Goal: Task Accomplishment & Management: Manage account settings

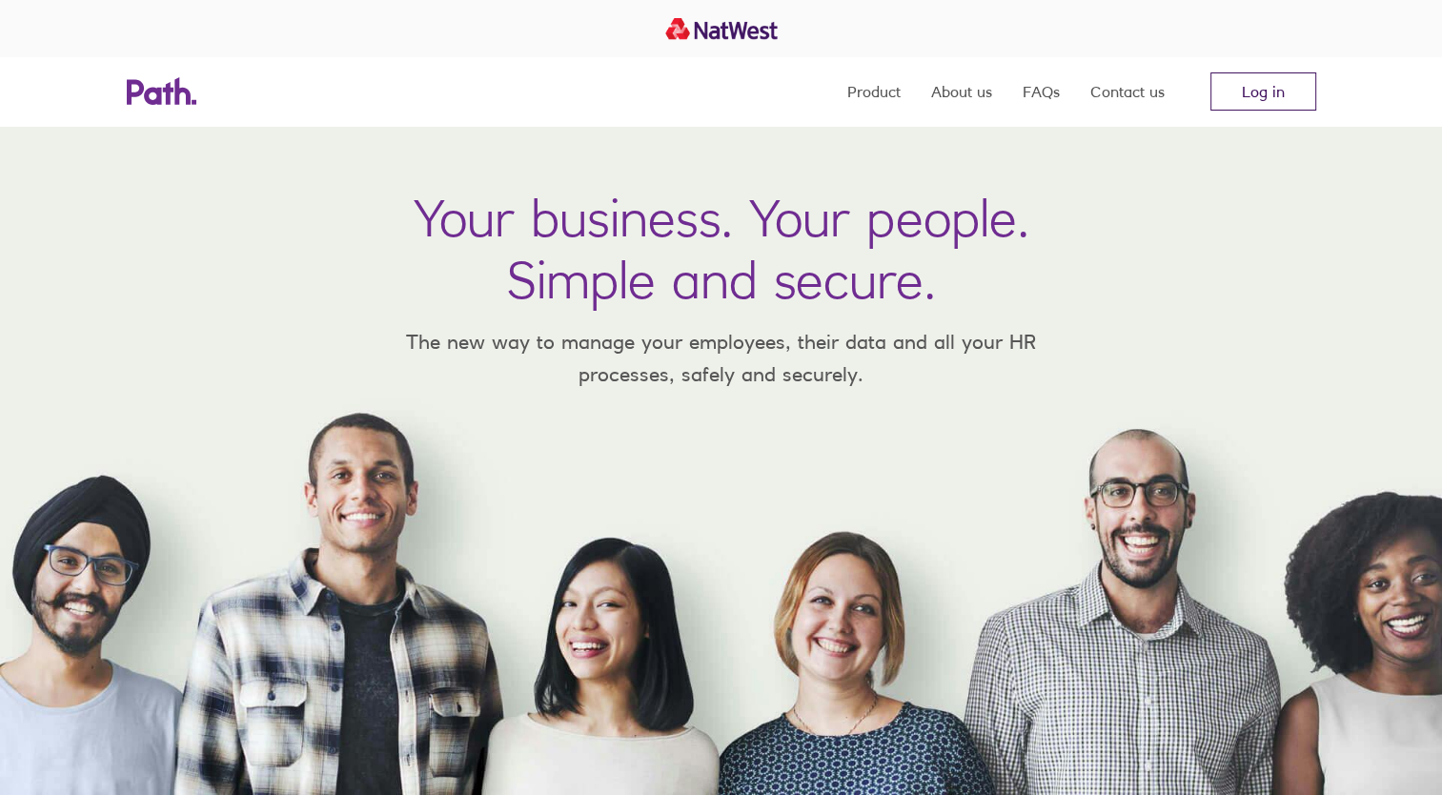
click at [1264, 83] on link "Log in" at bounding box center [1263, 91] width 106 height 38
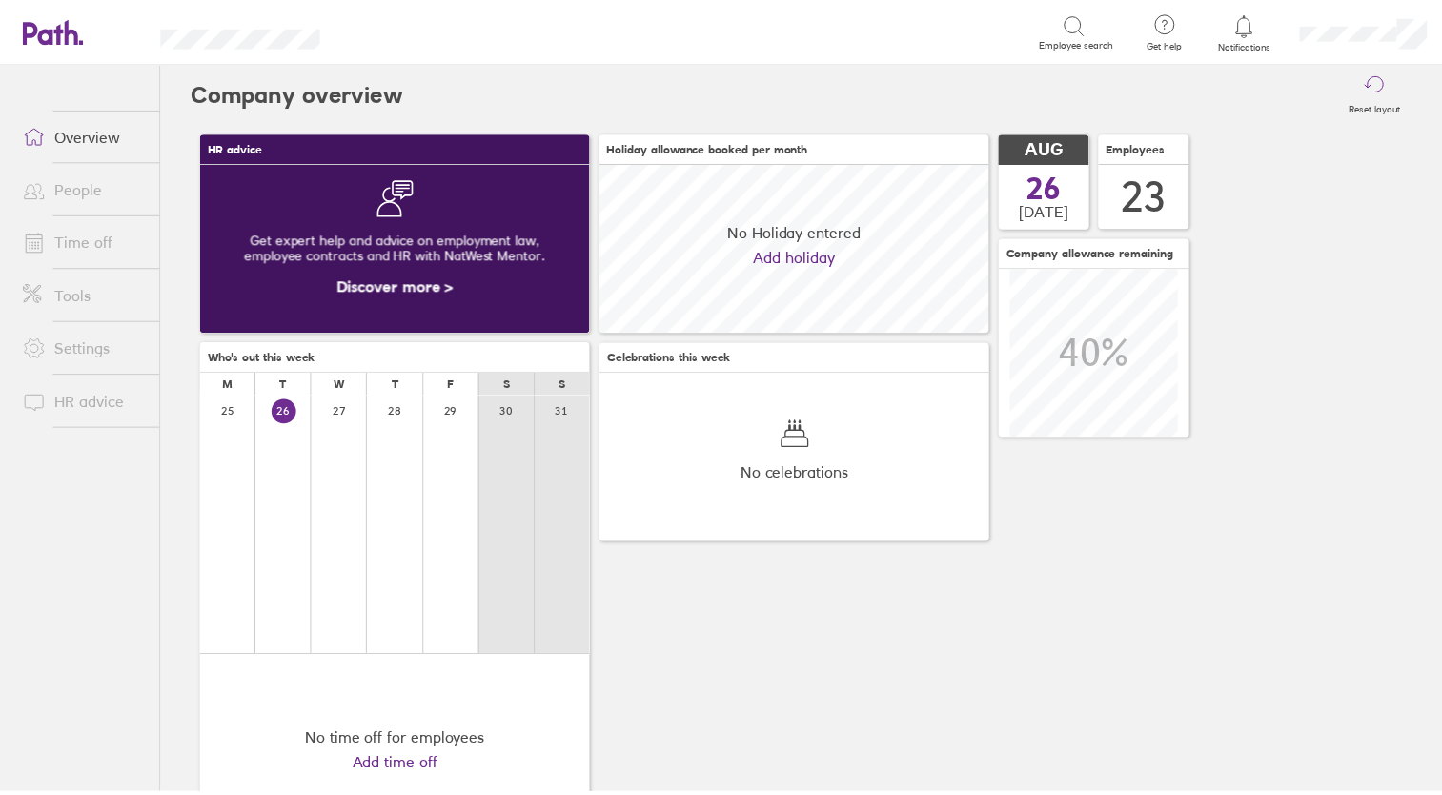
scroll to position [169, 394]
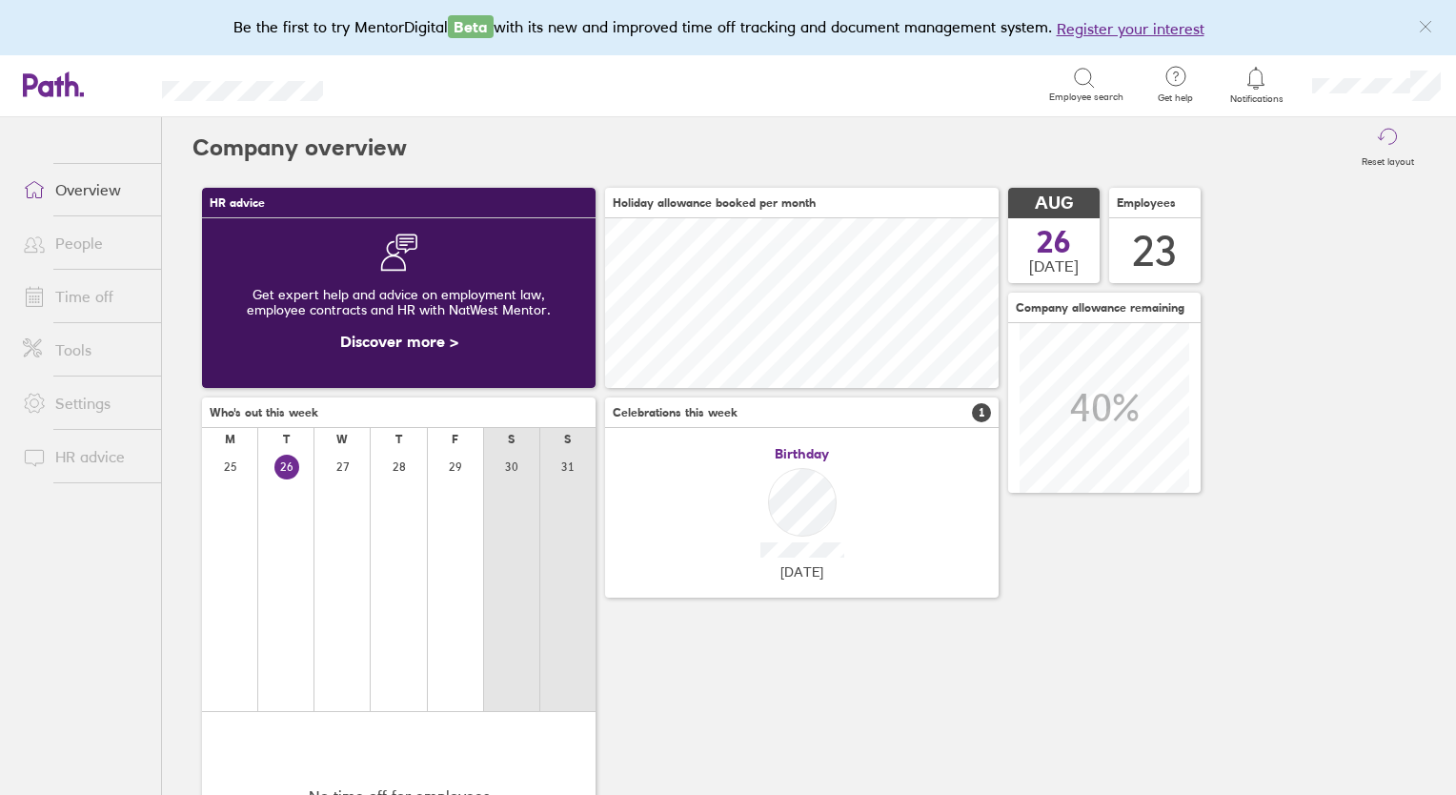
click at [70, 285] on link "Time off" at bounding box center [84, 296] width 153 height 38
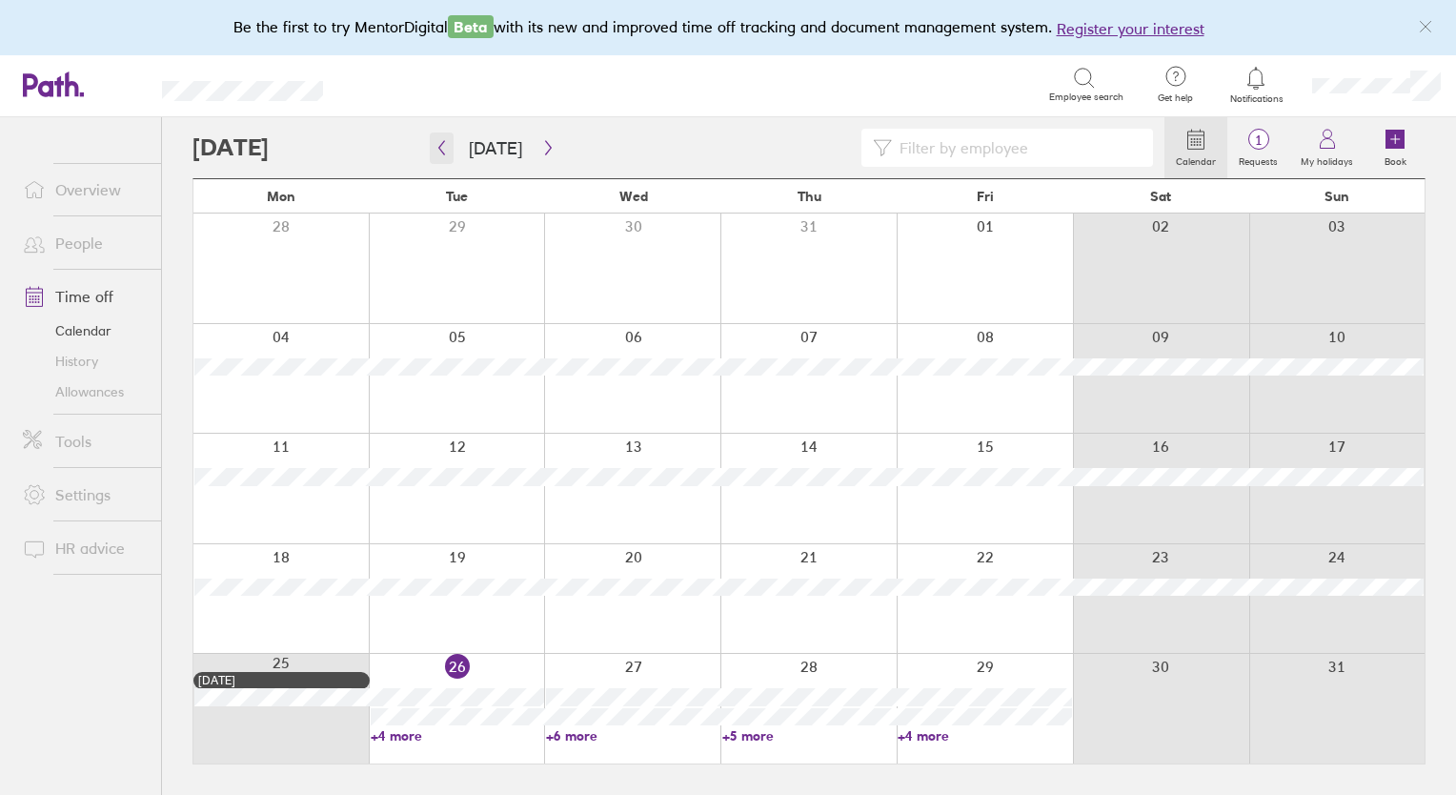
click at [451, 145] on button "button" at bounding box center [442, 147] width 24 height 31
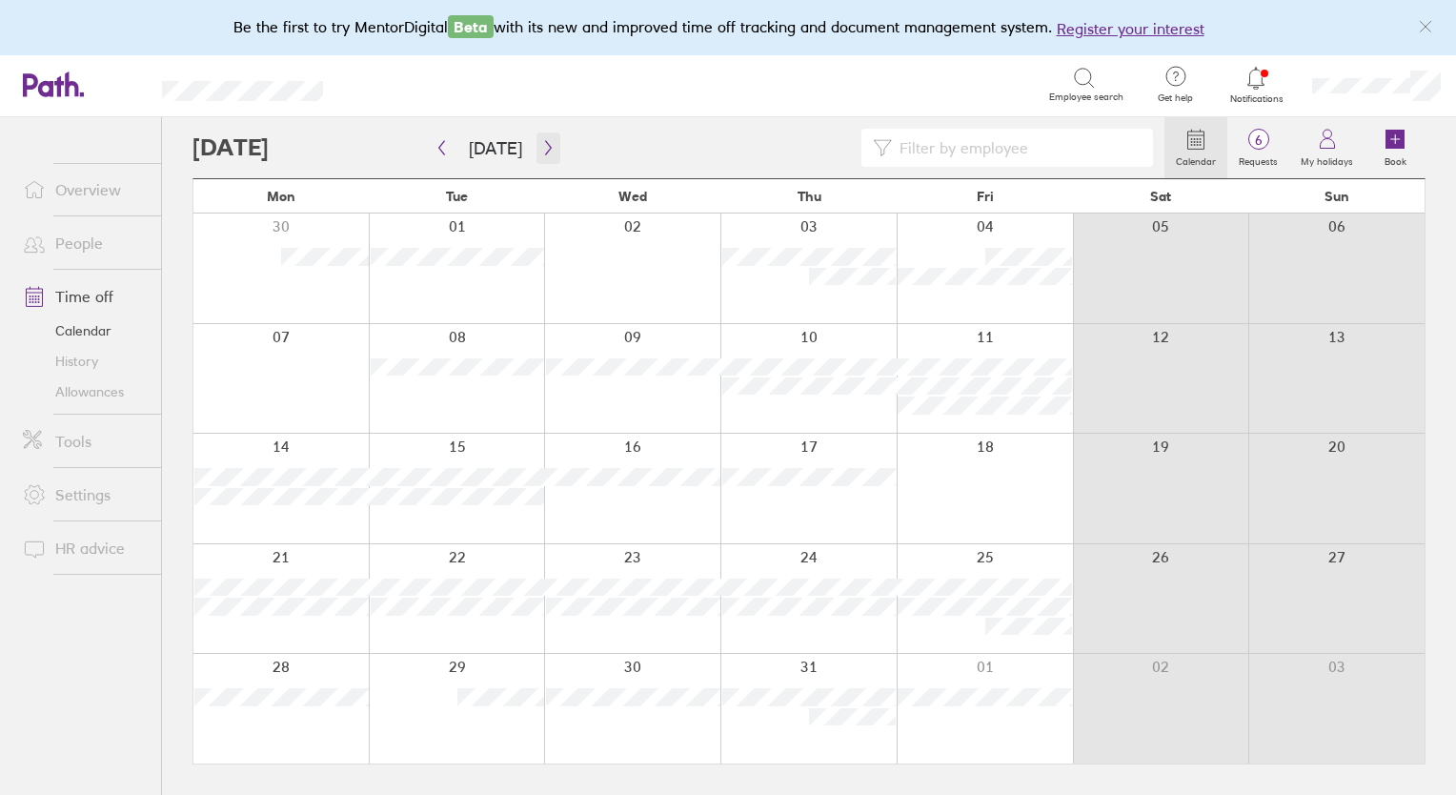
click at [544, 145] on icon "button" at bounding box center [548, 147] width 14 height 15
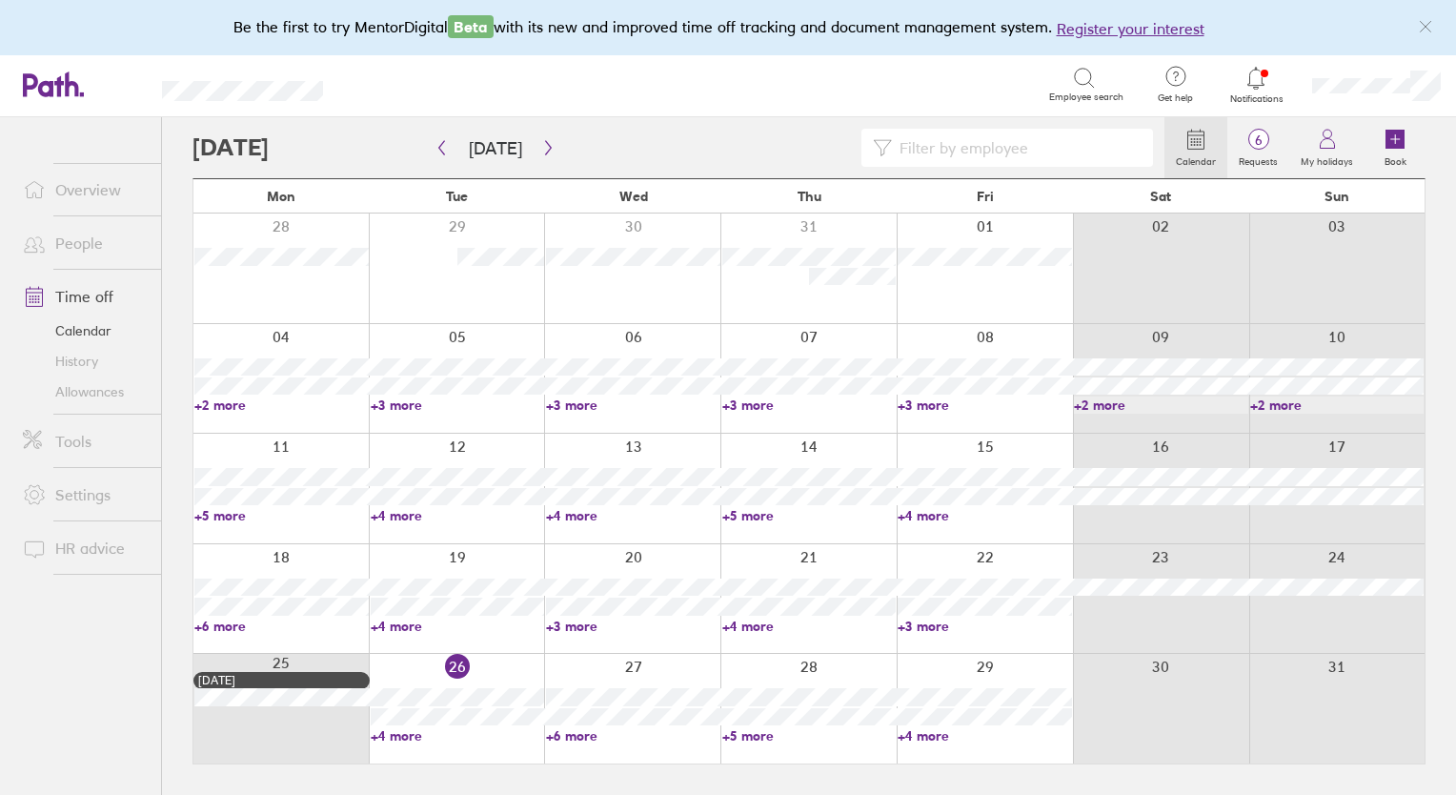
click at [925, 738] on link "+4 more" at bounding box center [985, 735] width 174 height 17
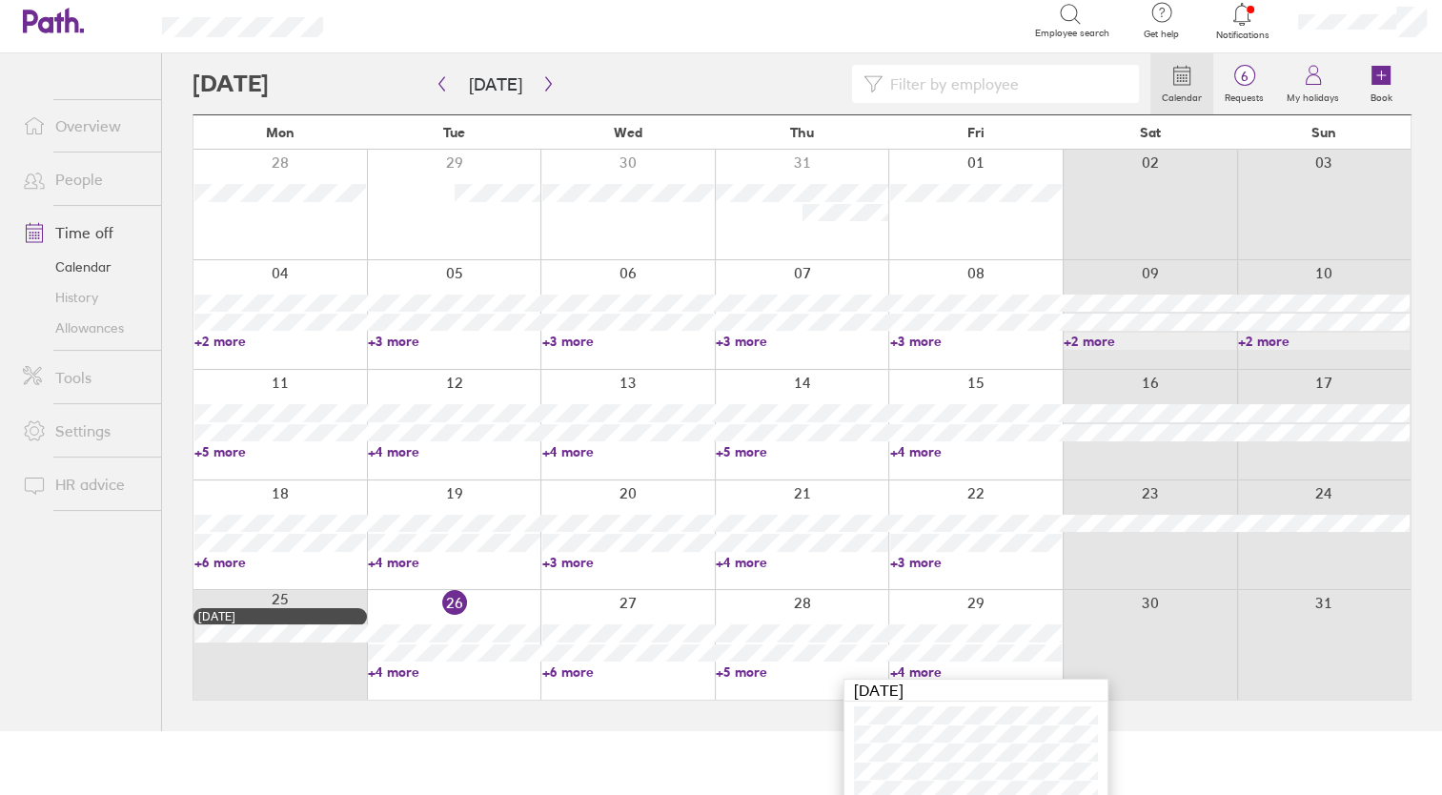
scroll to position [95, 0]
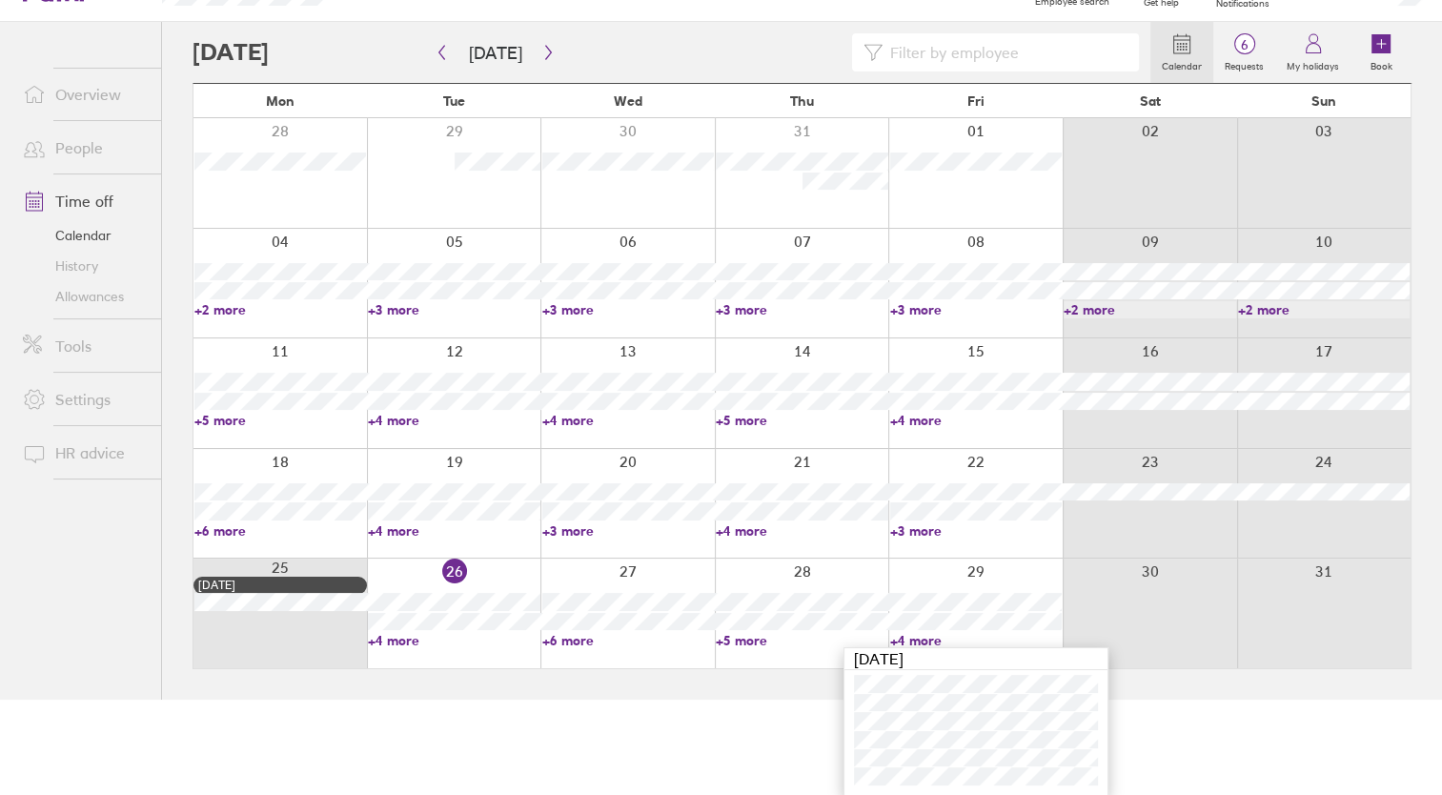
click at [740, 640] on link "+5 more" at bounding box center [802, 640] width 172 height 17
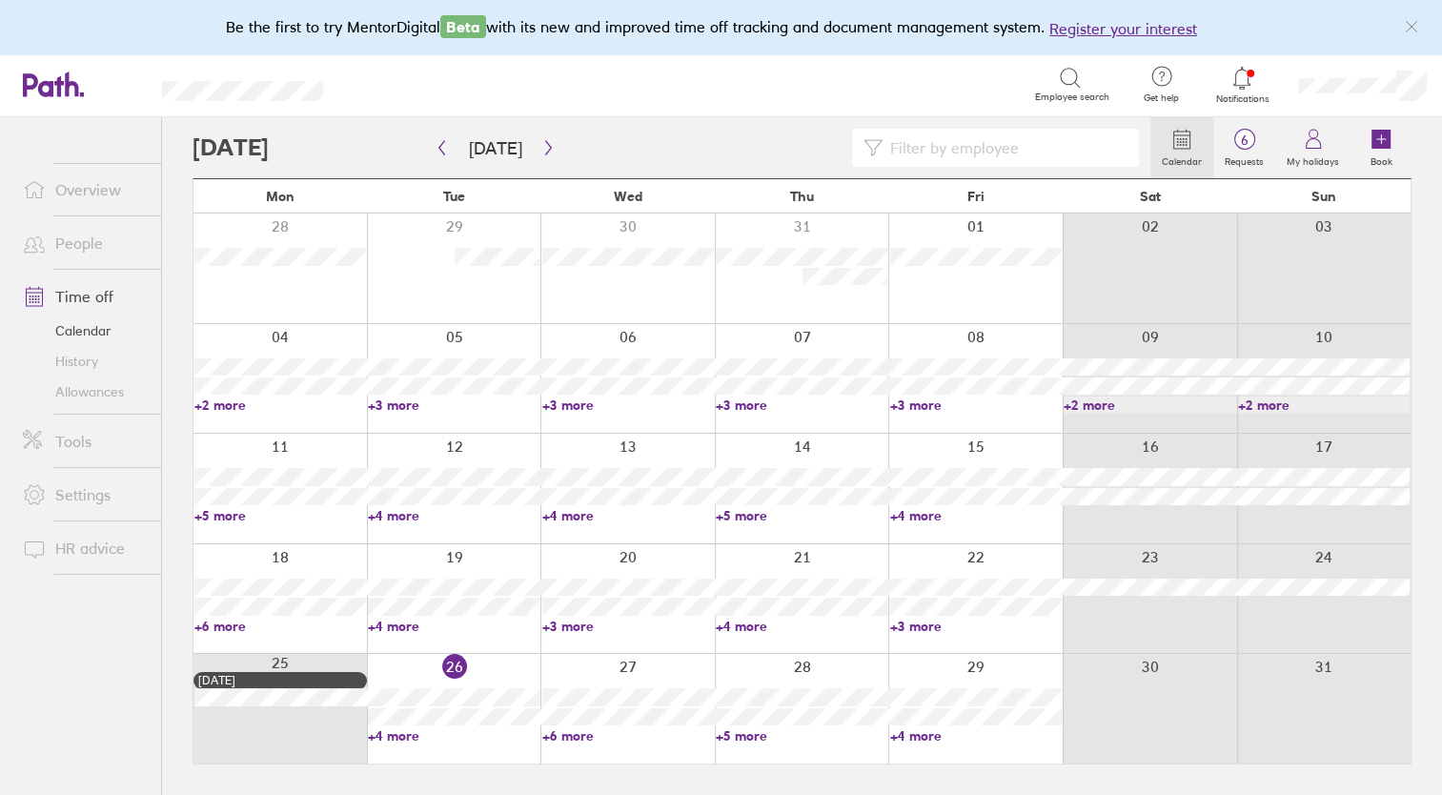
scroll to position [0, 0]
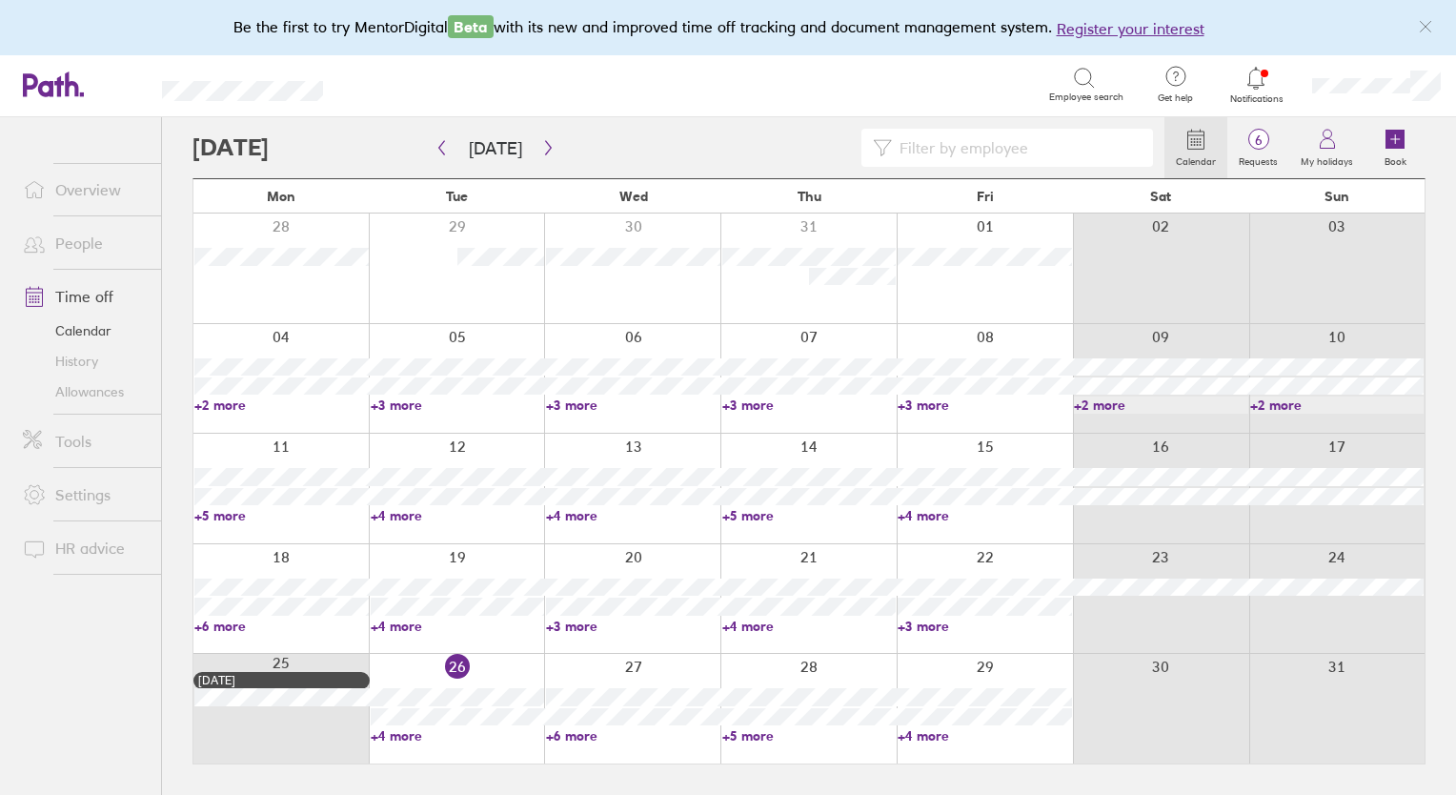
click at [751, 734] on link "+5 more" at bounding box center [809, 735] width 174 height 17
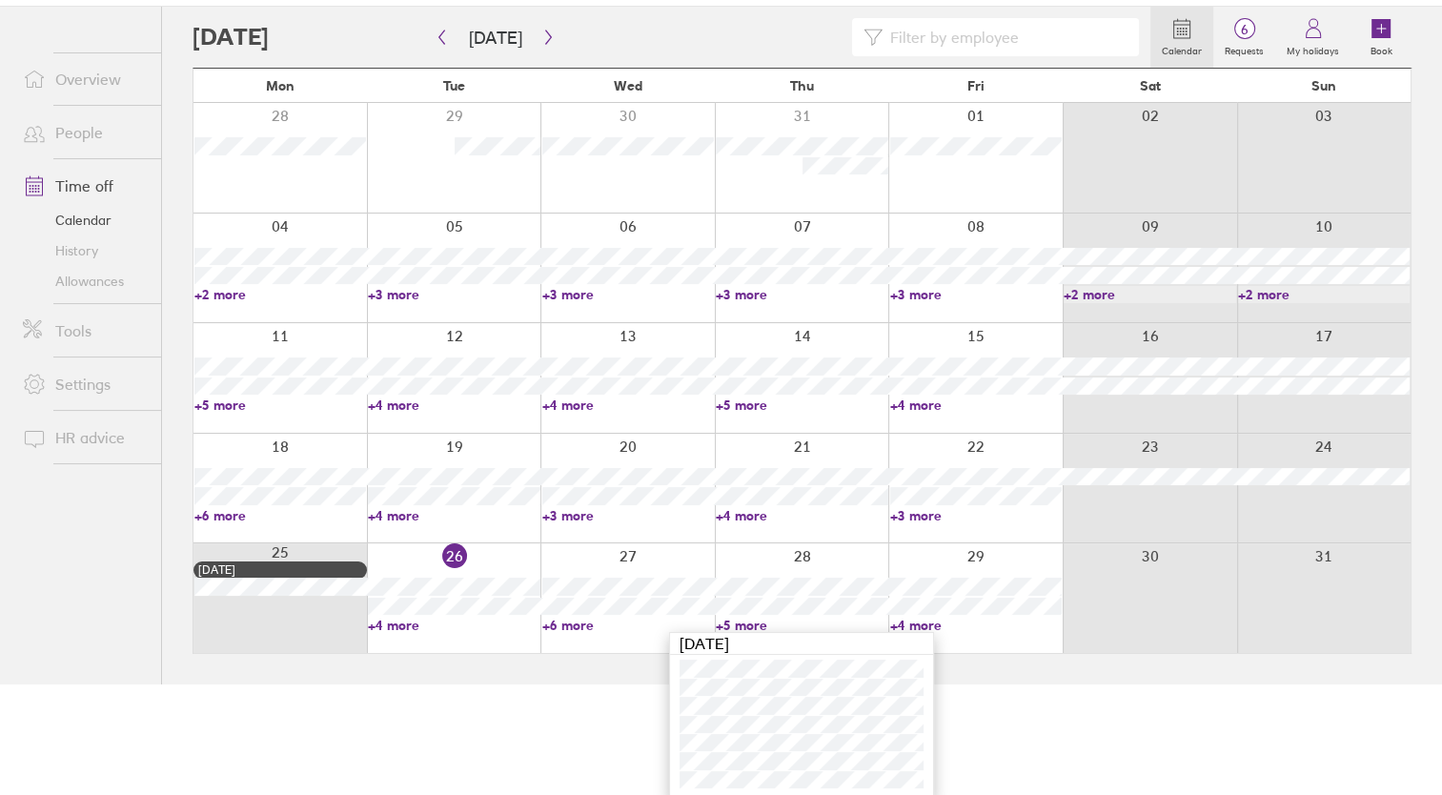
scroll to position [113, 0]
click at [552, 620] on link "+6 more" at bounding box center [628, 622] width 172 height 17
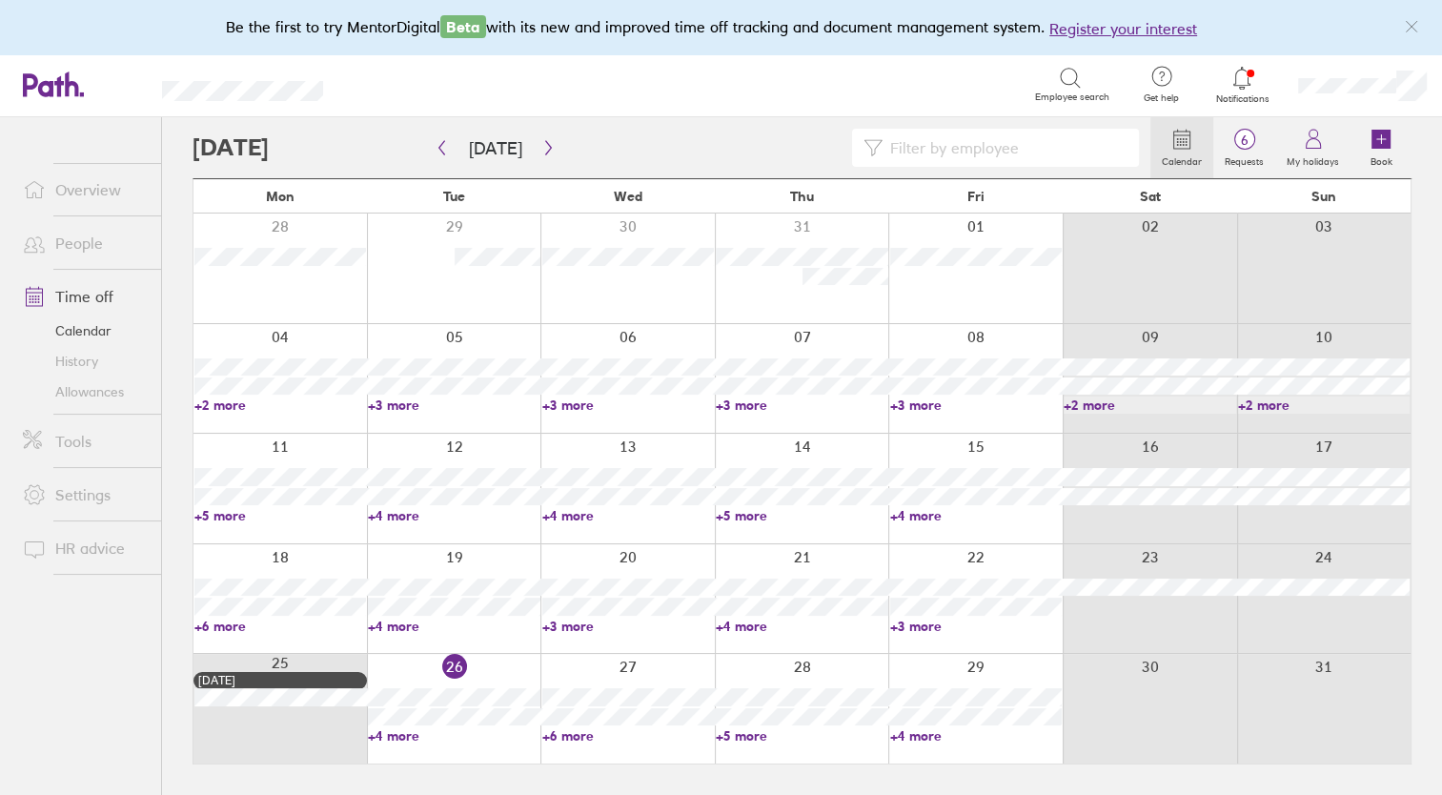
scroll to position [0, 0]
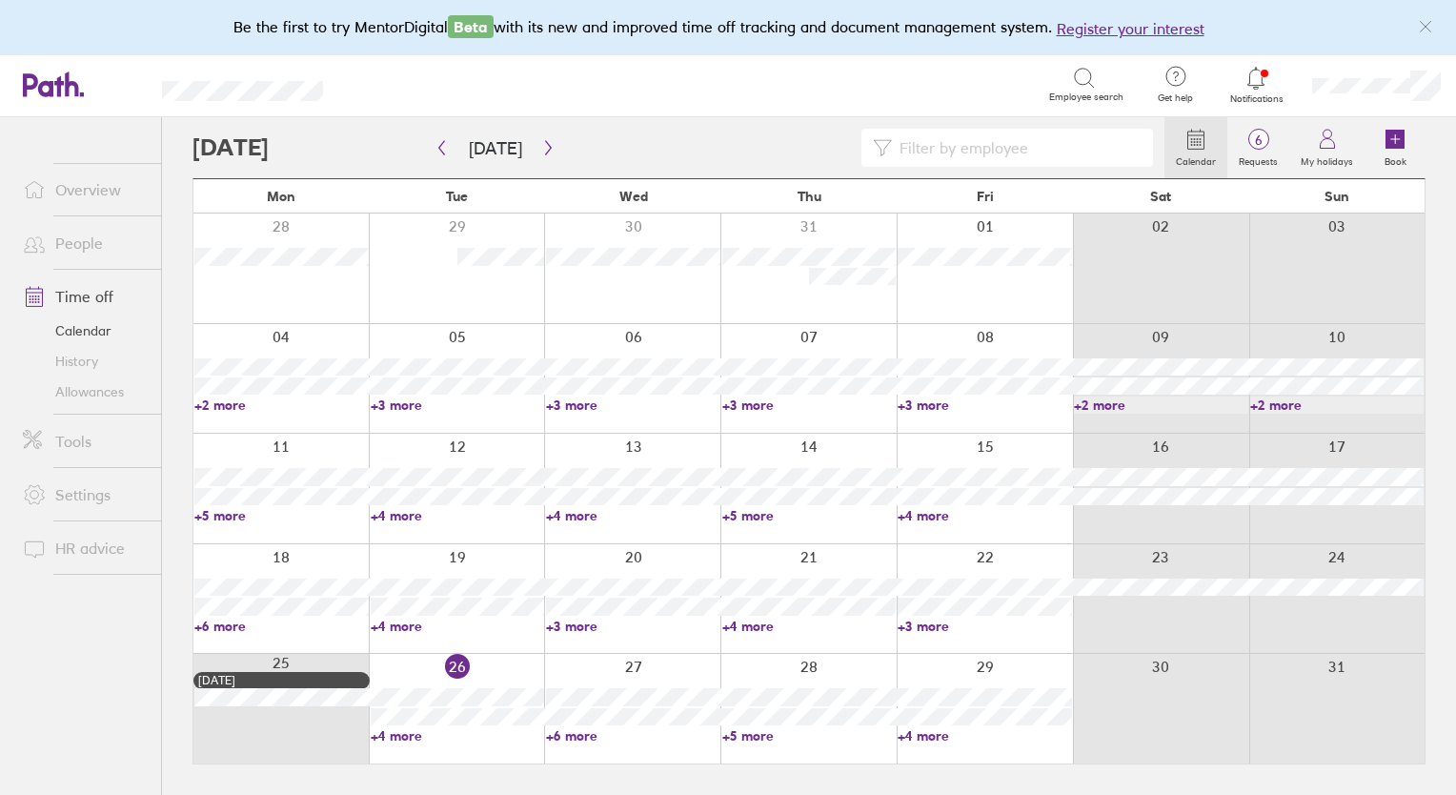
click at [584, 740] on link "+6 more" at bounding box center [633, 735] width 174 height 17
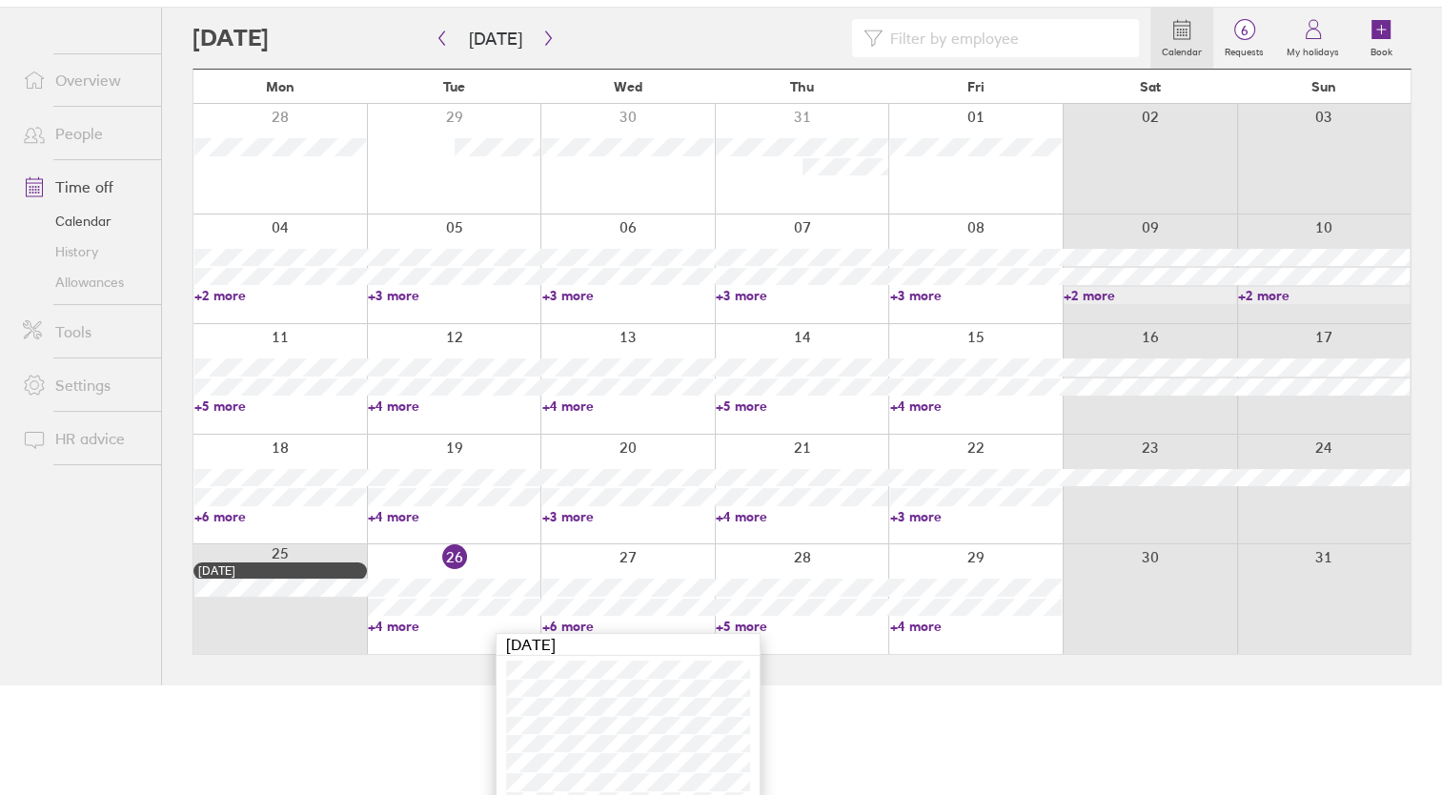
scroll to position [133, 0]
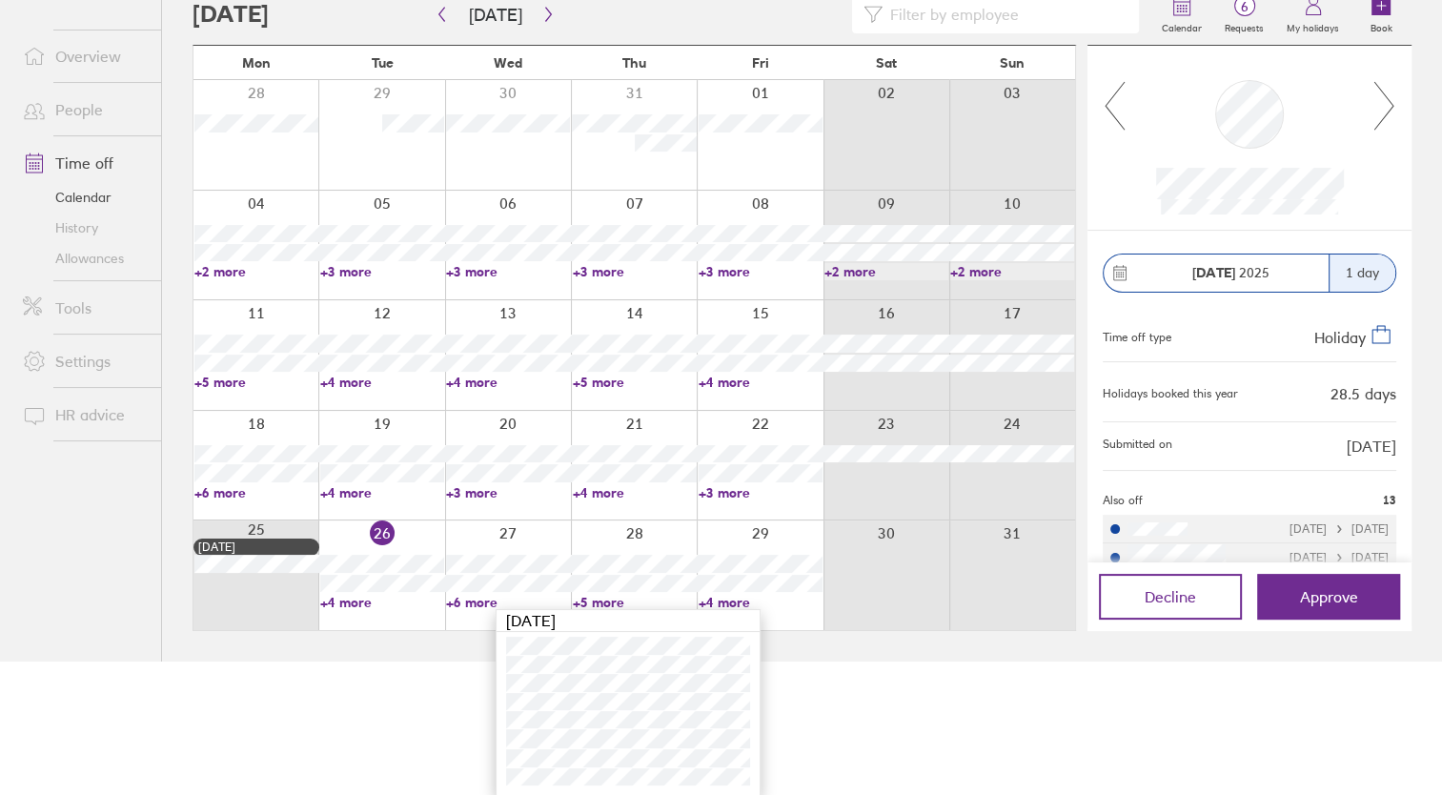
click at [344, 600] on link "+4 more" at bounding box center [382, 602] width 124 height 17
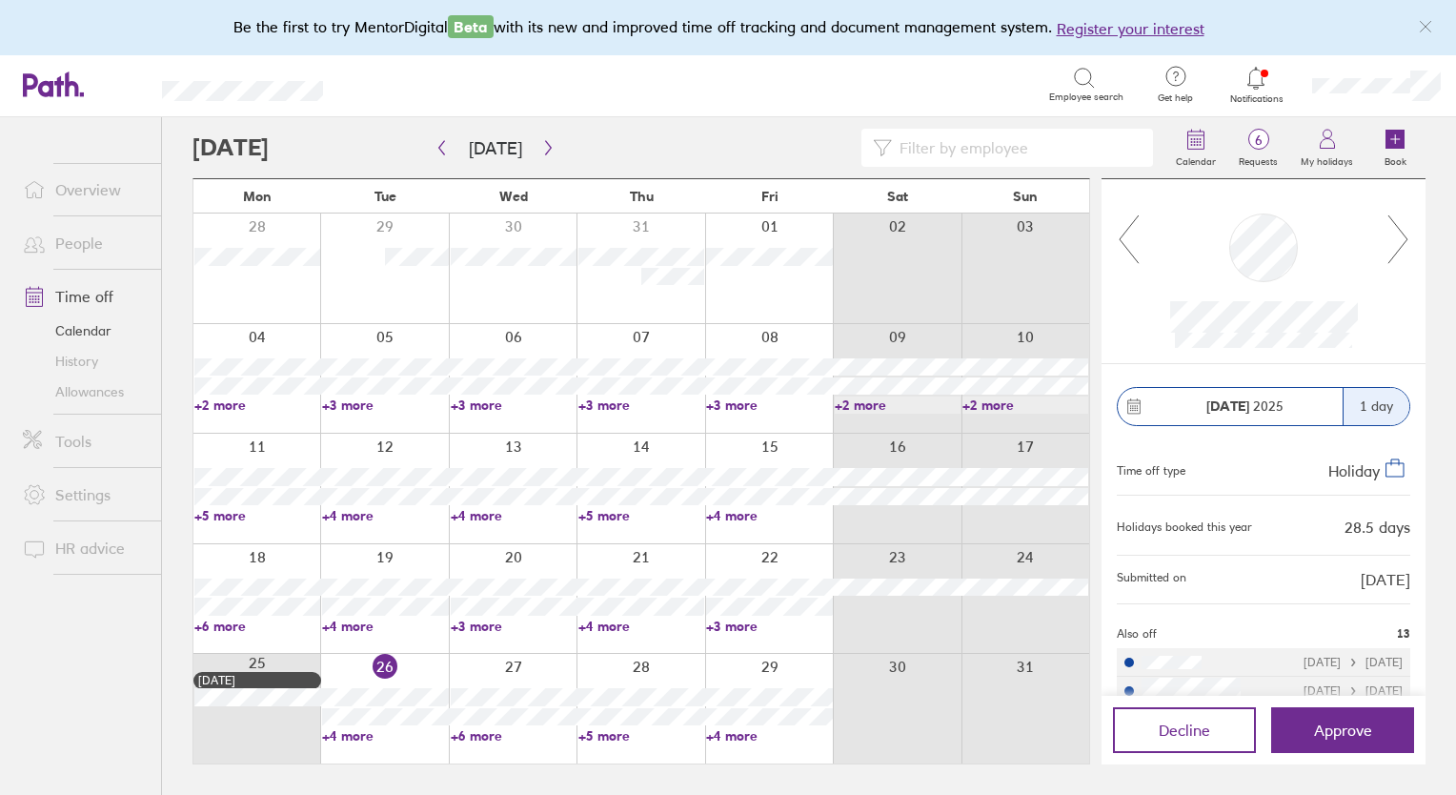
click at [348, 735] on link "+4 more" at bounding box center [385, 735] width 126 height 17
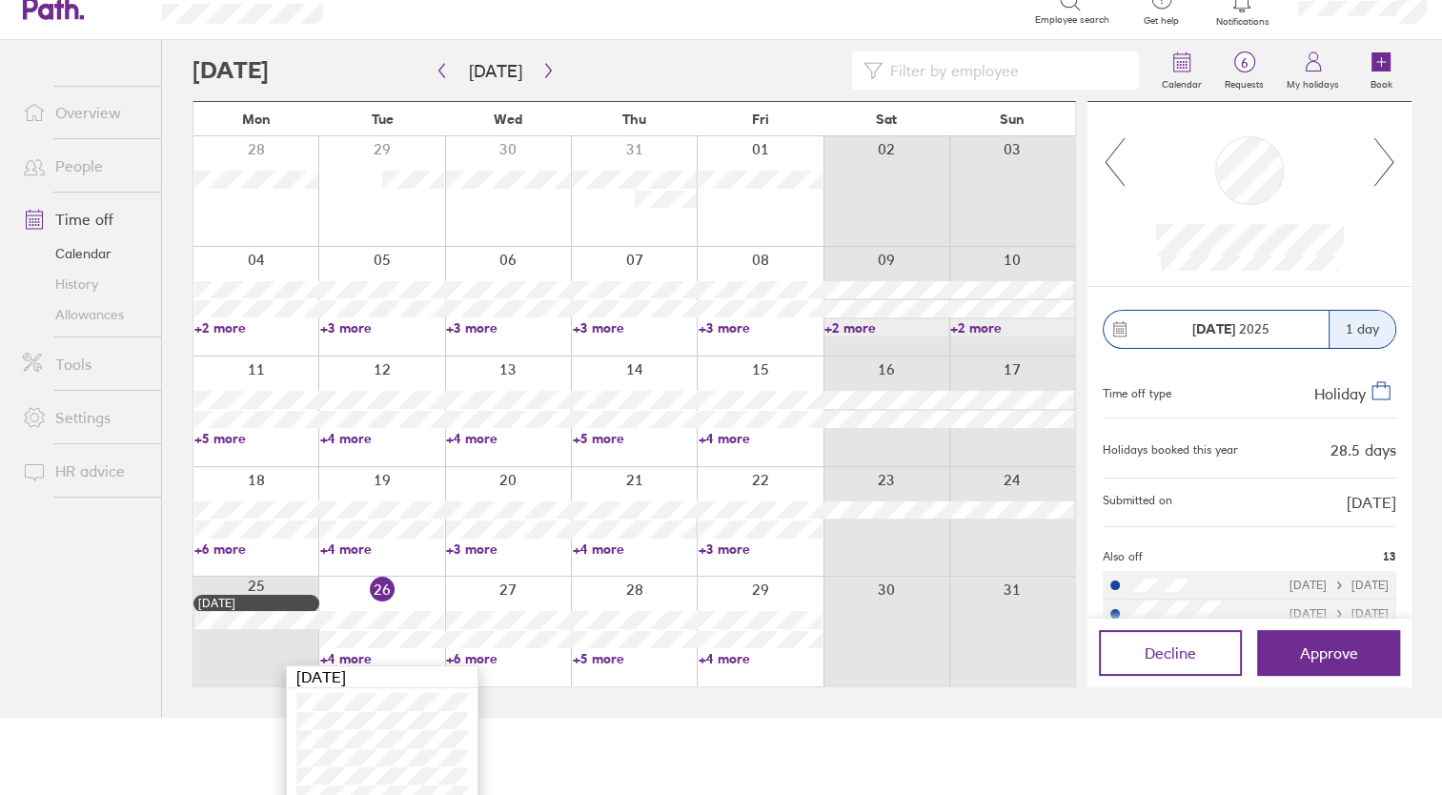
scroll to position [95, 0]
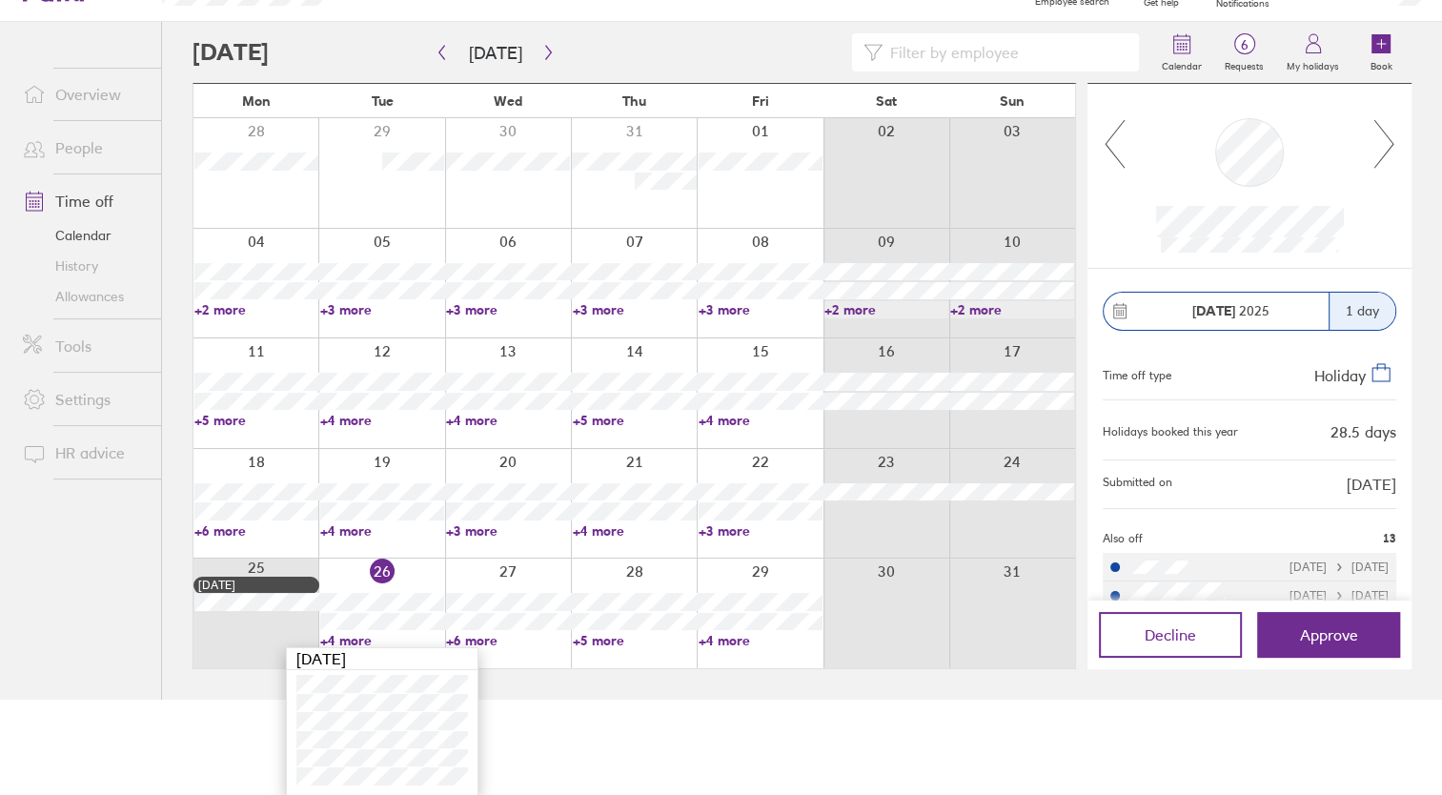
click at [717, 531] on link "+3 more" at bounding box center [761, 530] width 124 height 17
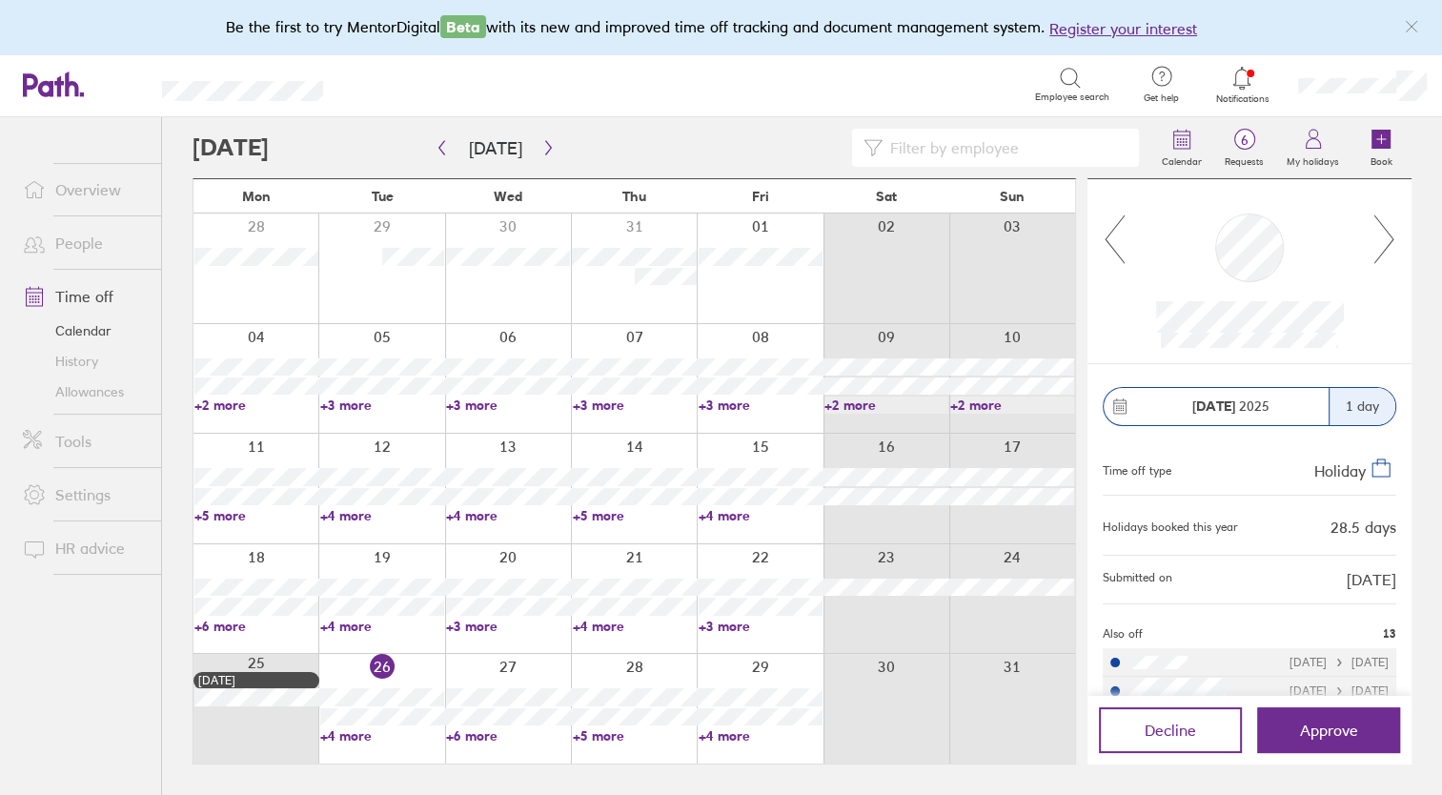
scroll to position [0, 0]
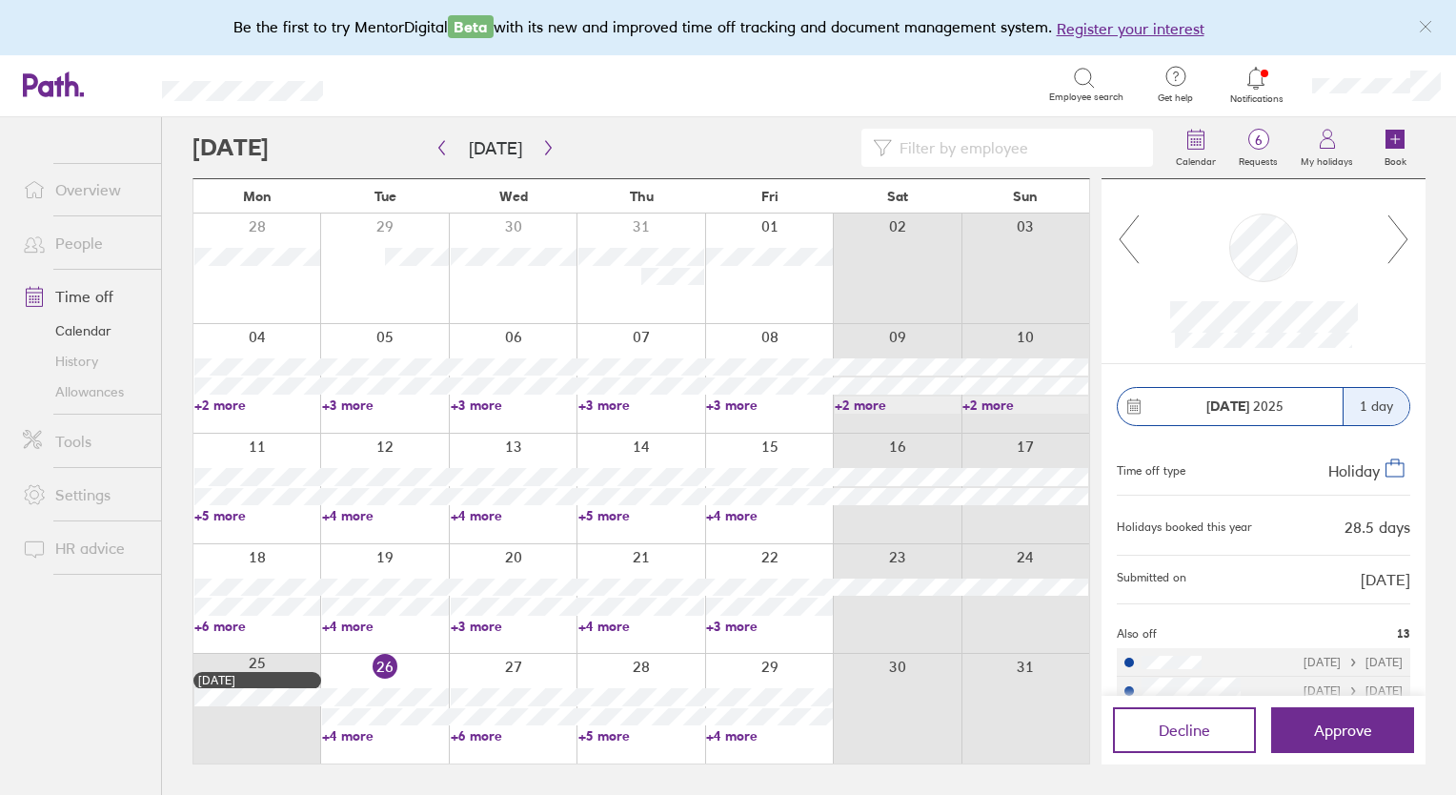
click at [732, 624] on link "+3 more" at bounding box center [769, 626] width 126 height 17
click at [593, 623] on link "+4 more" at bounding box center [642, 626] width 126 height 17
click at [473, 629] on link "+3 more" at bounding box center [514, 626] width 126 height 17
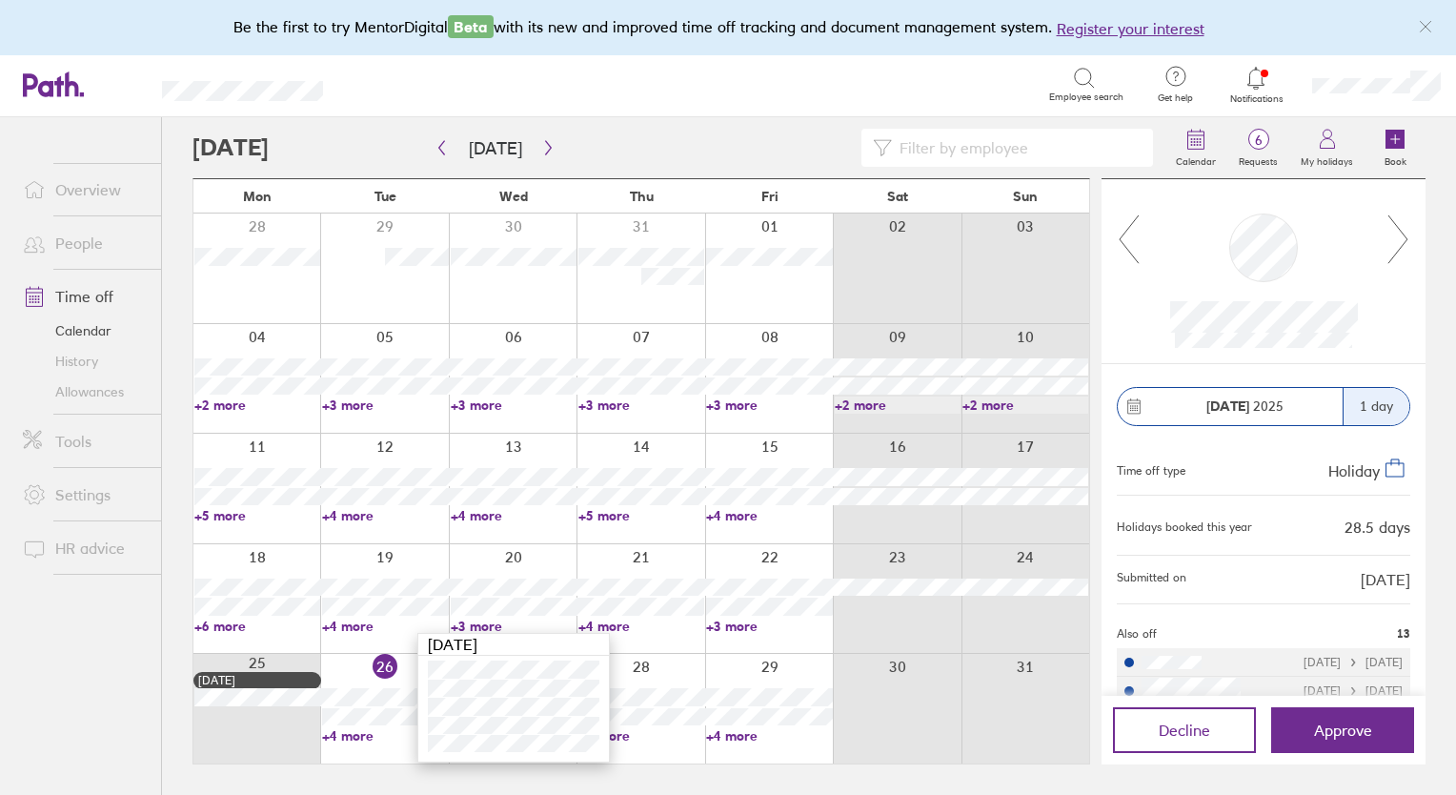
click at [358, 623] on link "+4 more" at bounding box center [385, 626] width 126 height 17
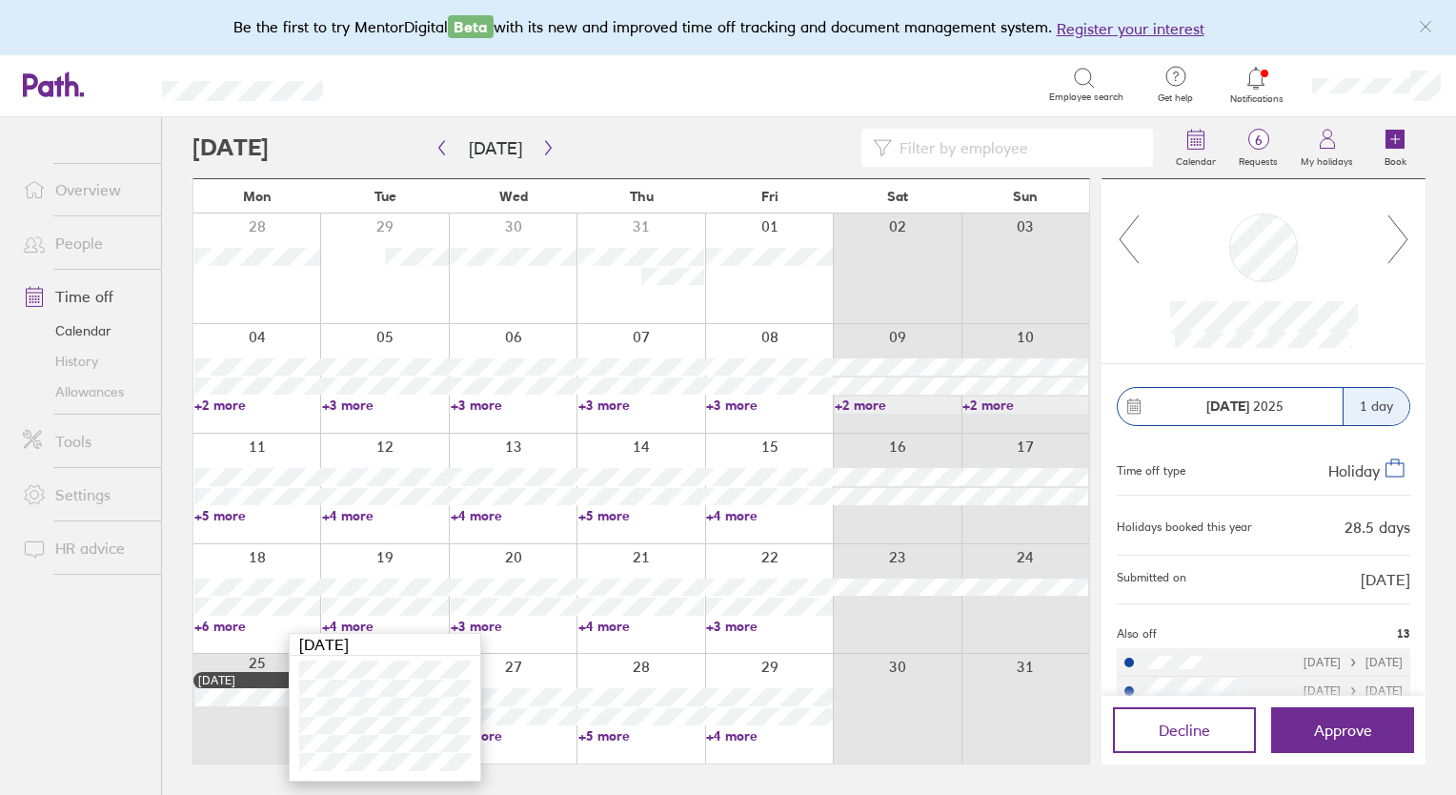
click at [217, 628] on link "+6 more" at bounding box center [257, 626] width 126 height 17
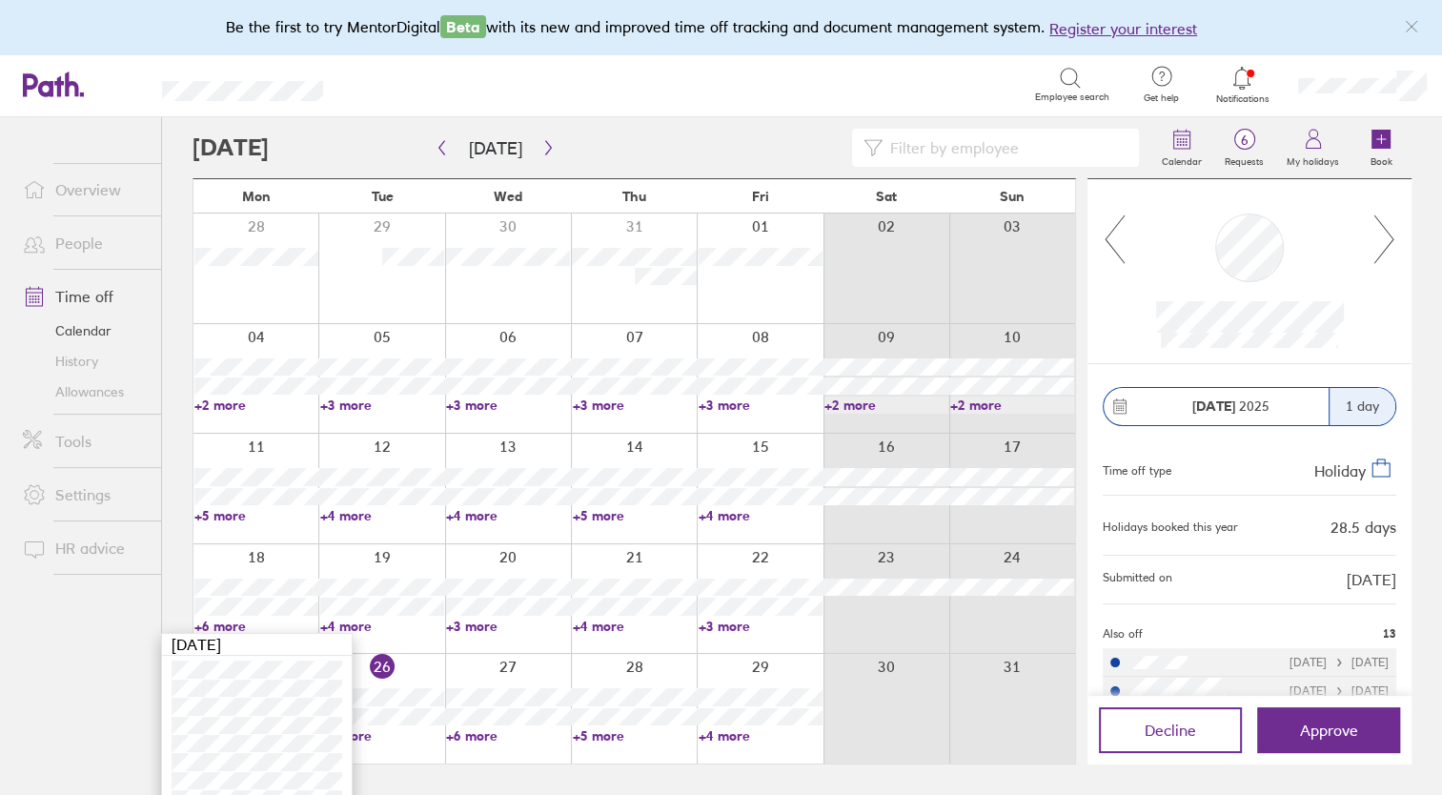
scroll to position [23, 0]
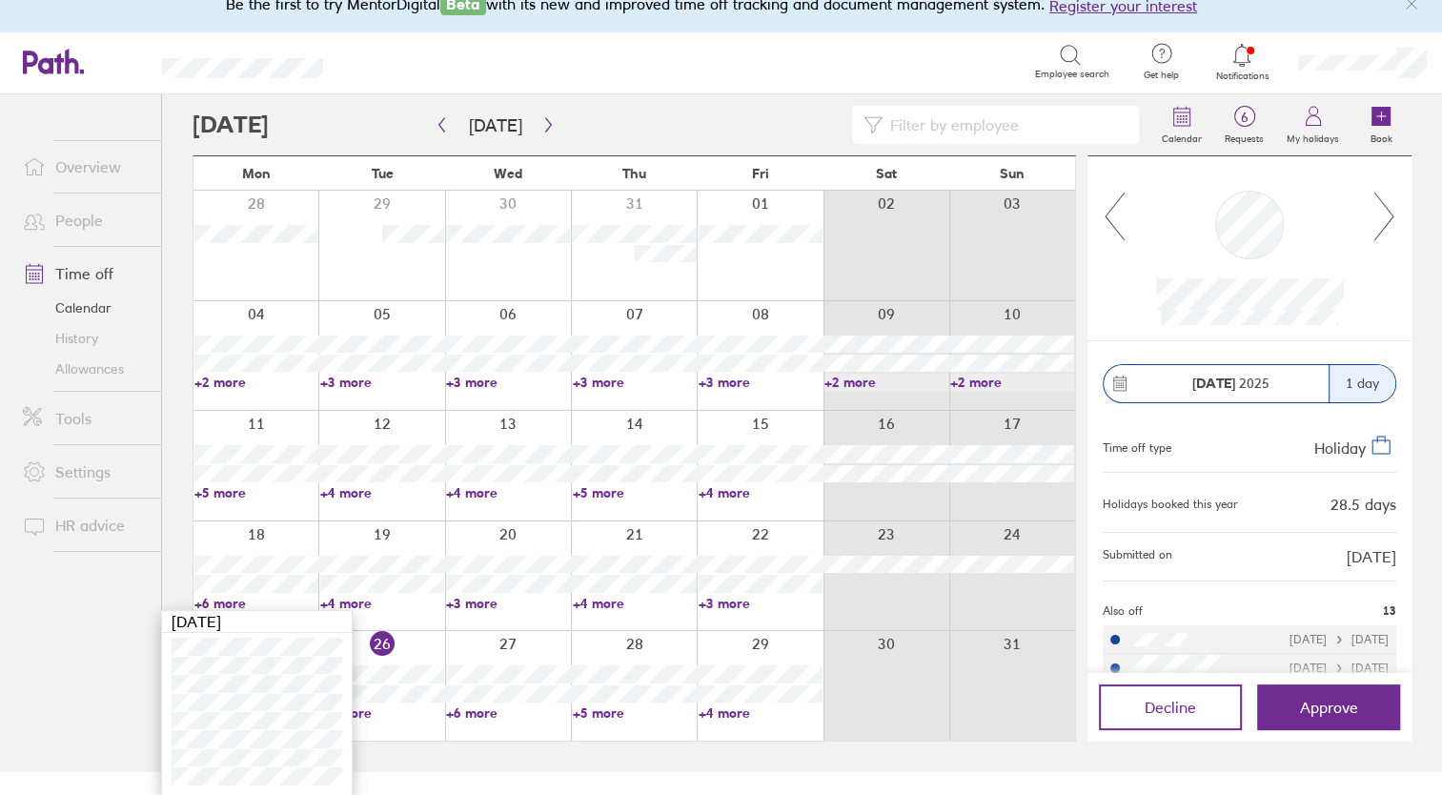
click at [721, 491] on link "+4 more" at bounding box center [761, 492] width 124 height 17
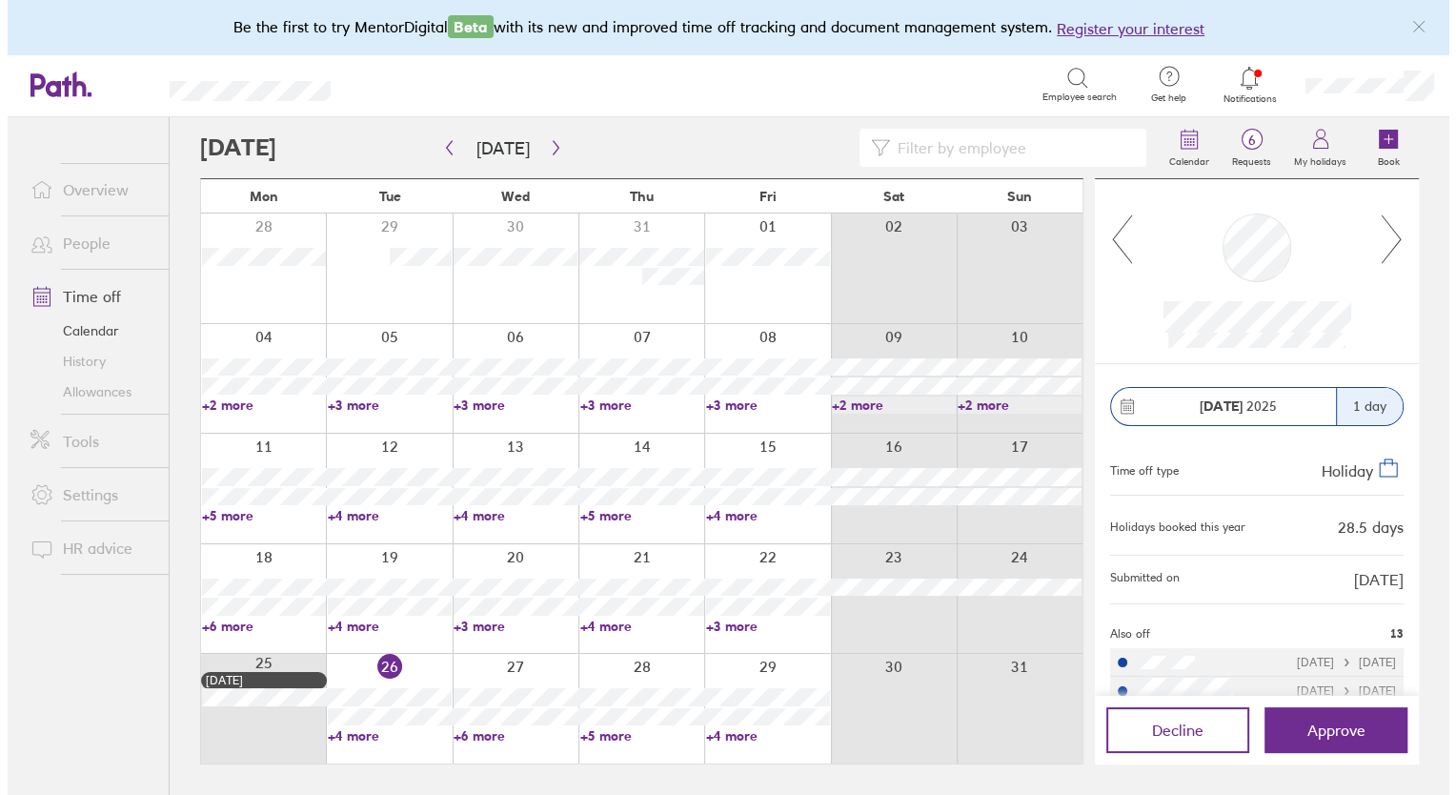
scroll to position [0, 0]
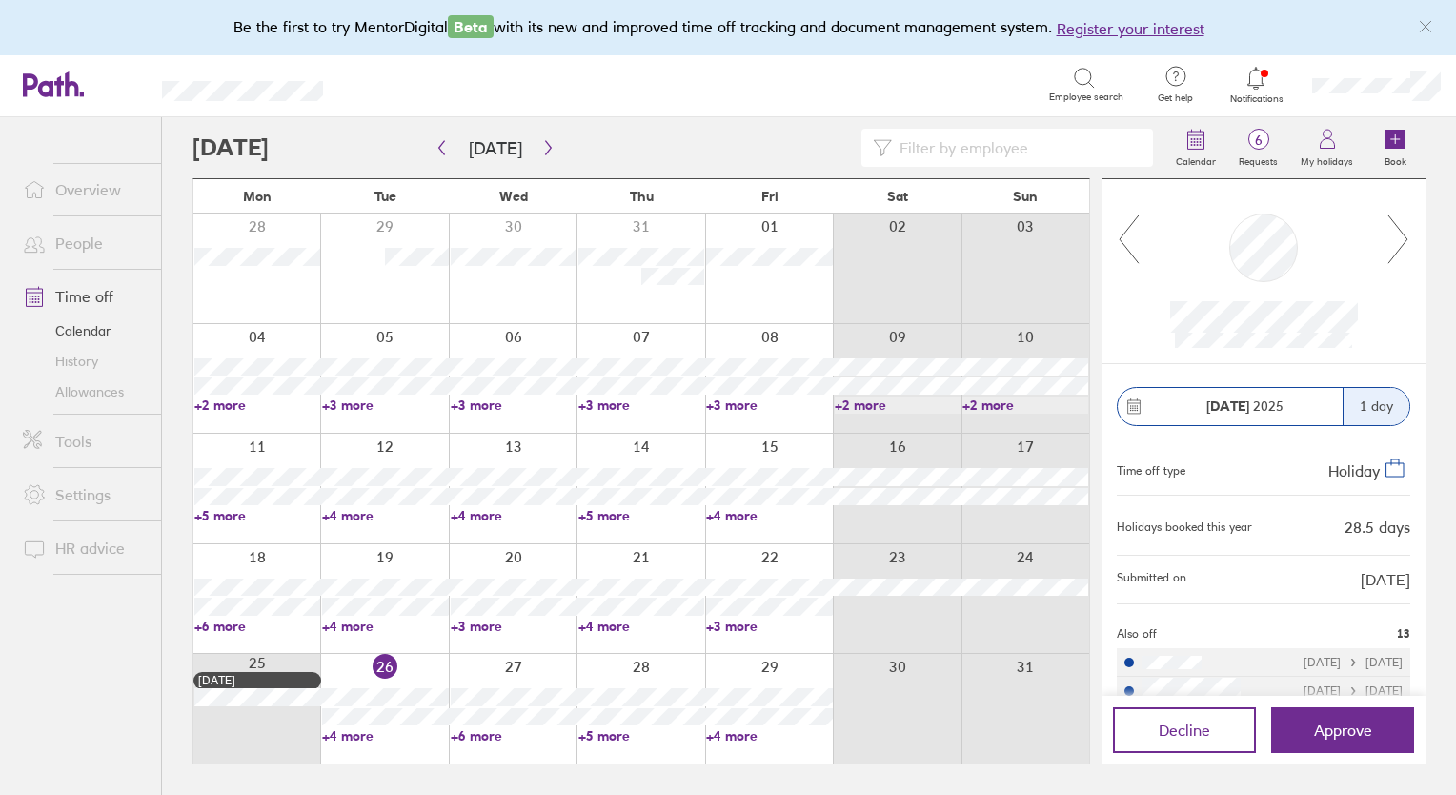
click at [726, 513] on link "+4 more" at bounding box center [769, 515] width 126 height 17
click at [602, 507] on link "+5 more" at bounding box center [642, 515] width 126 height 17
click at [602, 516] on link "+5 more" at bounding box center [642, 515] width 126 height 17
click at [478, 516] on link "+4 more" at bounding box center [514, 515] width 126 height 17
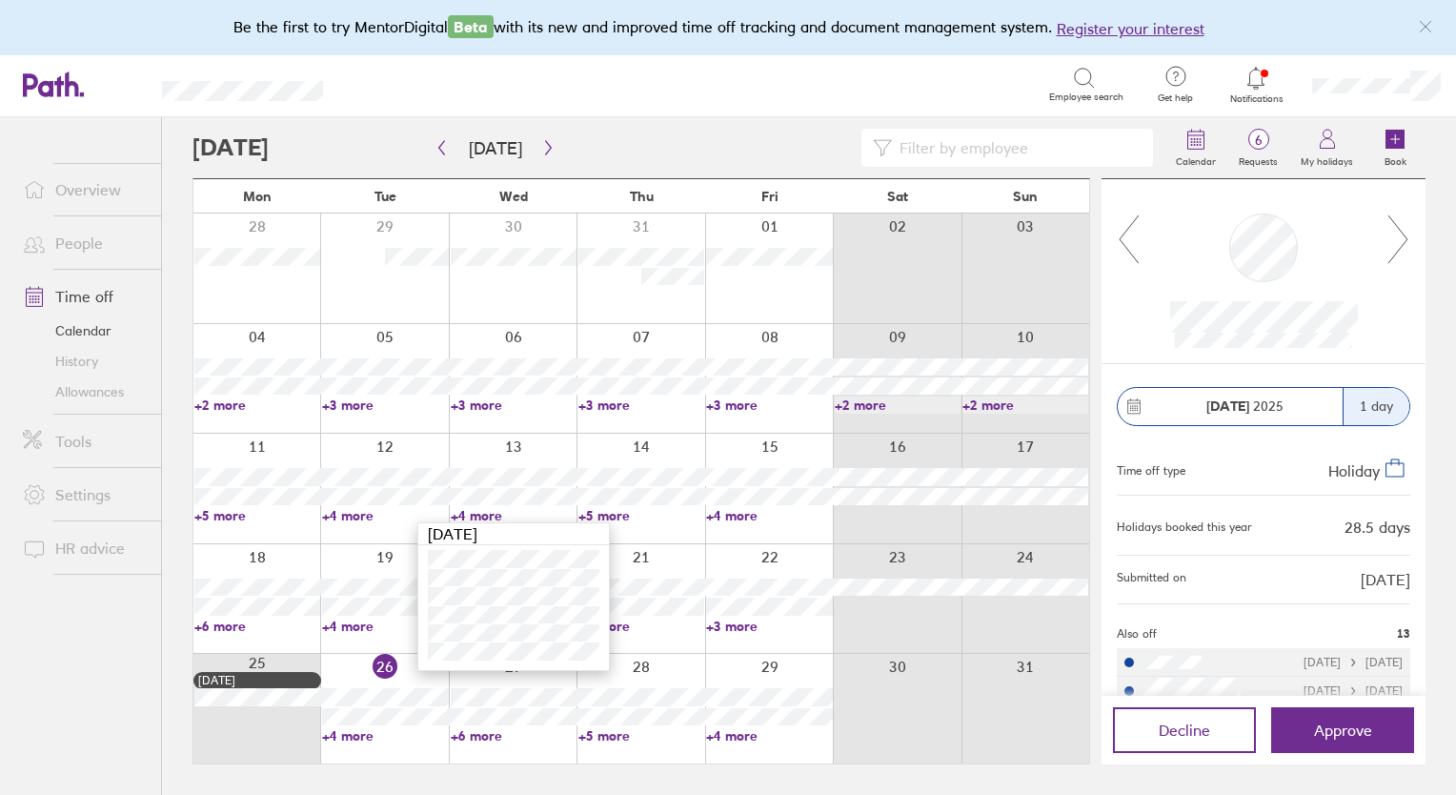
click at [358, 518] on link "+4 more" at bounding box center [385, 515] width 126 height 17
click at [358, 520] on link "+4 more" at bounding box center [385, 515] width 126 height 17
click at [1257, 78] on icon at bounding box center [1256, 78] width 23 height 23
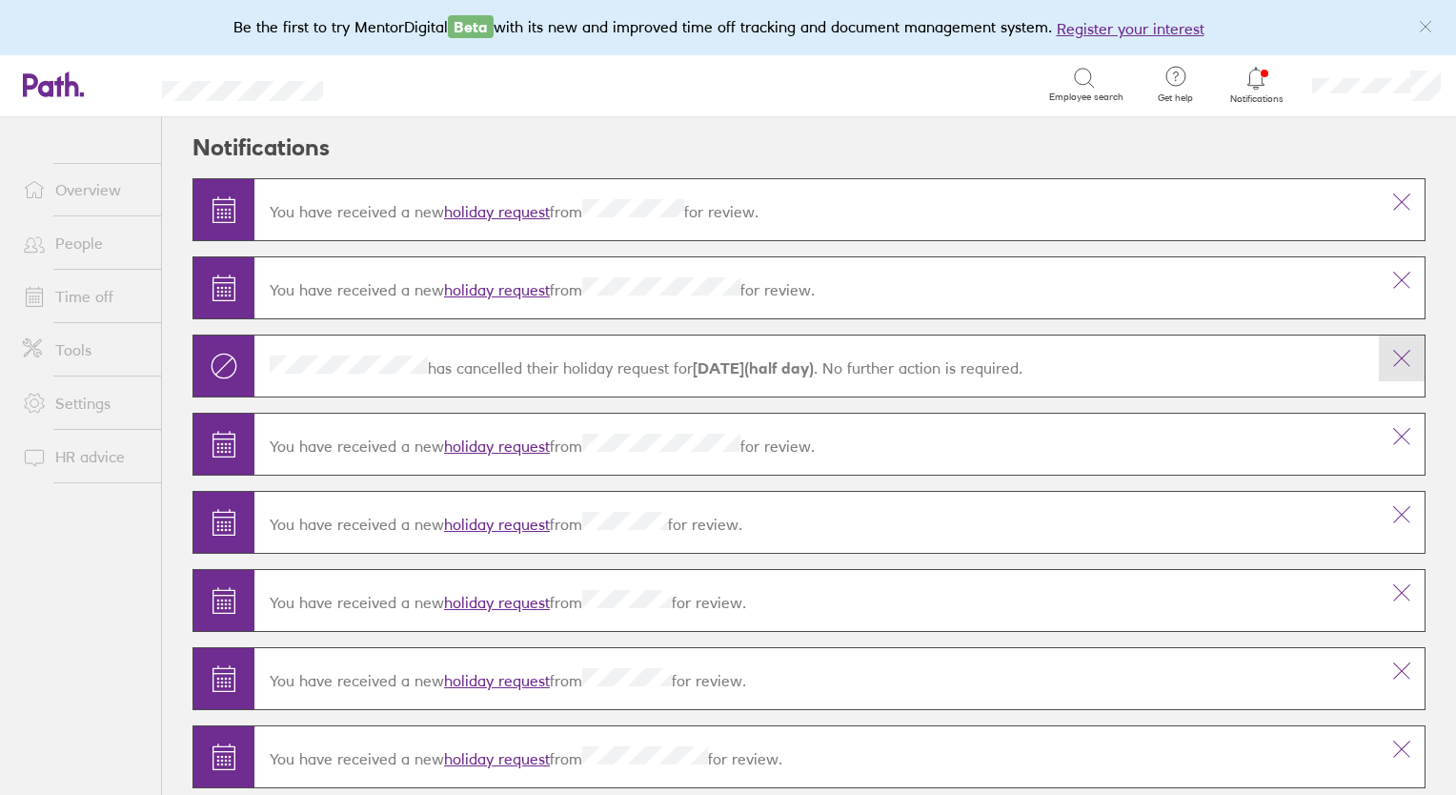
click at [1391, 357] on icon at bounding box center [1402, 358] width 23 height 23
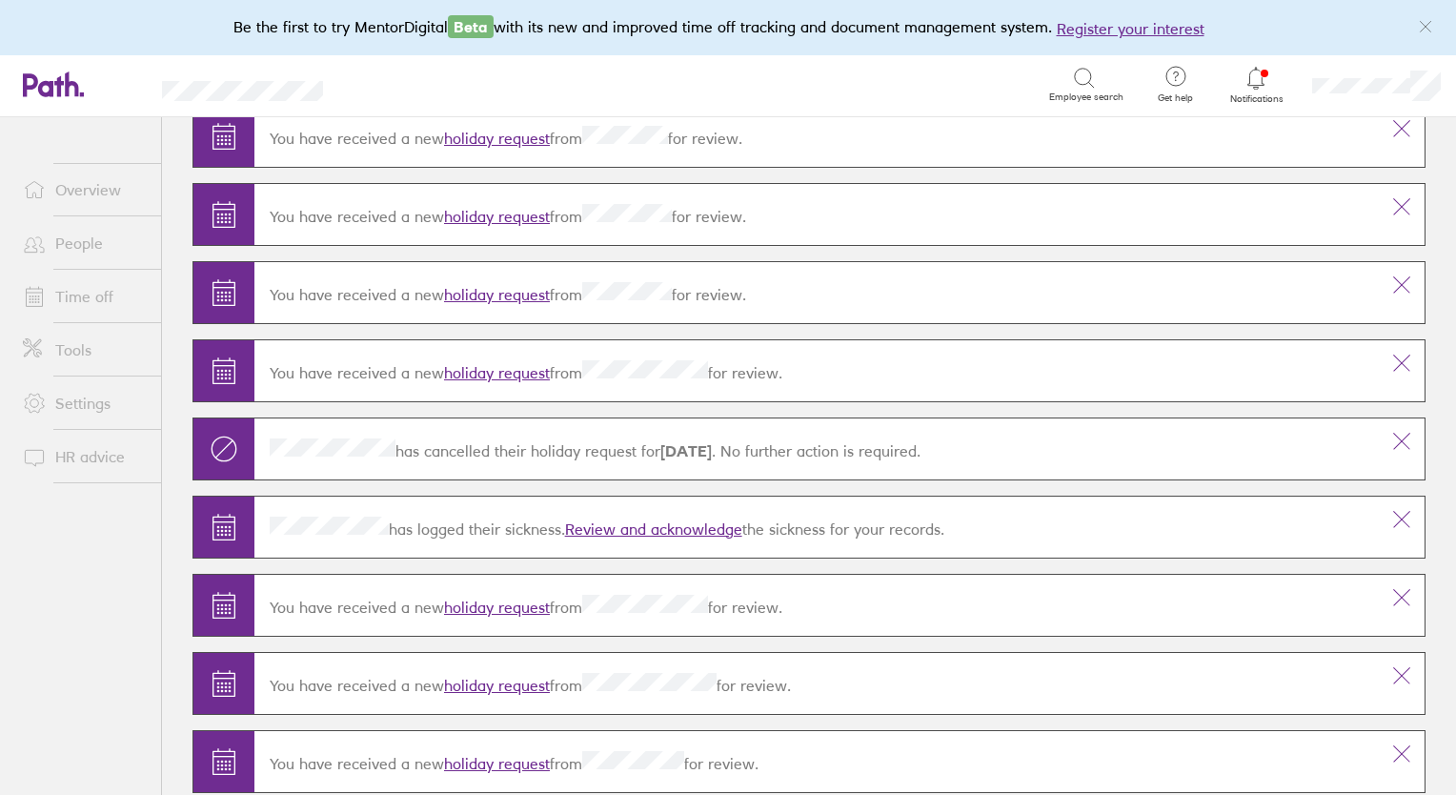
scroll to position [464, 0]
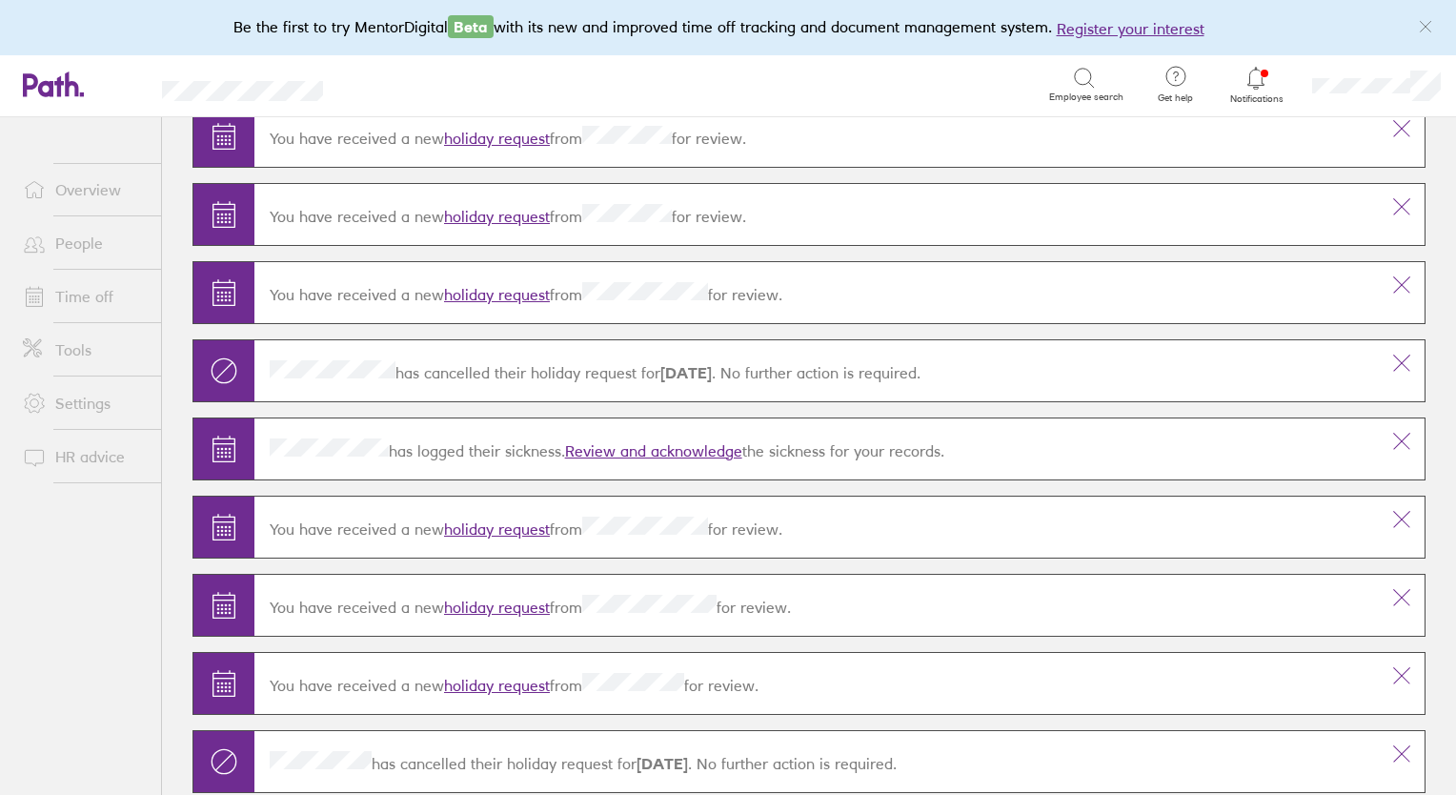
click at [675, 446] on link "Review and acknowledge" at bounding box center [653, 450] width 177 height 19
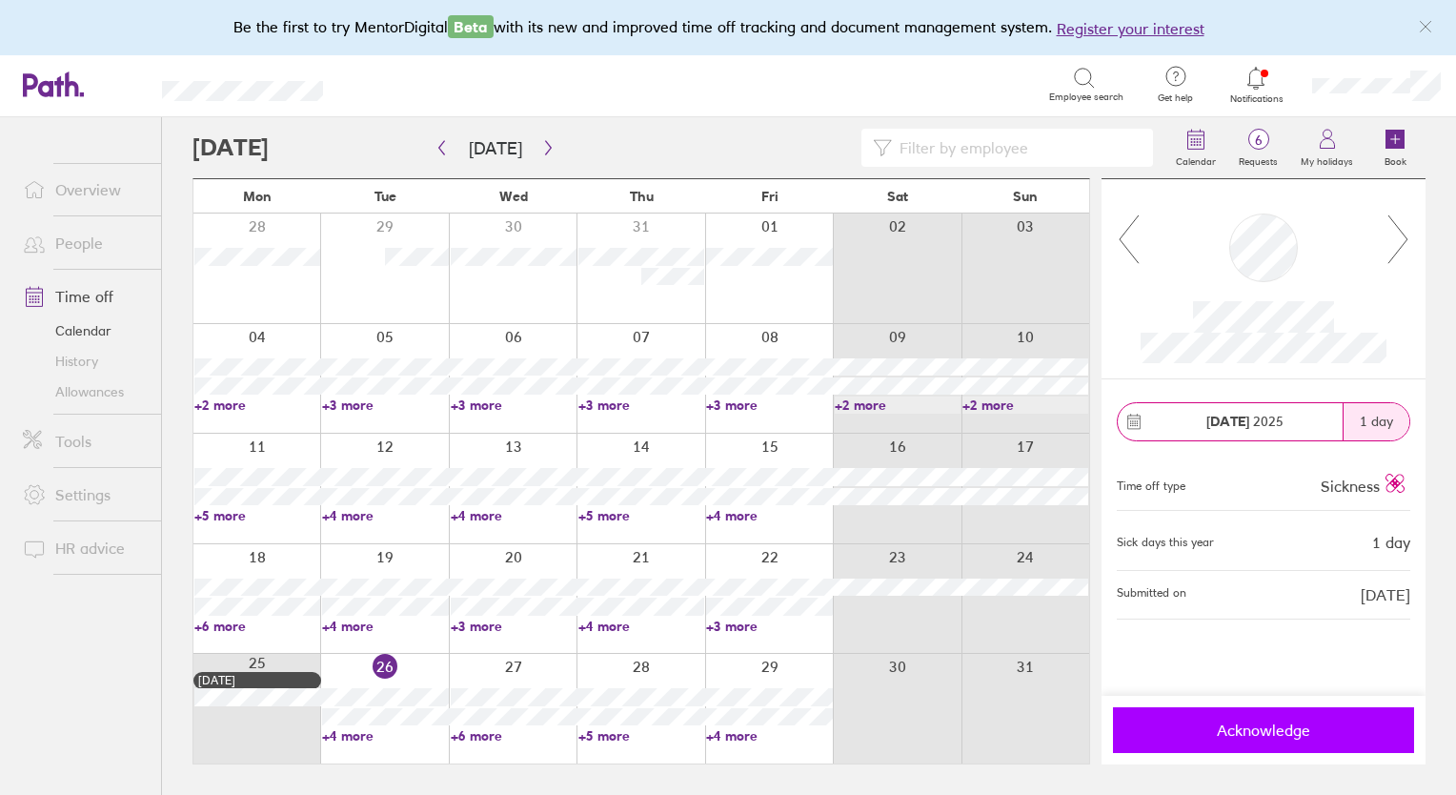
click at [1257, 729] on span "Acknowledge" at bounding box center [1264, 730] width 274 height 17
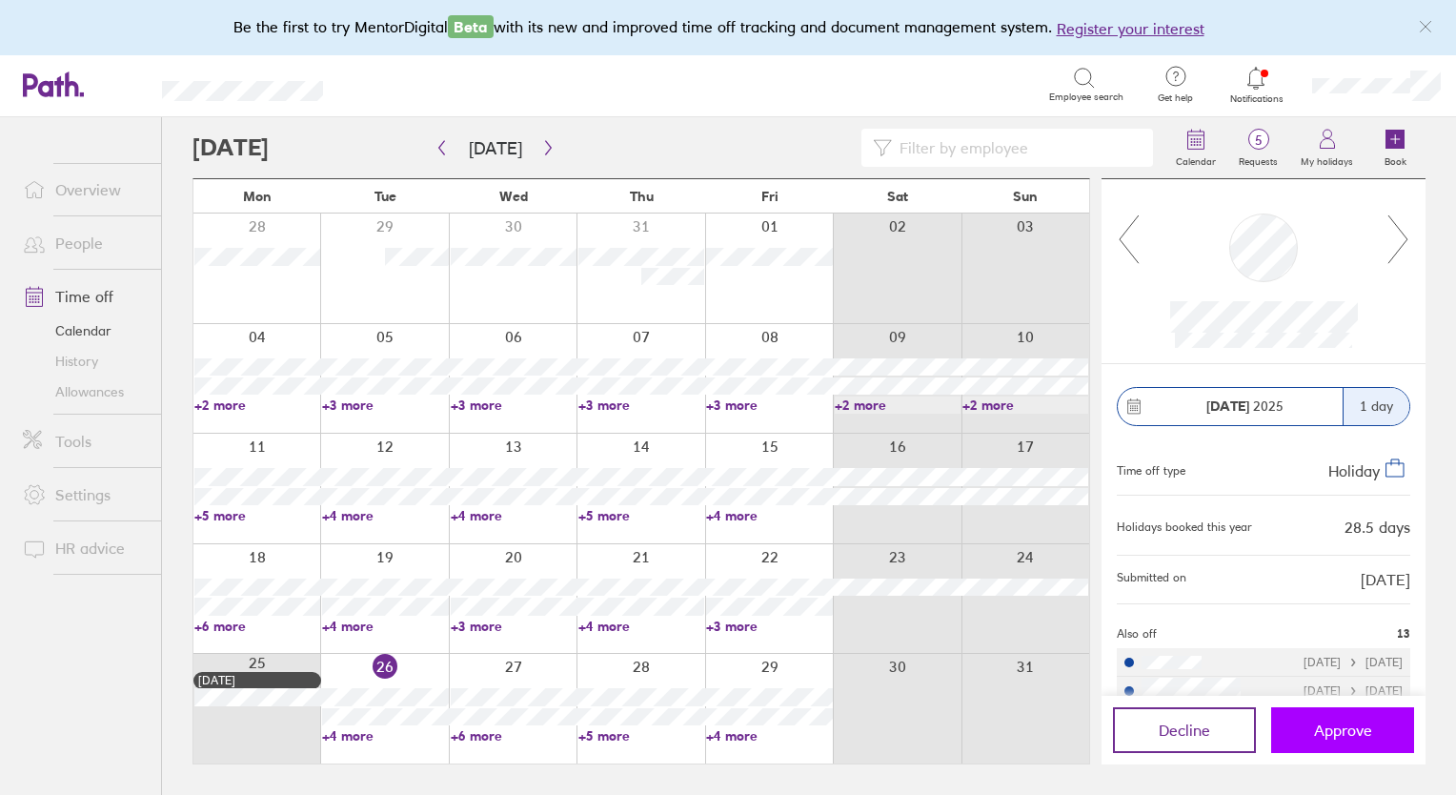
click at [1338, 732] on span "Approve" at bounding box center [1343, 730] width 58 height 17
click at [1330, 729] on span "Approve" at bounding box center [1343, 730] width 58 height 17
click at [1126, 249] on icon at bounding box center [1129, 238] width 24 height 51
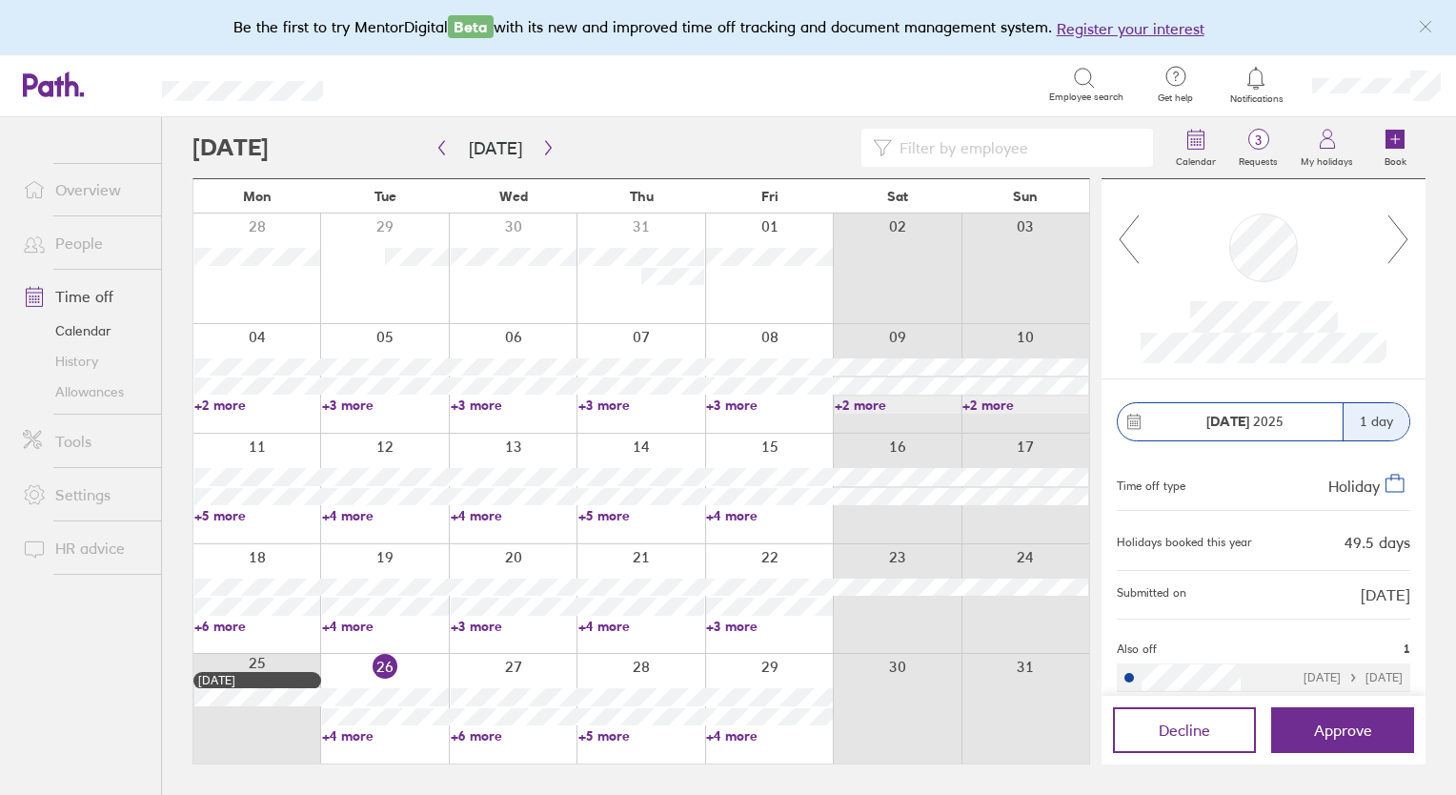
click at [1132, 249] on icon at bounding box center [1129, 238] width 24 height 51
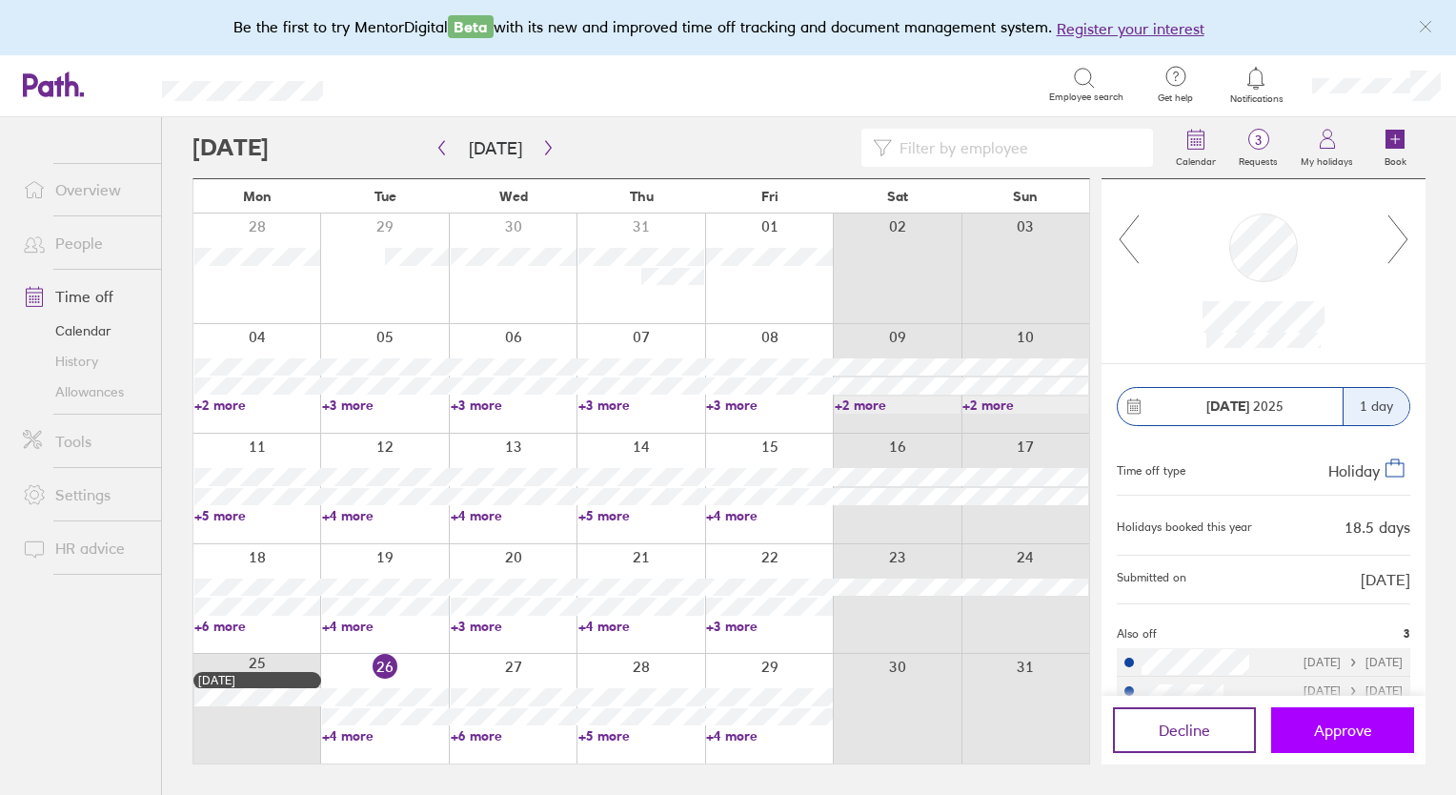
click at [1334, 732] on span "Approve" at bounding box center [1343, 730] width 58 height 17
click at [1124, 236] on icon at bounding box center [1129, 238] width 24 height 51
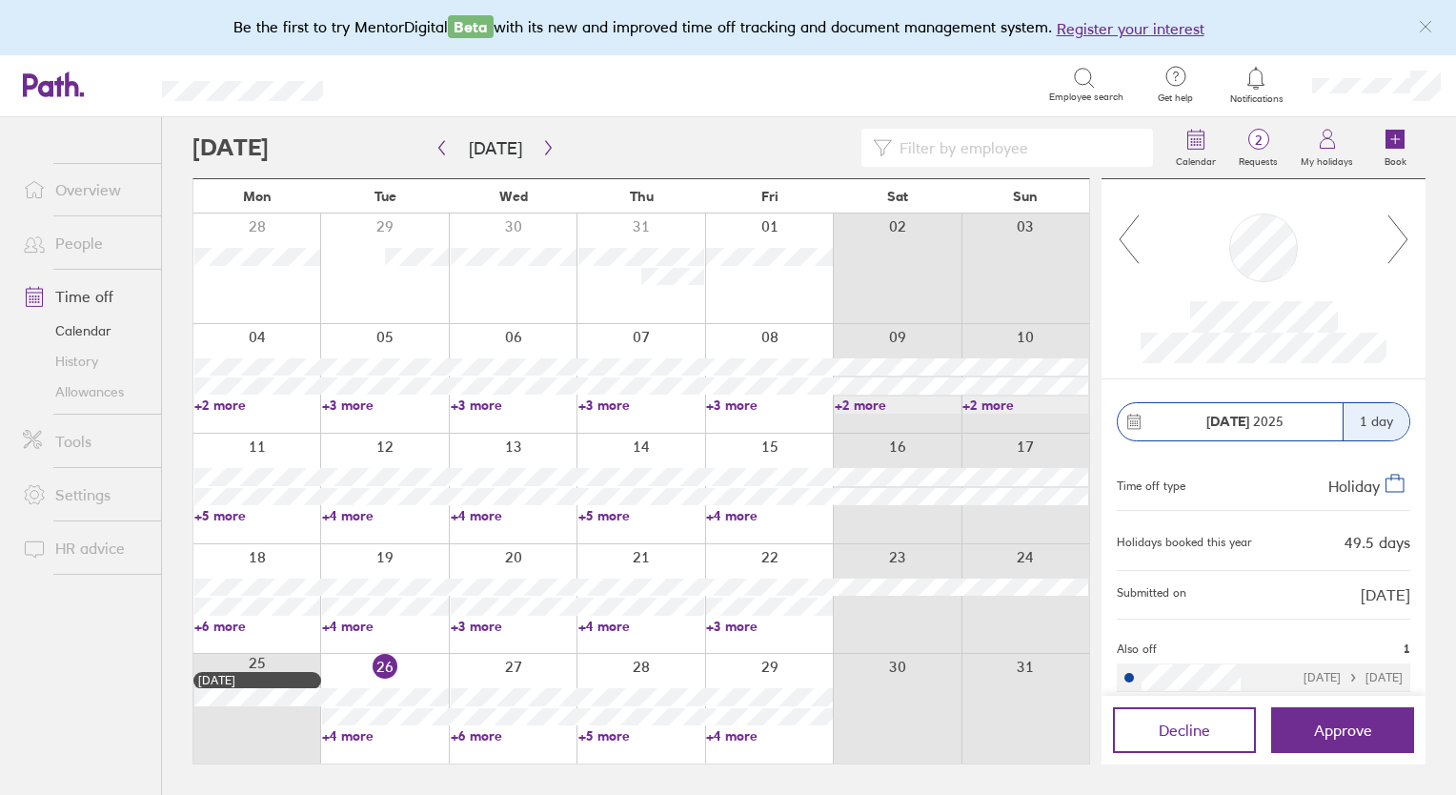
click at [1124, 236] on icon at bounding box center [1129, 238] width 24 height 51
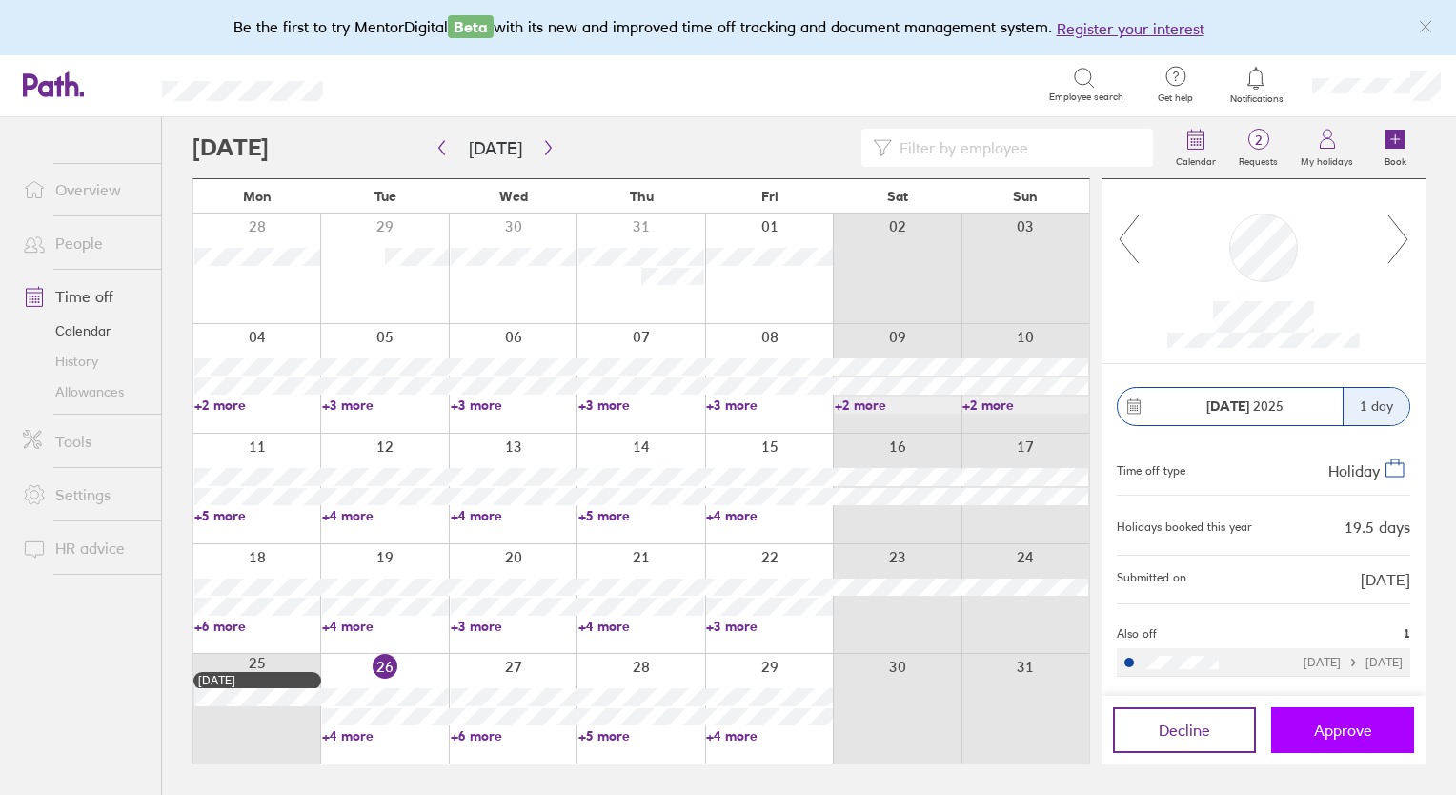
click at [1350, 725] on span "Approve" at bounding box center [1343, 730] width 58 height 17
click at [72, 246] on link "People" at bounding box center [84, 243] width 153 height 38
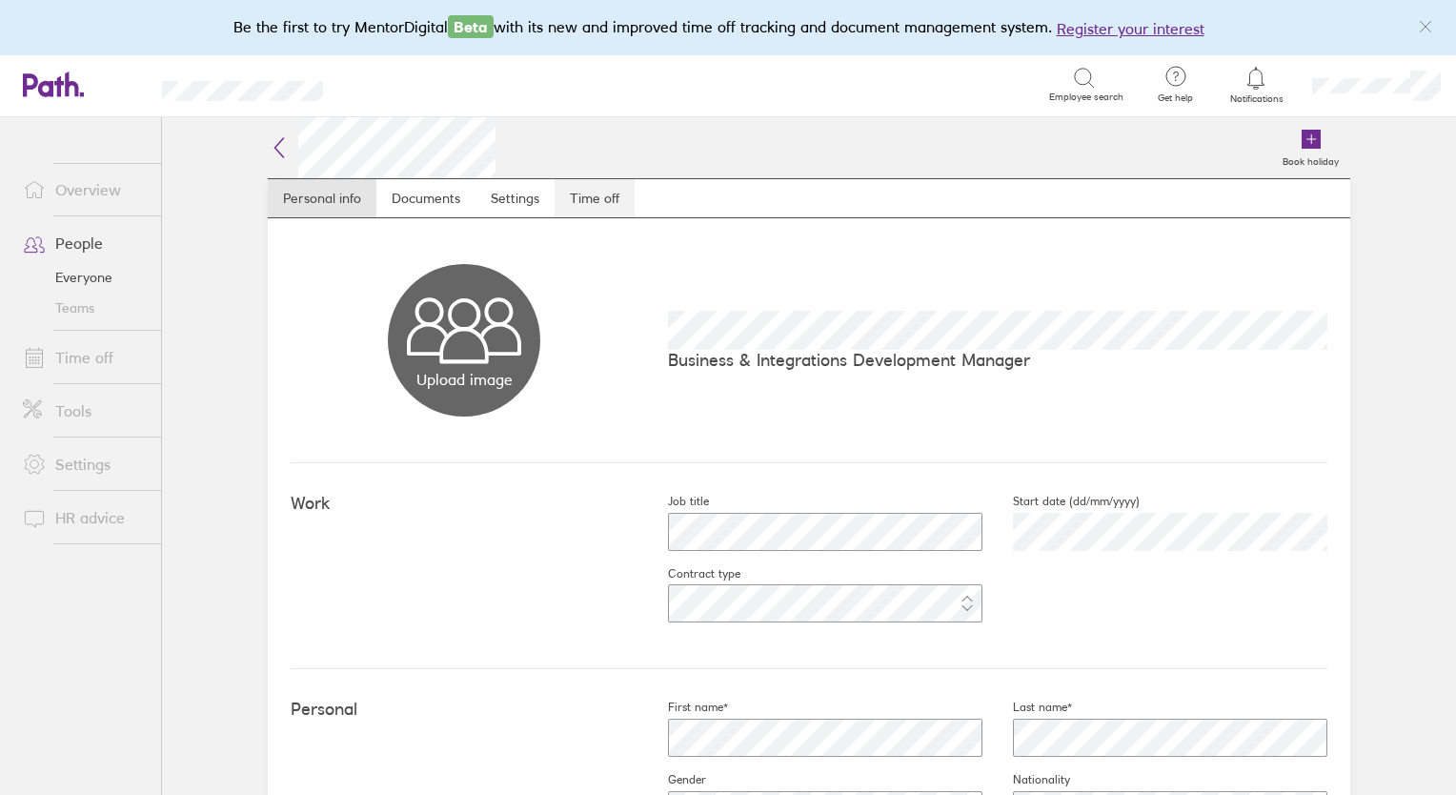
click at [583, 204] on link "Time off" at bounding box center [595, 198] width 80 height 38
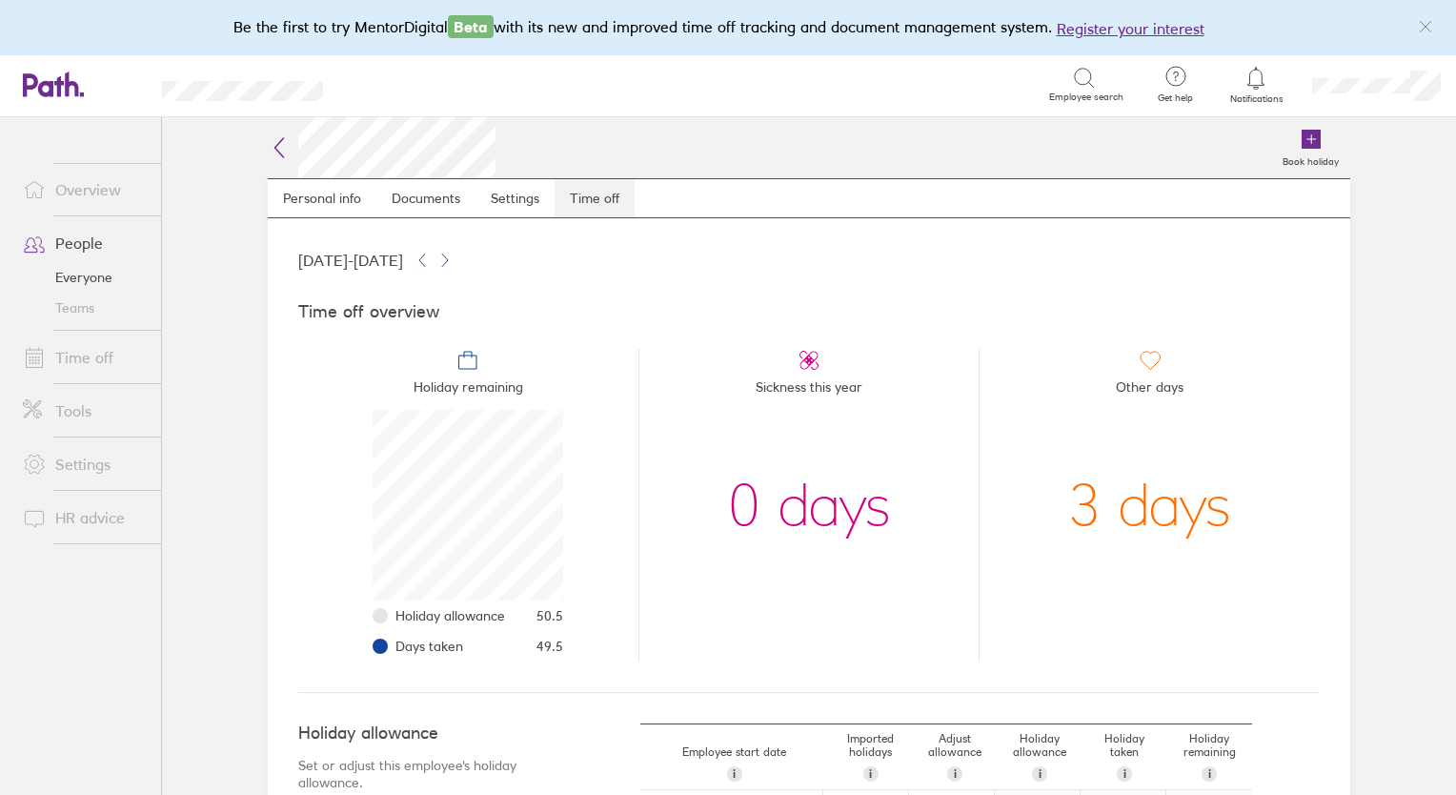
click at [583, 204] on link "Time off" at bounding box center [595, 198] width 80 height 38
click at [65, 361] on link "Time off" at bounding box center [84, 357] width 153 height 38
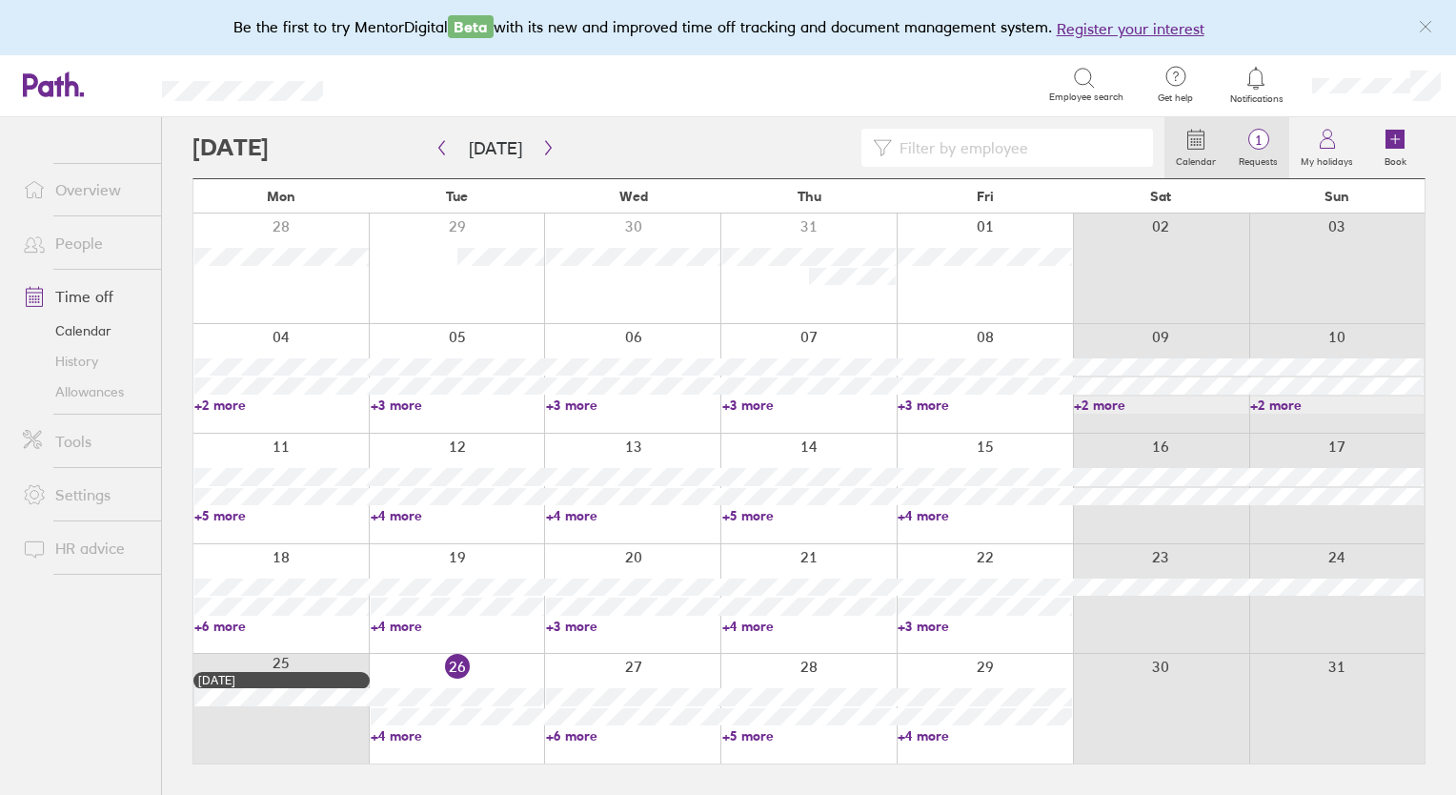
click at [1262, 147] on span "1" at bounding box center [1259, 139] width 62 height 15
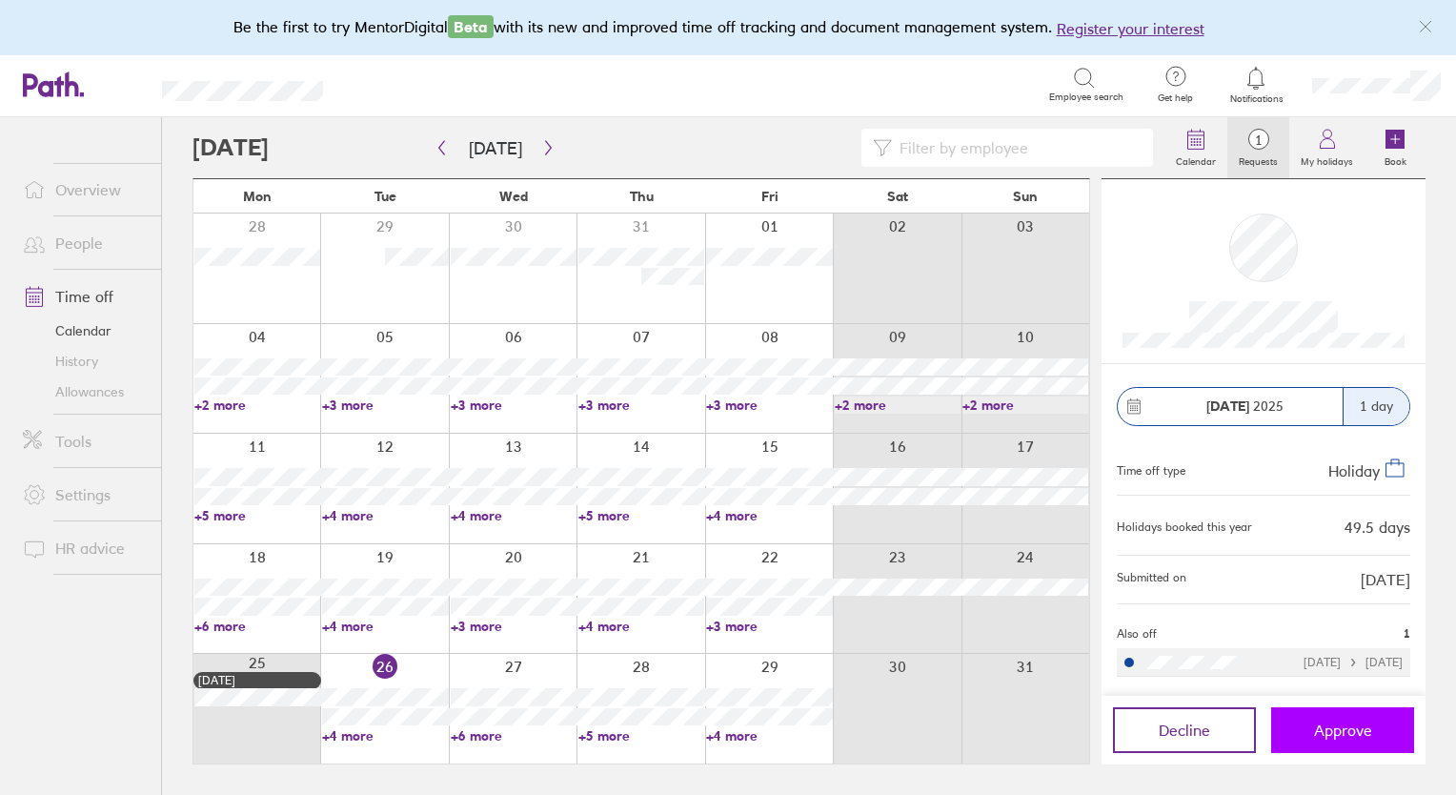
click at [1338, 733] on span "Approve" at bounding box center [1343, 730] width 58 height 17
click at [218, 519] on link "+5 more" at bounding box center [257, 515] width 126 height 17
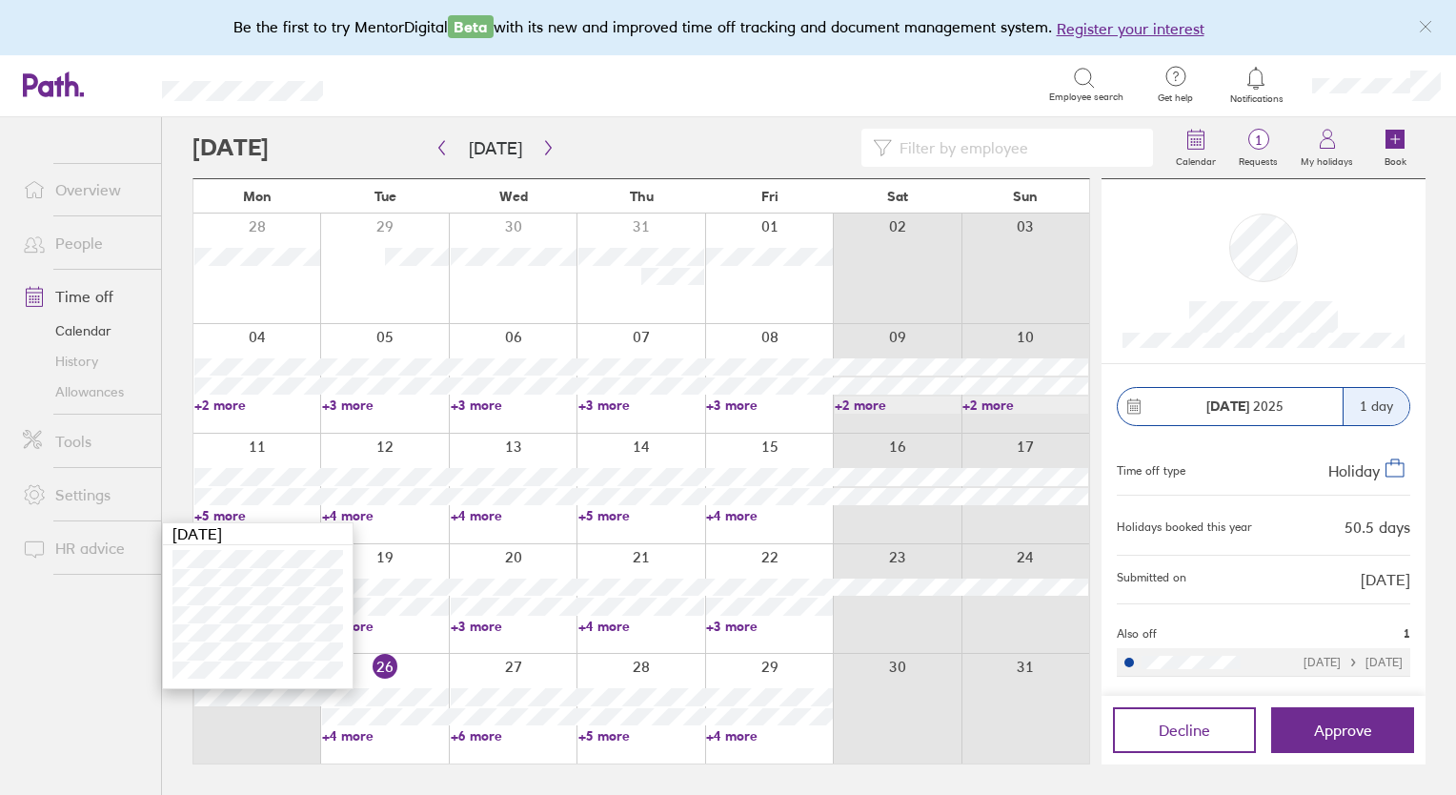
click at [338, 518] on link "+4 more" at bounding box center [385, 515] width 126 height 17
click at [339, 523] on div at bounding box center [384, 489] width 128 height 110
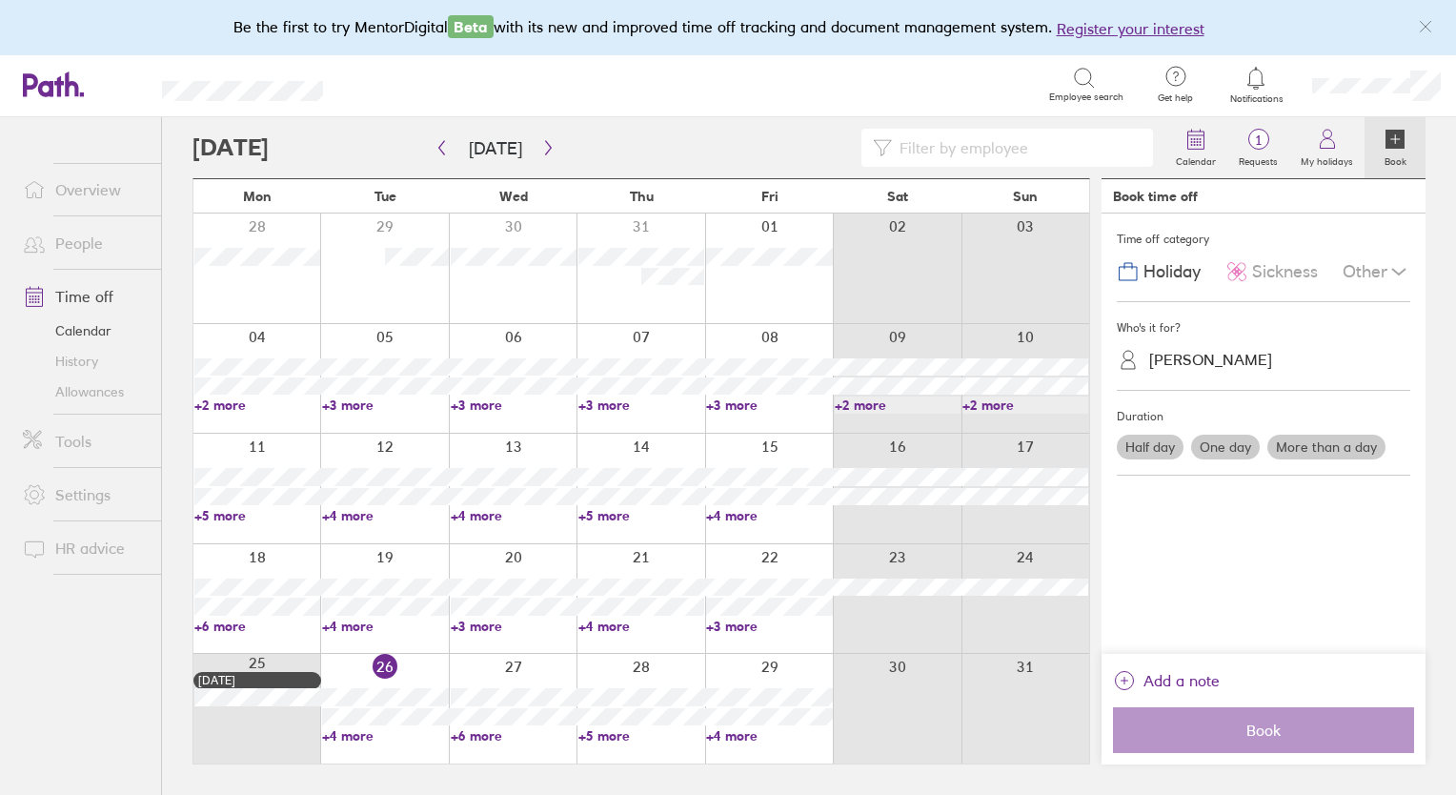
click at [342, 514] on link "+4 more" at bounding box center [385, 515] width 126 height 17
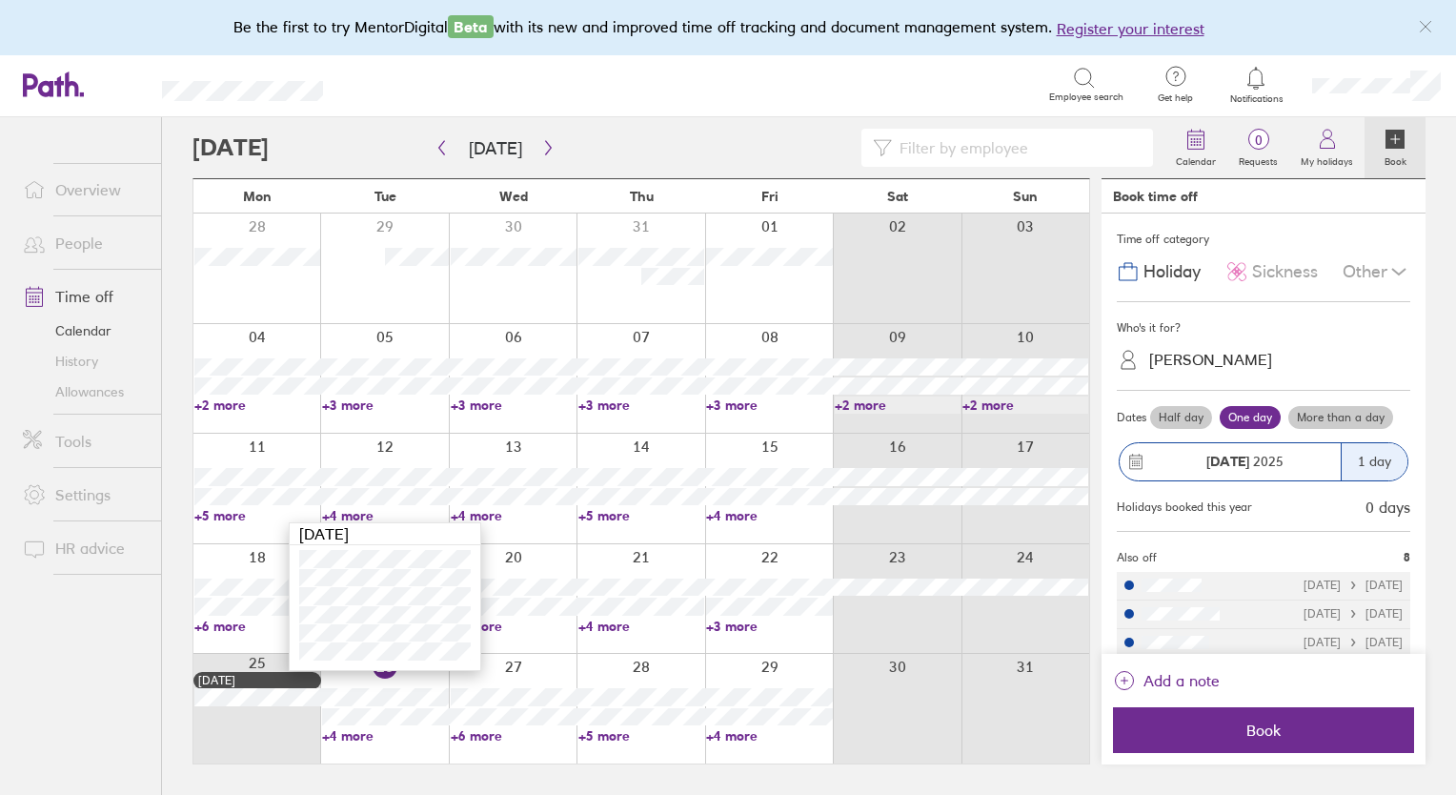
click at [188, 299] on div "Calendar 0 Requests My holidays Book Today August 2025 Mon Tue Wed Thu Fri Sat …" at bounding box center [809, 456] width 1294 height 678
click at [239, 511] on link "+5 more" at bounding box center [257, 515] width 126 height 17
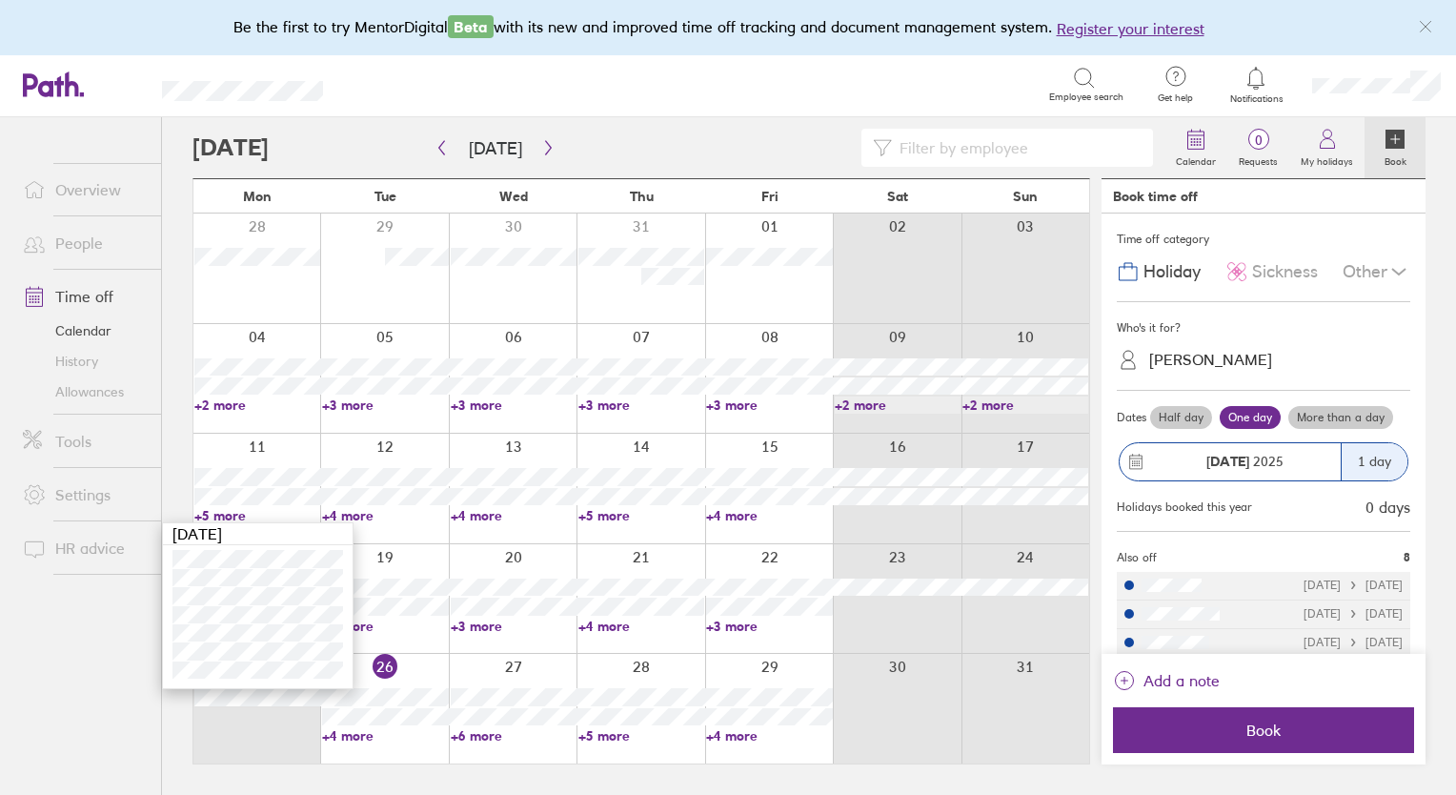
click at [401, 569] on div at bounding box center [384, 599] width 128 height 110
click at [229, 622] on link "+6 more" at bounding box center [257, 626] width 126 height 17
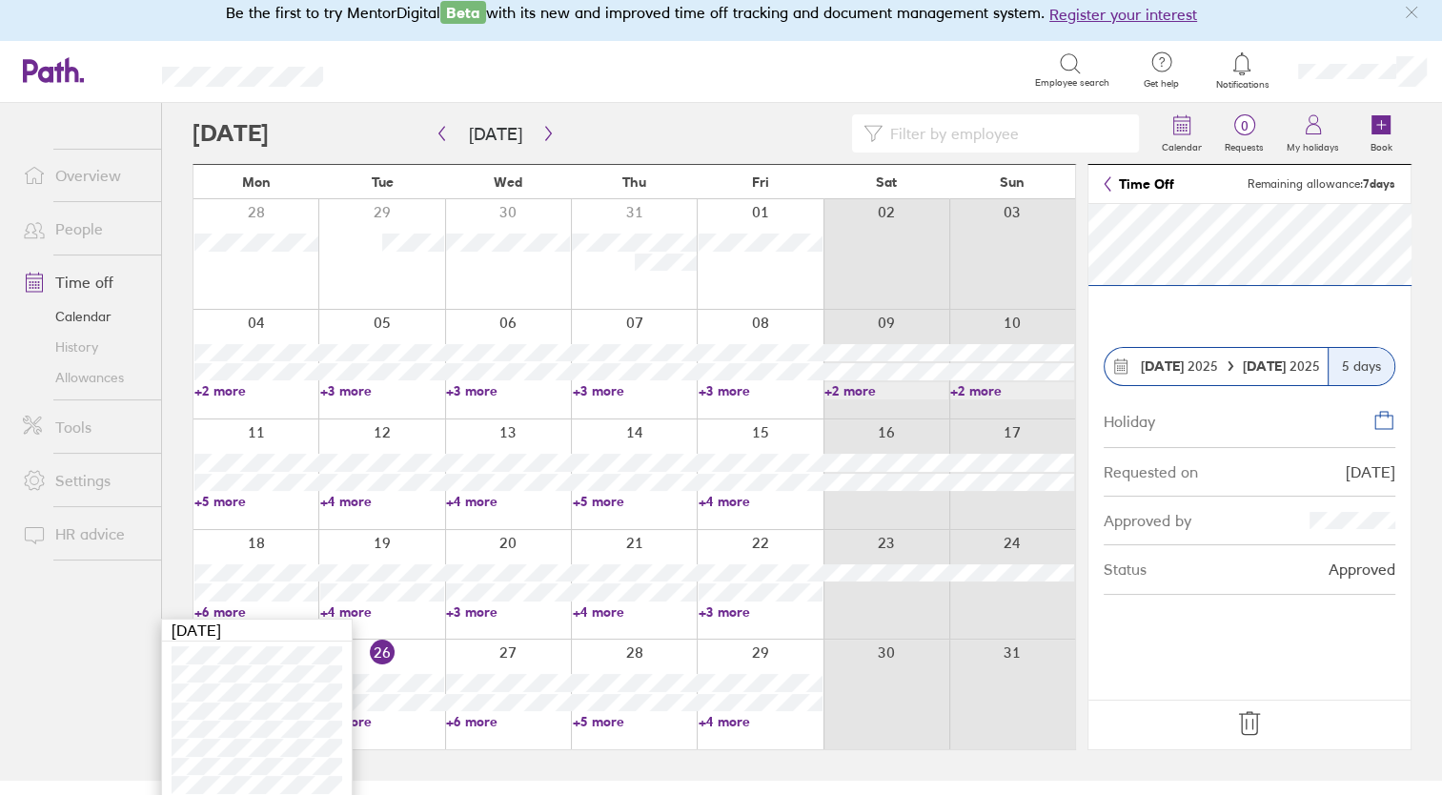
scroll to position [23, 0]
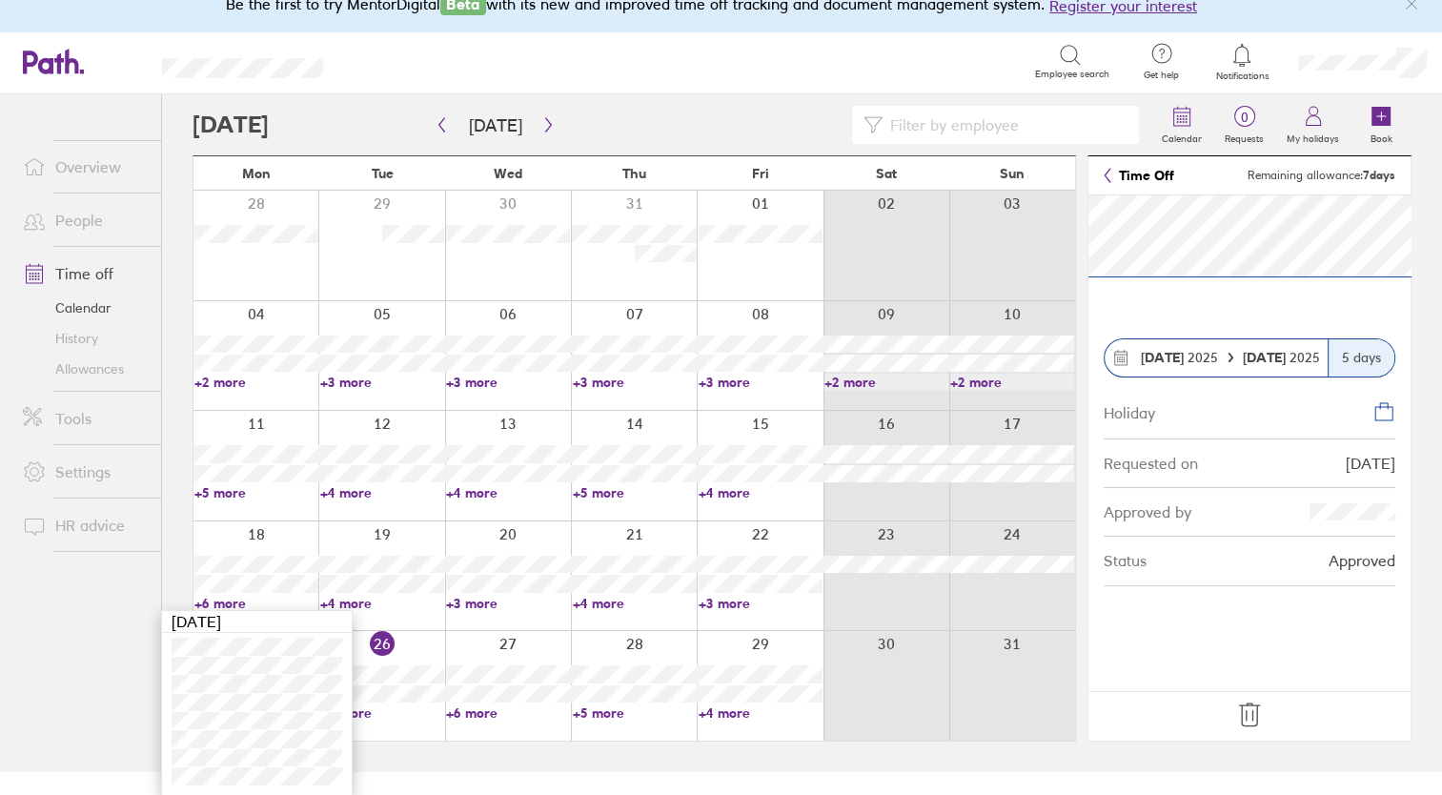
click at [1426, 417] on div "Calendar 0 Requests My holidays Book Today August 2025 Mon Tue Wed Thu Fri Sat …" at bounding box center [802, 433] width 1280 height 678
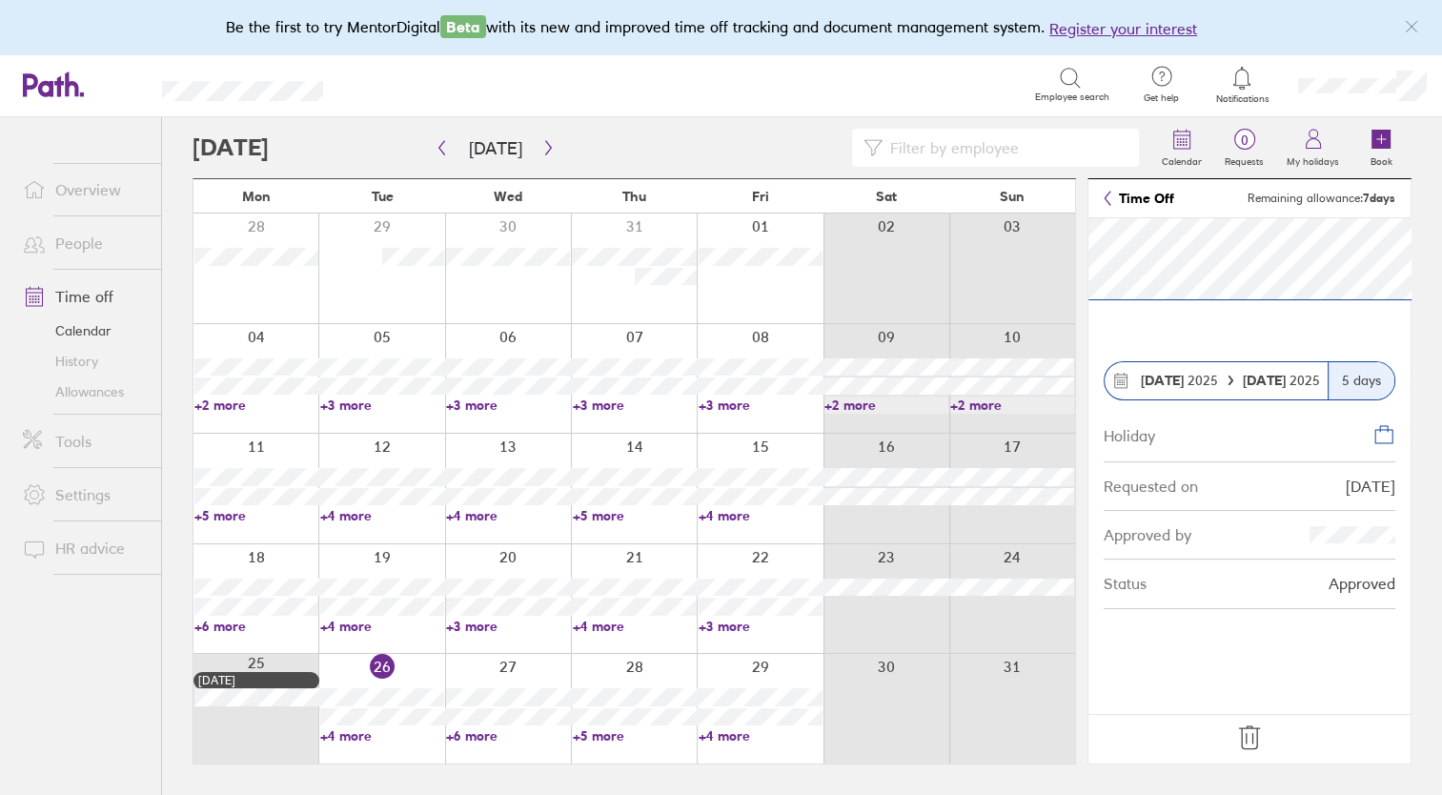
scroll to position [0, 0]
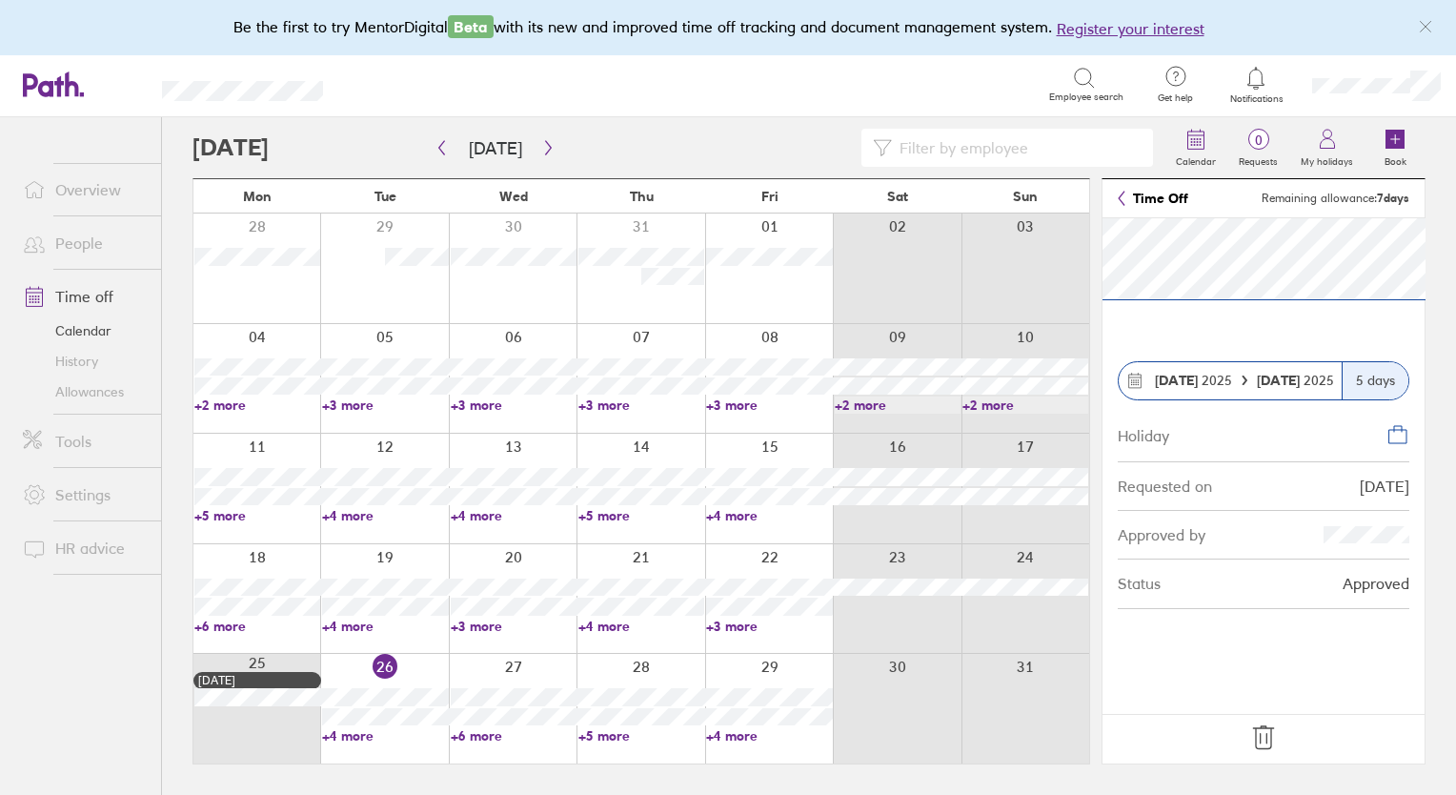
click at [239, 624] on link "+6 more" at bounding box center [257, 626] width 126 height 17
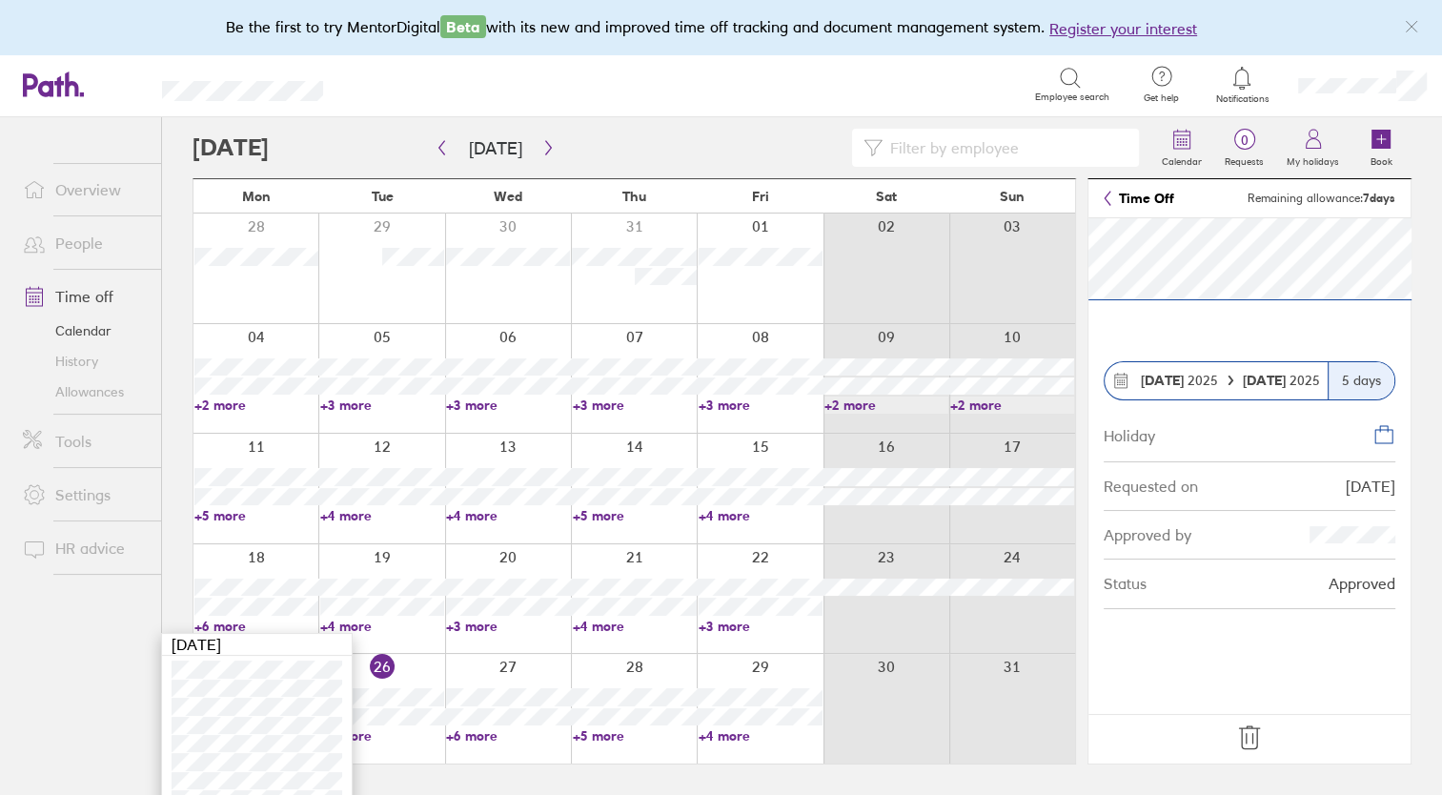
click at [362, 620] on link "+4 more" at bounding box center [382, 626] width 124 height 17
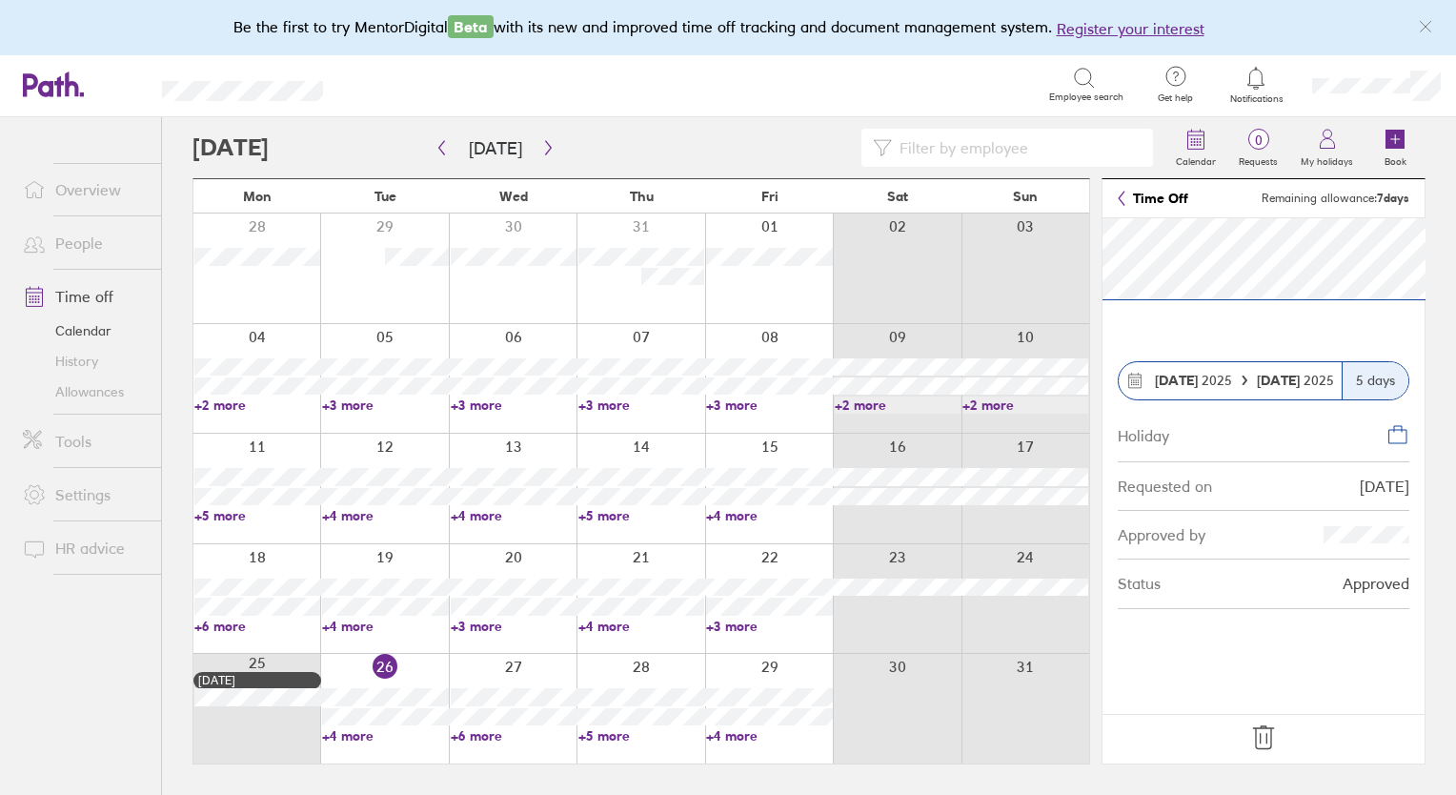
click at [362, 624] on link "+4 more" at bounding box center [385, 626] width 126 height 17
click at [544, 142] on icon "button" at bounding box center [548, 147] width 14 height 15
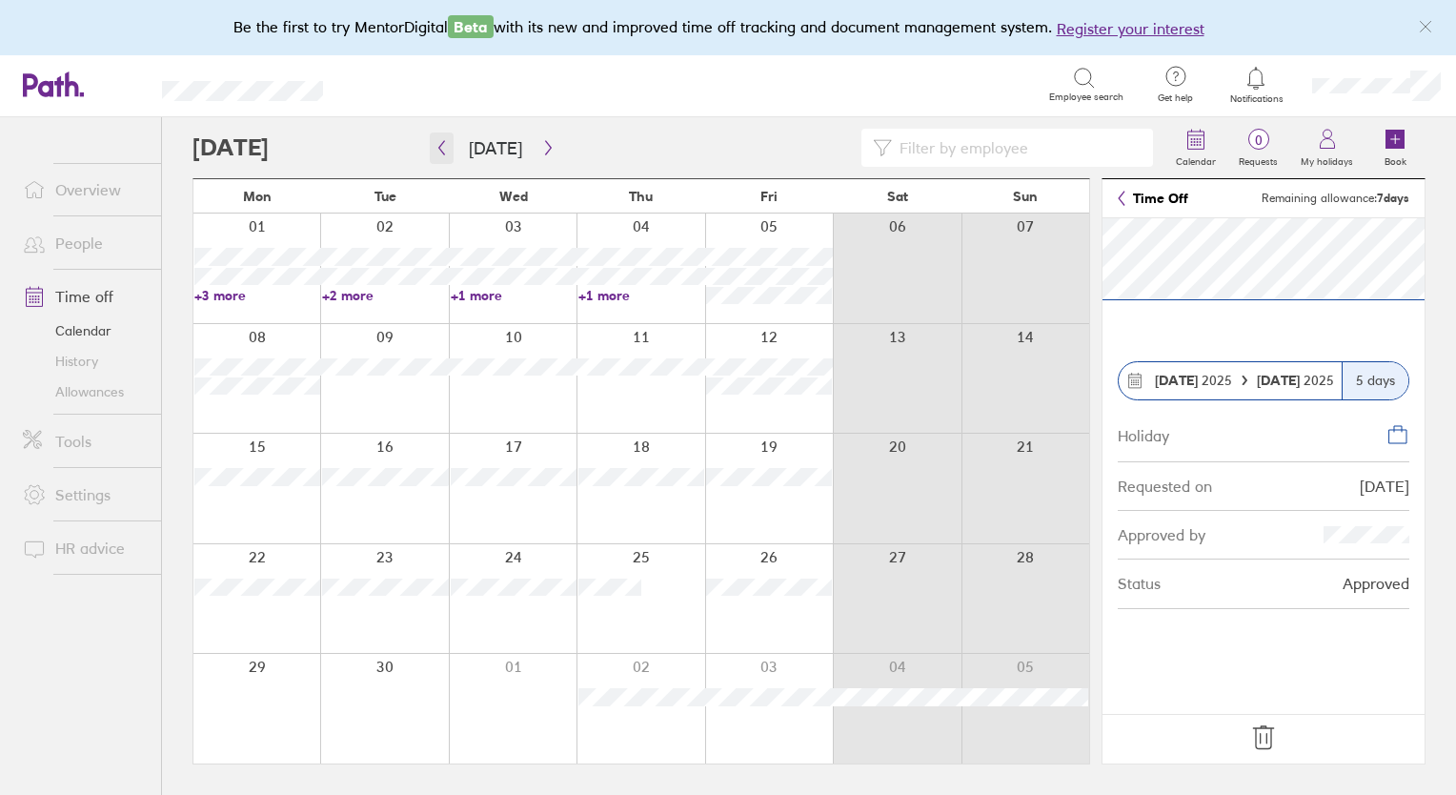
click at [440, 151] on icon "button" at bounding box center [442, 147] width 14 height 15
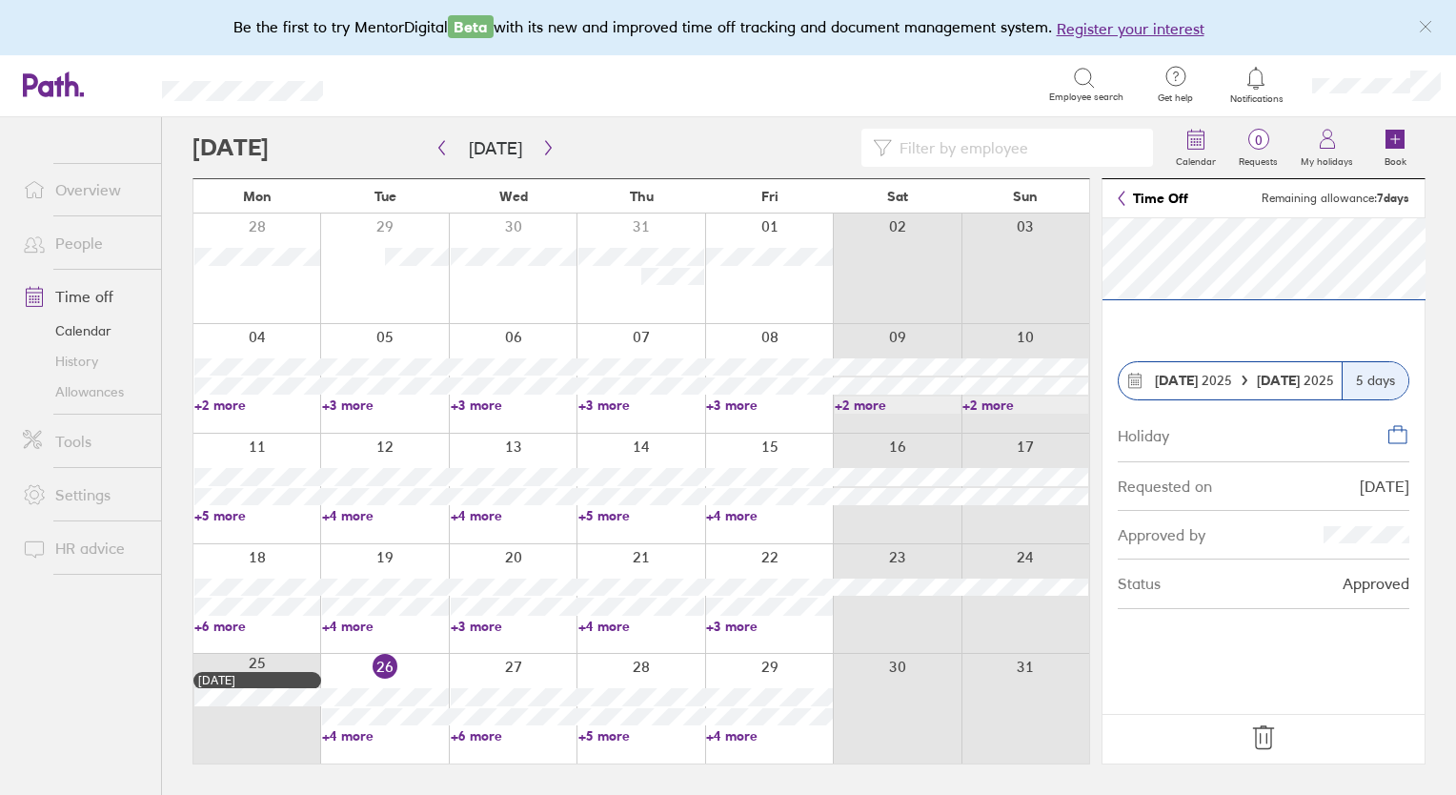
click at [484, 735] on link "+6 more" at bounding box center [514, 735] width 126 height 17
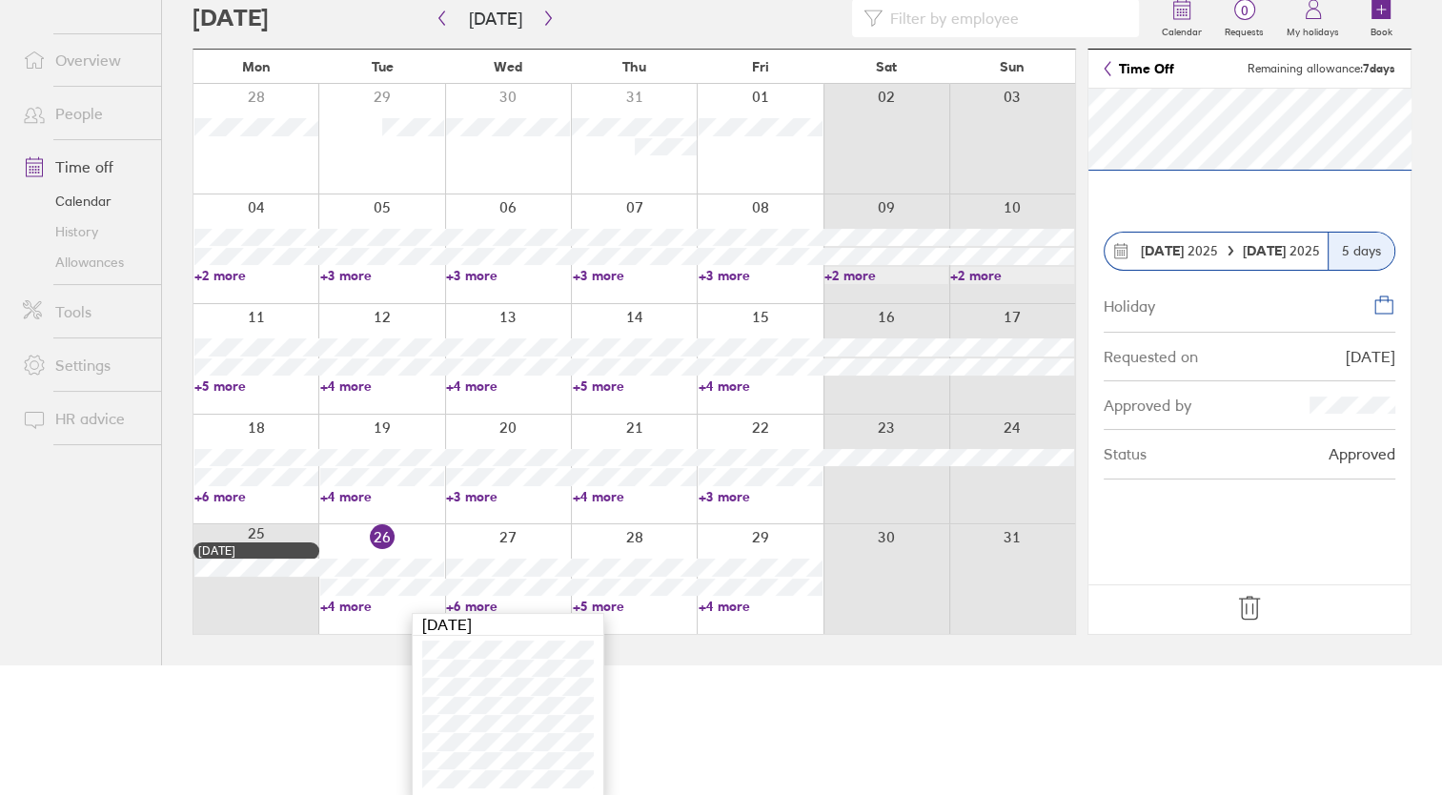
scroll to position [131, 0]
click at [59, 121] on link "People" at bounding box center [84, 112] width 153 height 38
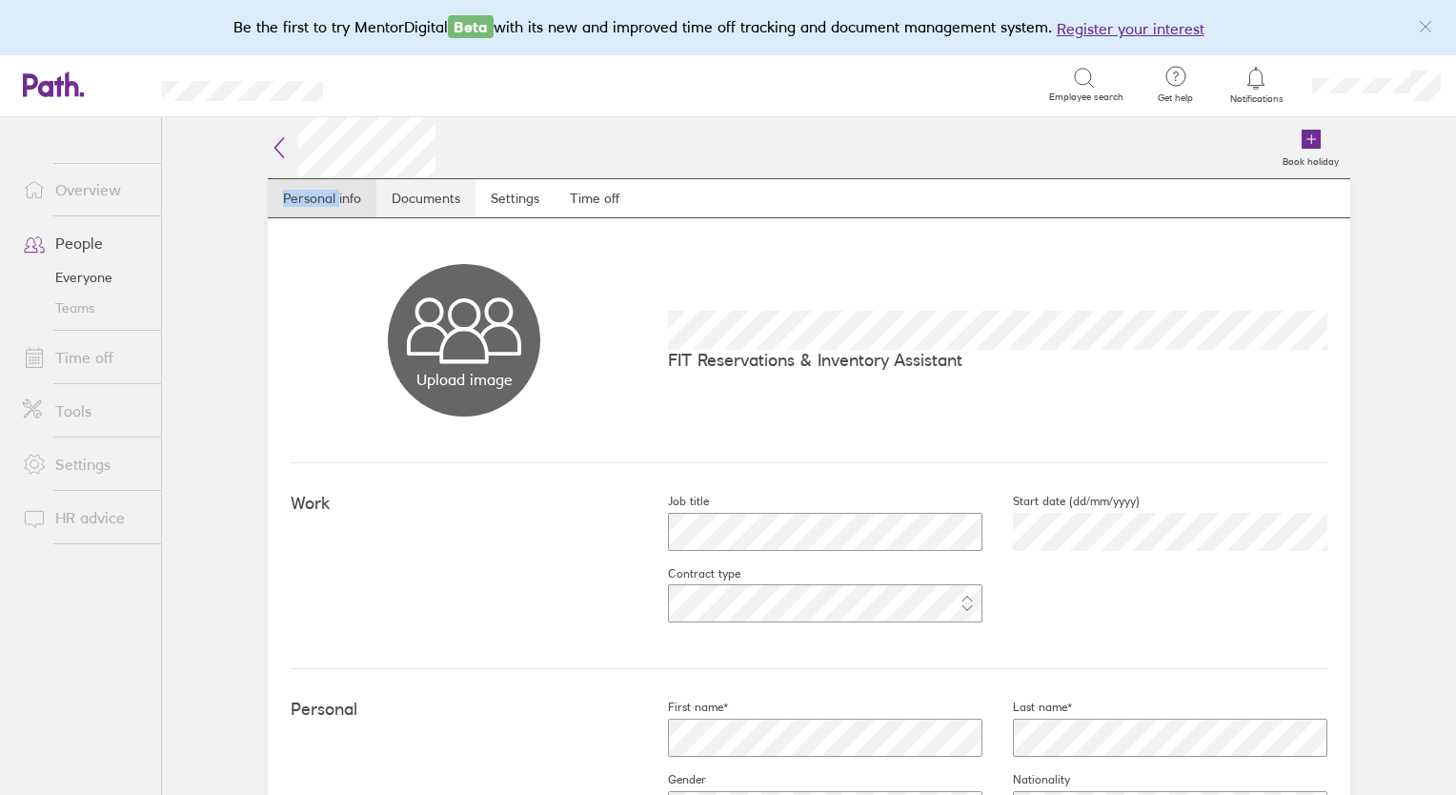
click at [446, 198] on link "Documents" at bounding box center [425, 198] width 99 height 38
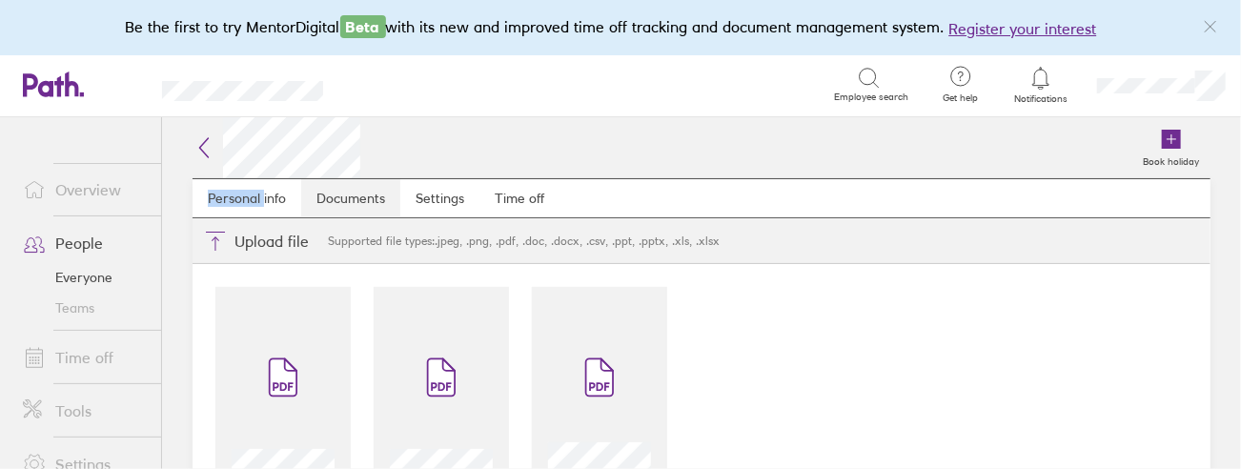
click at [334, 192] on link "Documents" at bounding box center [350, 198] width 99 height 38
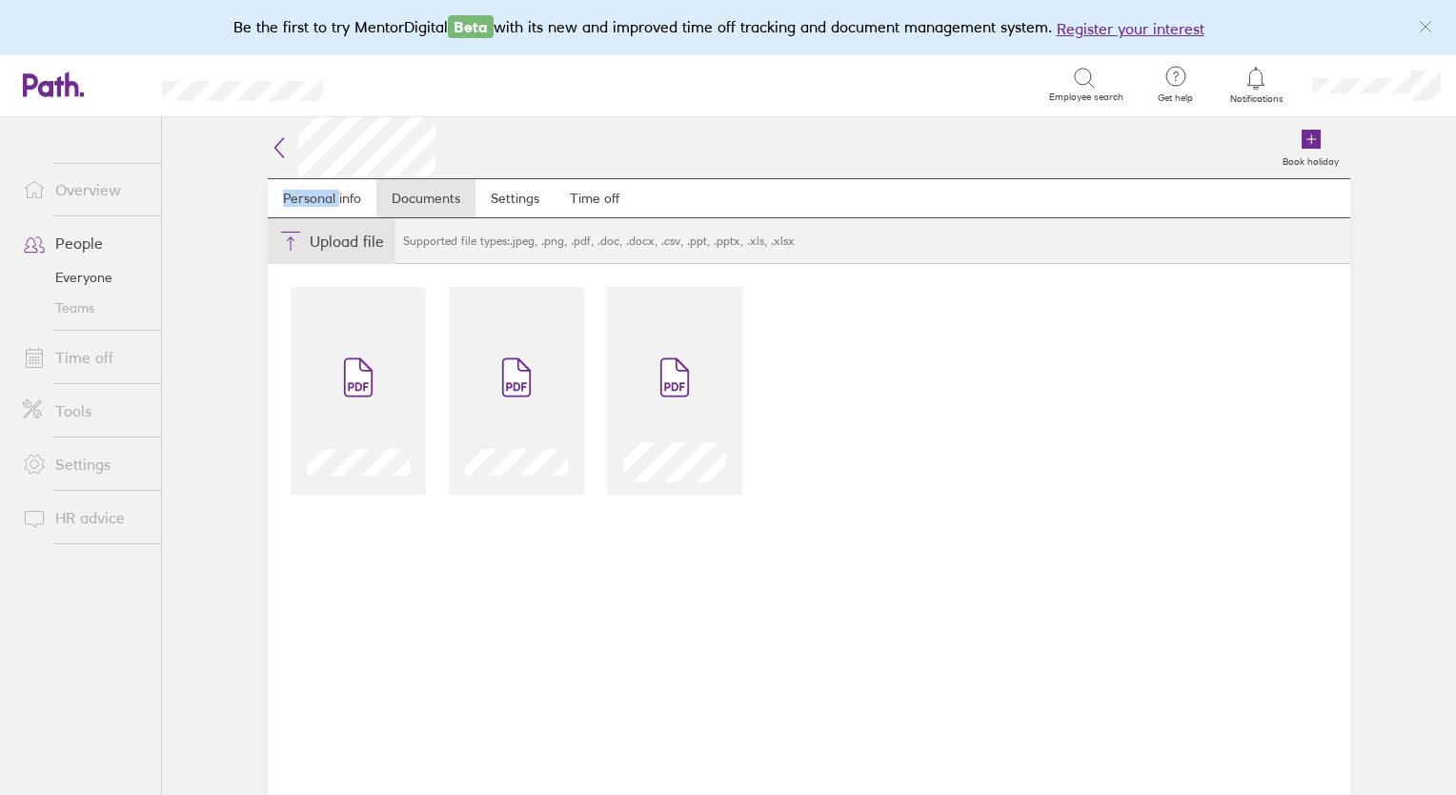
click at [335, 245] on button "Choose files" at bounding box center [332, 241] width 128 height 46
type input "C:\fakepath\Confirmation of Probation Cheryl Aug 25.pdf"
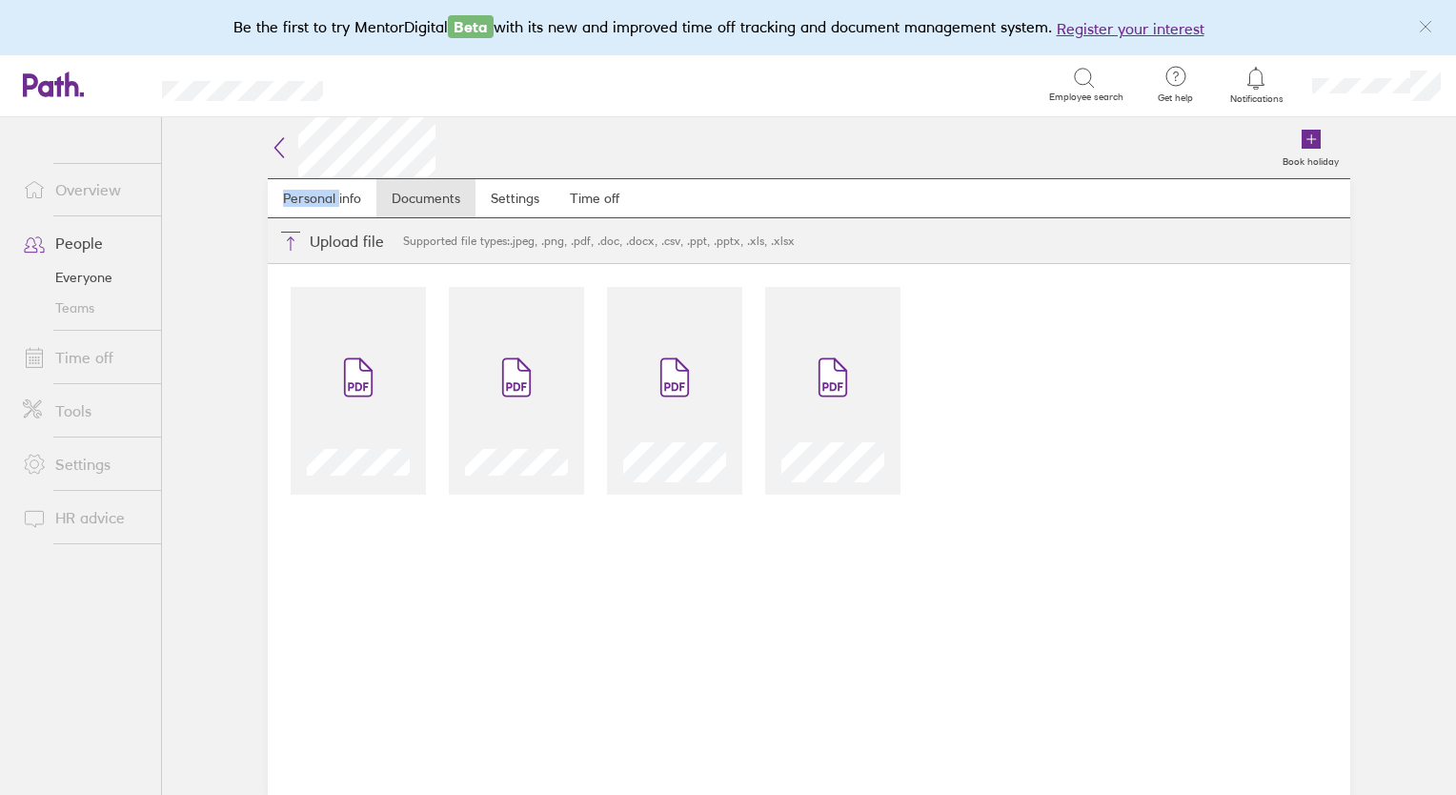
click at [75, 351] on link "Time off" at bounding box center [84, 357] width 153 height 38
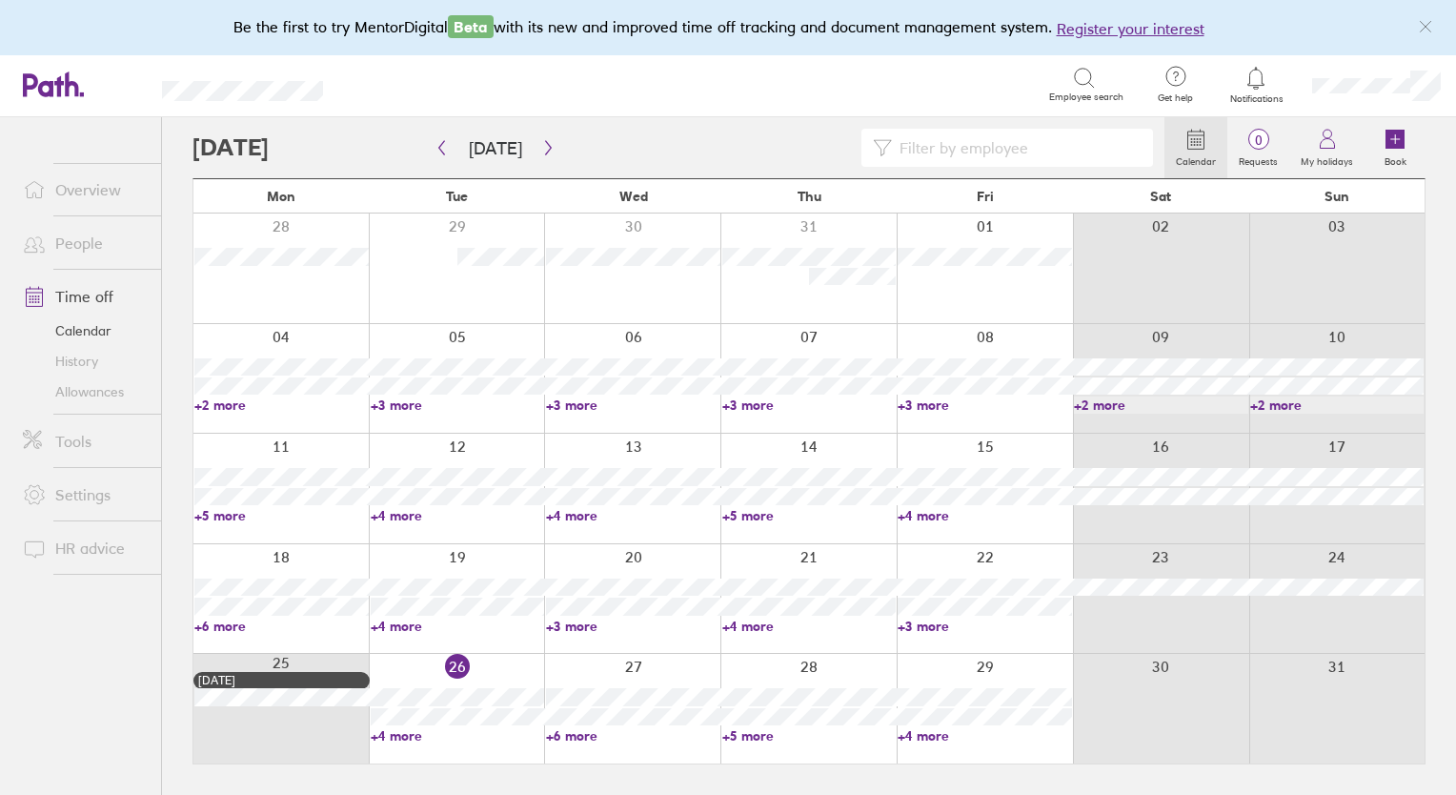
click at [72, 254] on link "People" at bounding box center [84, 243] width 153 height 38
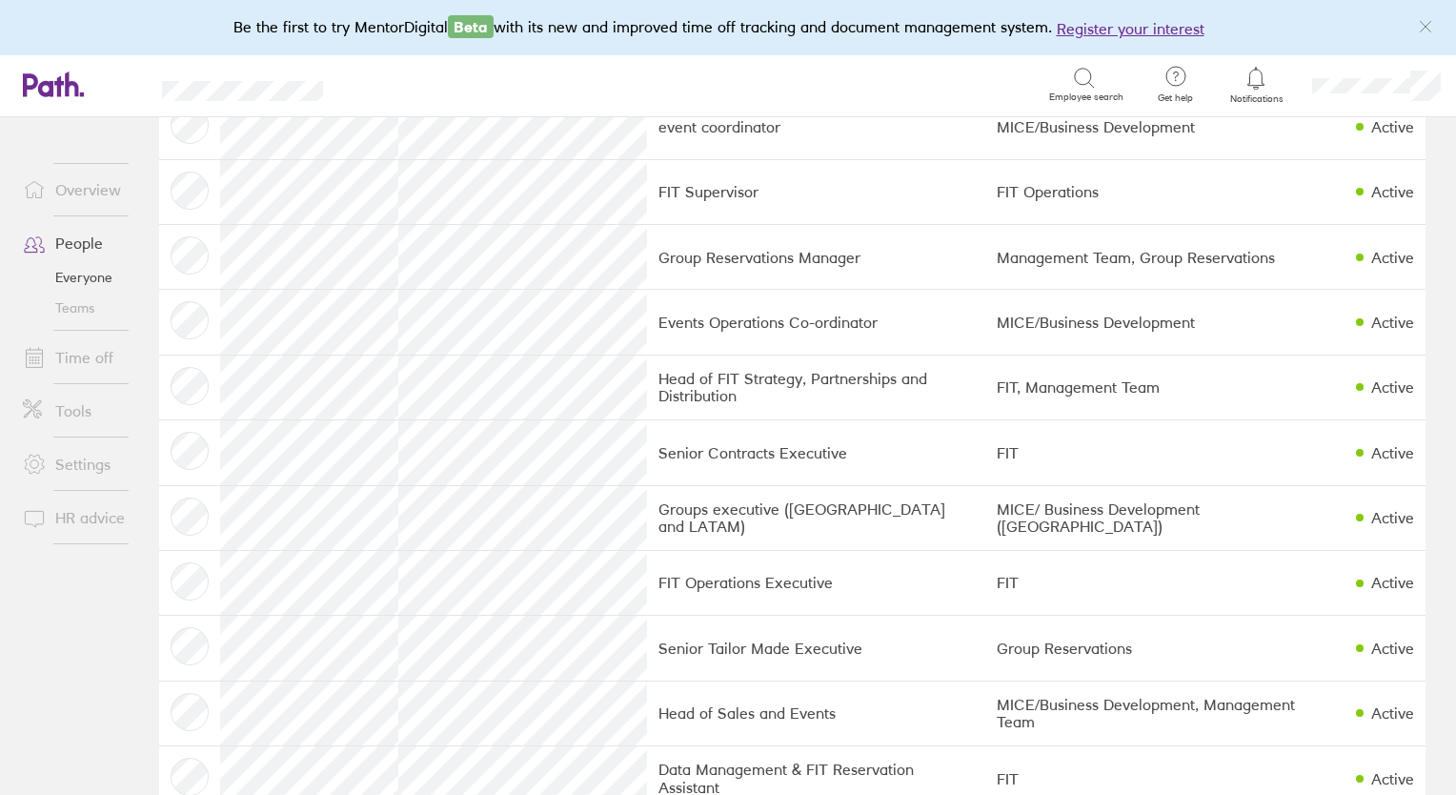
scroll to position [966, 0]
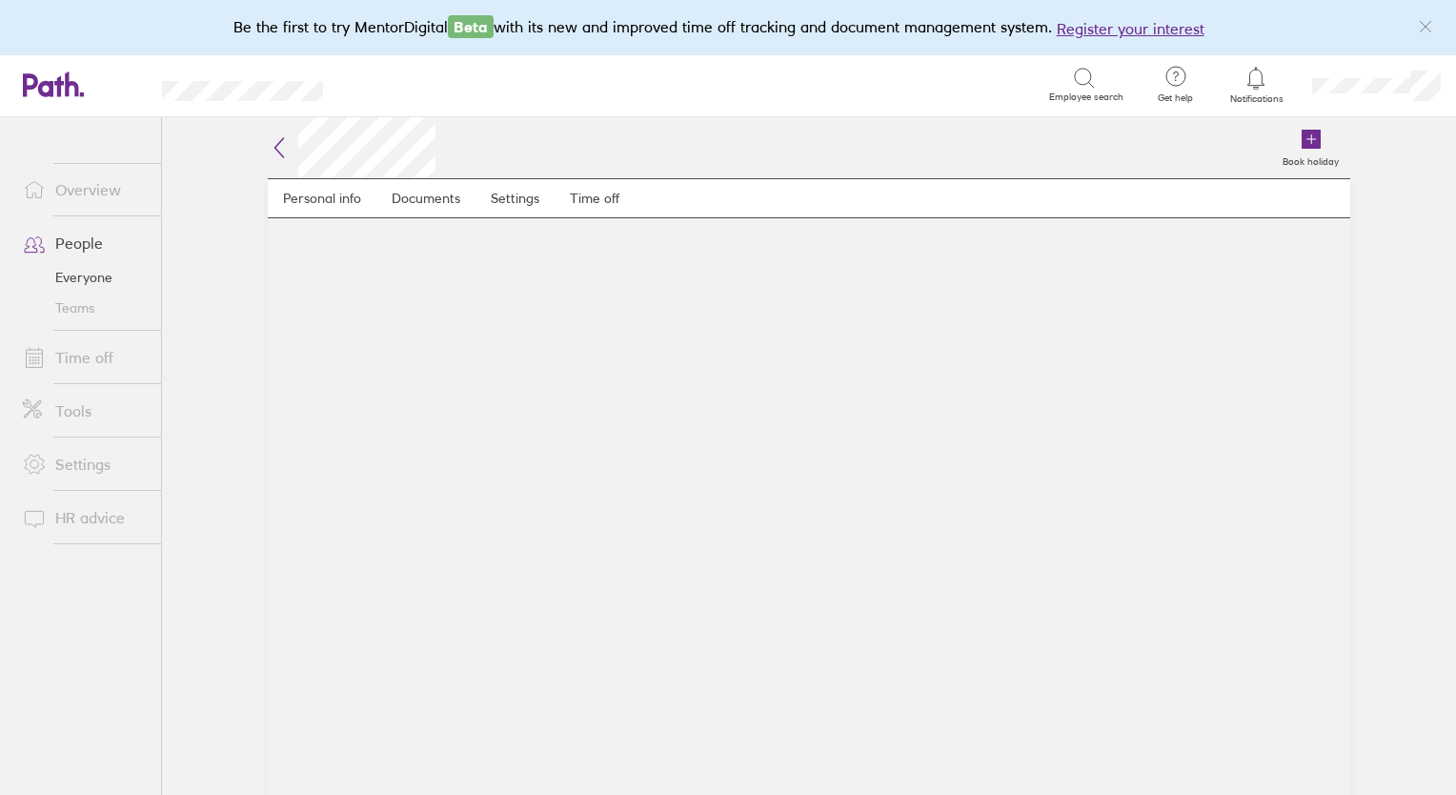
click at [480, 726] on main "Personal info Documents Settings Time off" at bounding box center [809, 486] width 1083 height 617
click at [578, 211] on link "Time off" at bounding box center [595, 198] width 80 height 38
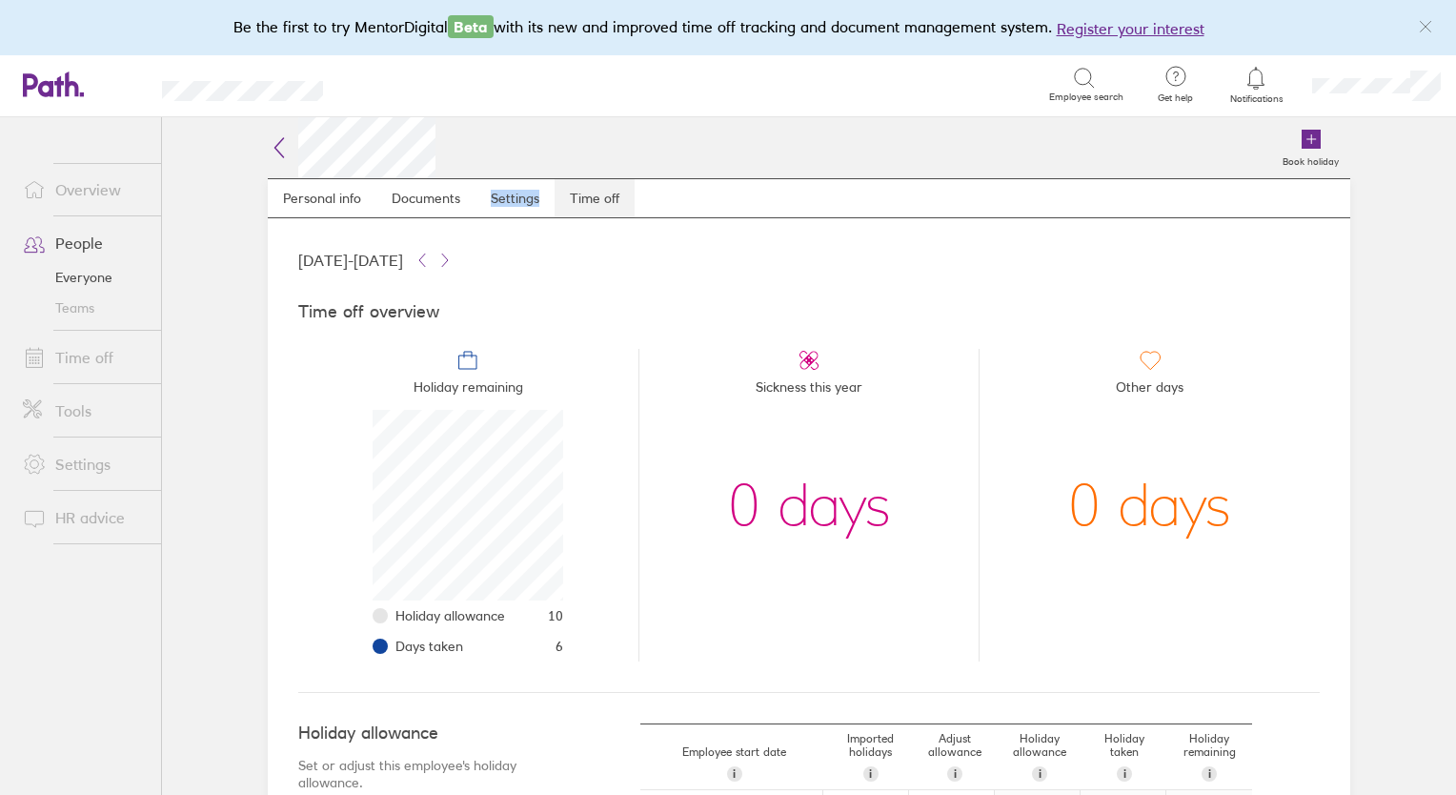
click at [587, 193] on link "Time off" at bounding box center [595, 198] width 80 height 38
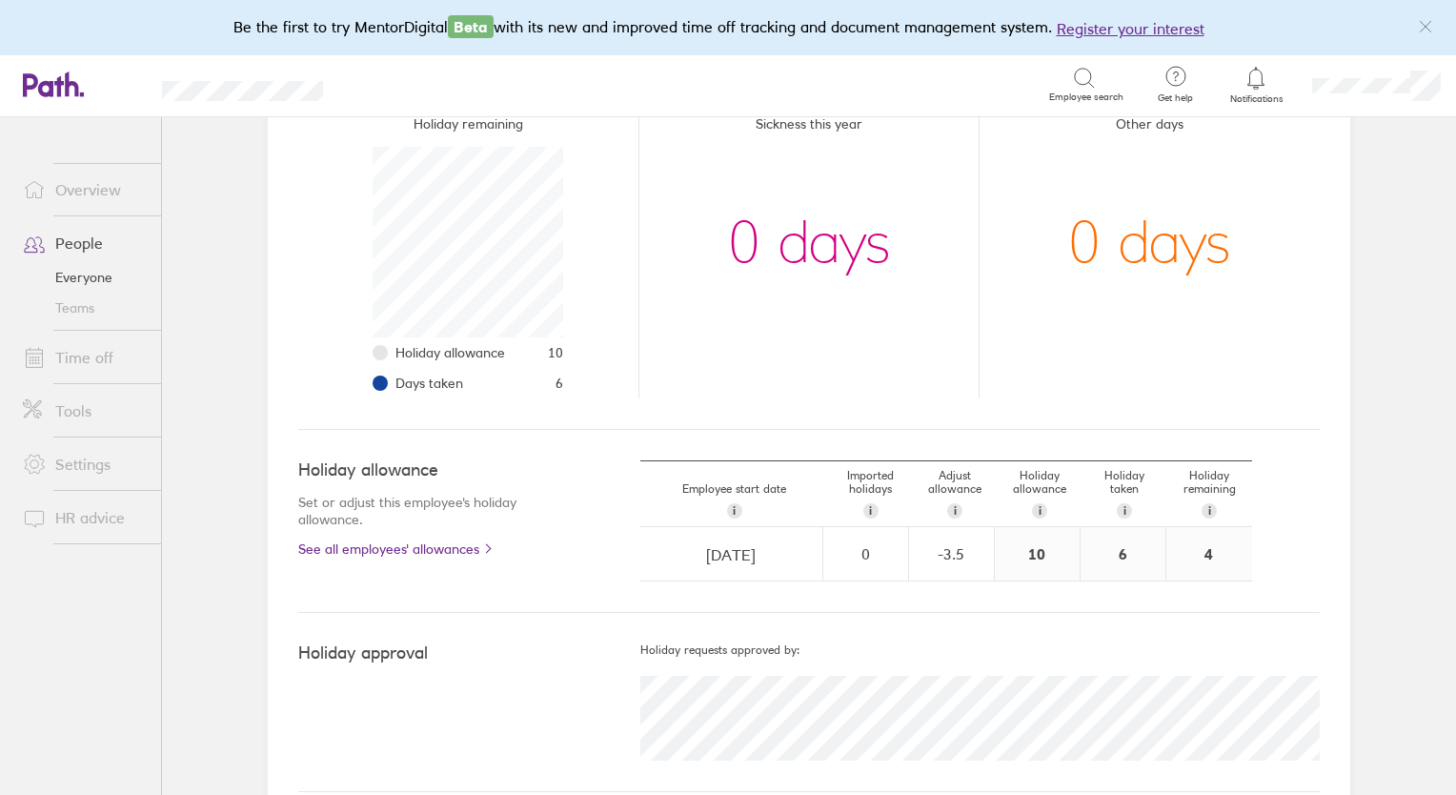
scroll to position [288, 0]
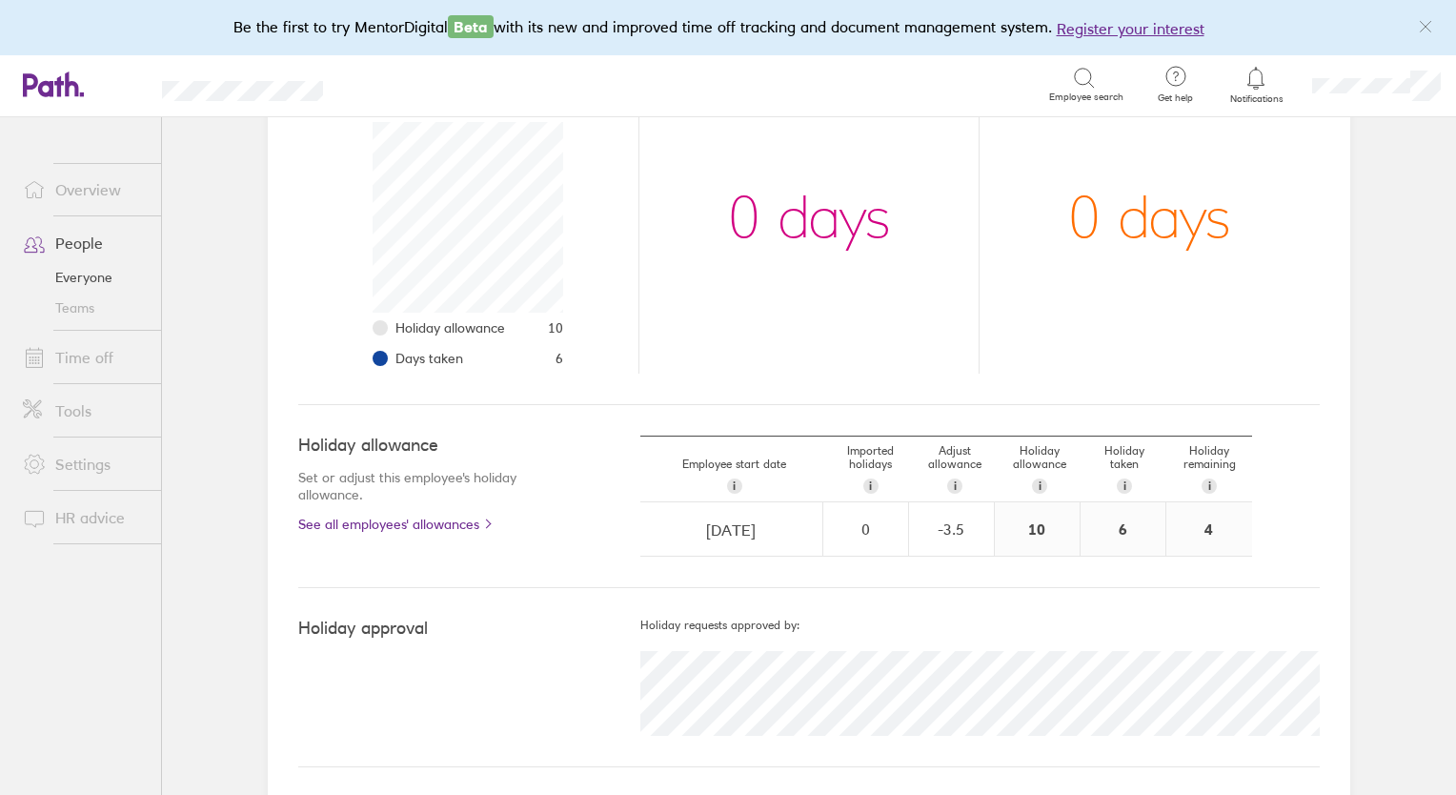
click at [81, 242] on link "People" at bounding box center [84, 243] width 153 height 38
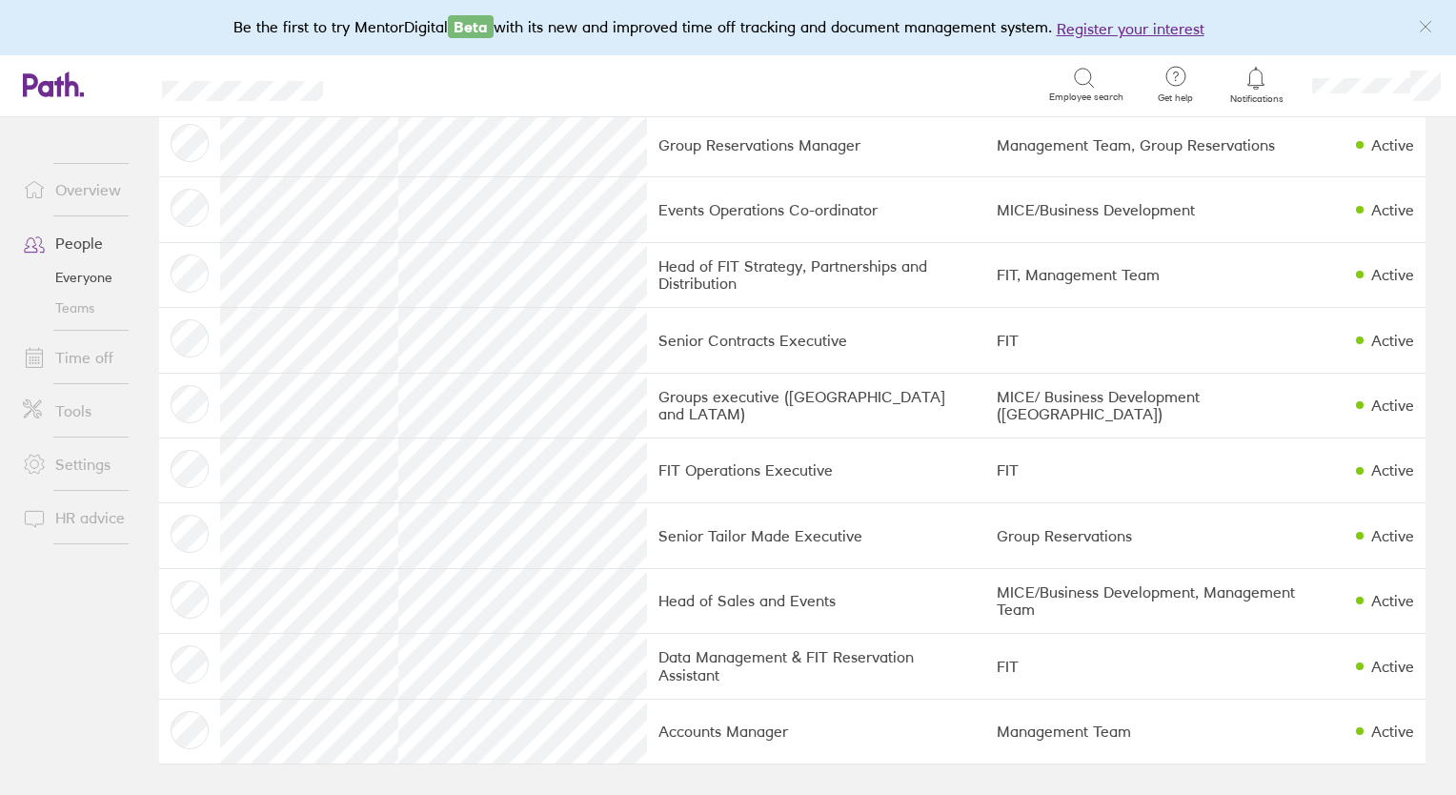
scroll to position [966, 0]
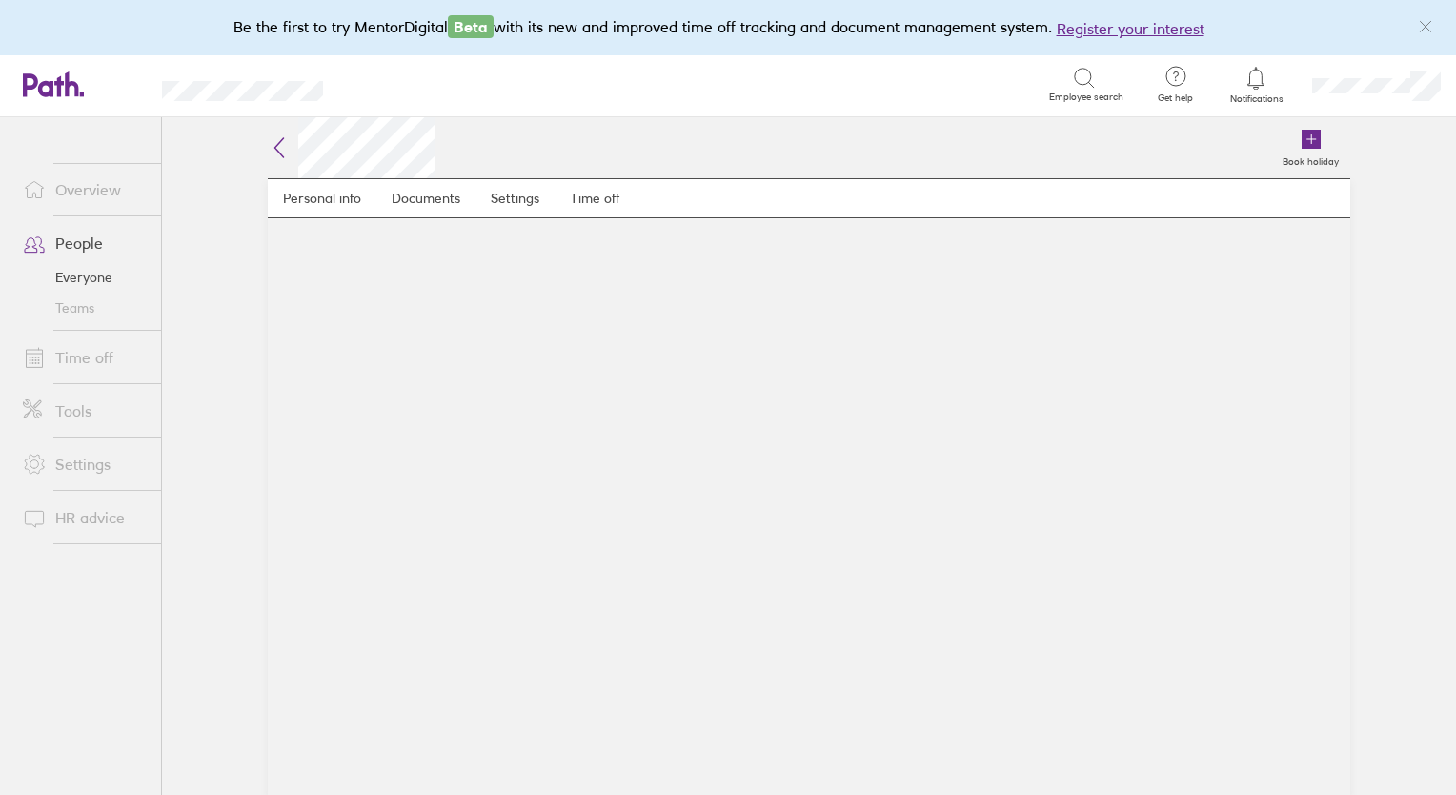
click at [598, 726] on main "Personal info Documents Settings Time off" at bounding box center [809, 486] width 1083 height 617
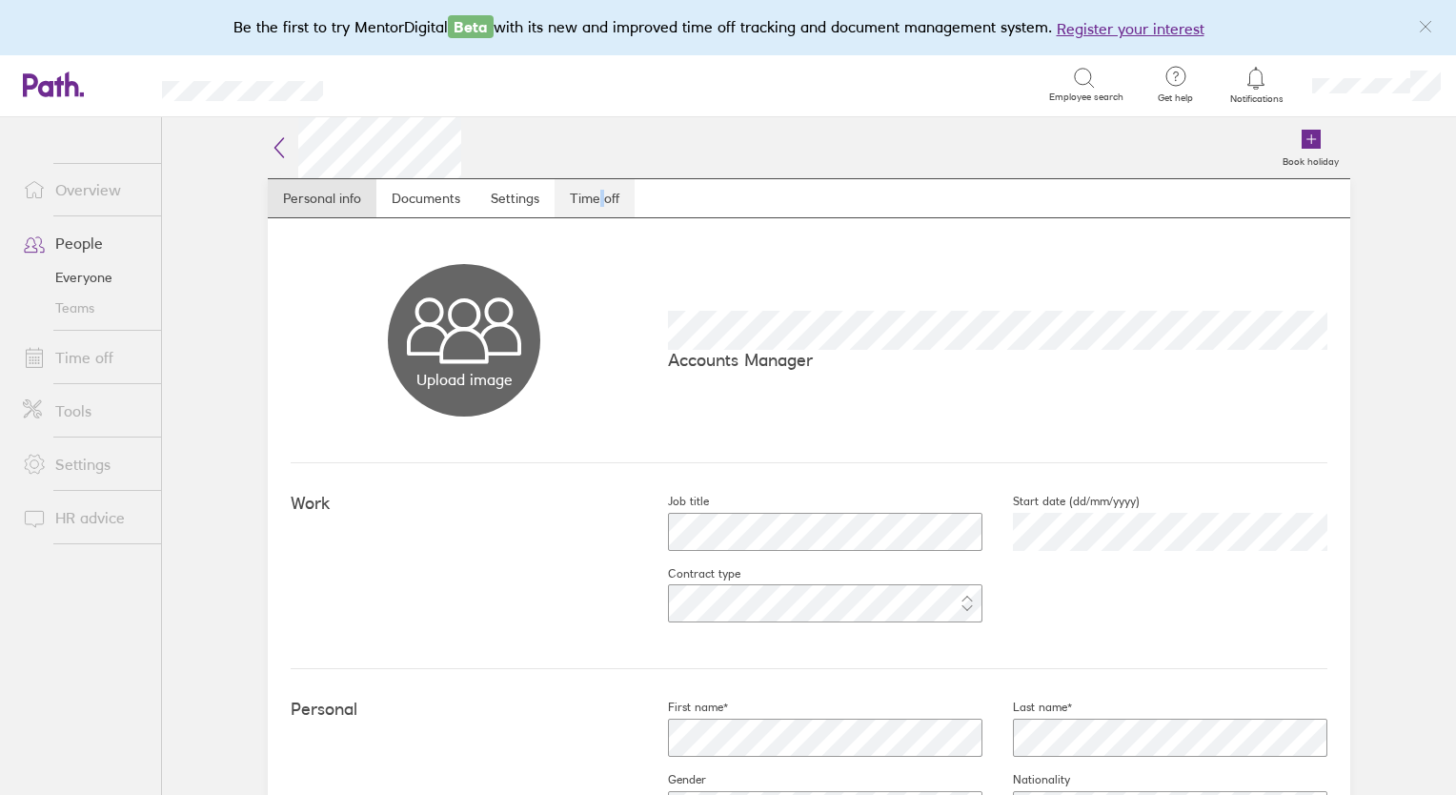
click at [580, 193] on link "Time off" at bounding box center [595, 198] width 80 height 38
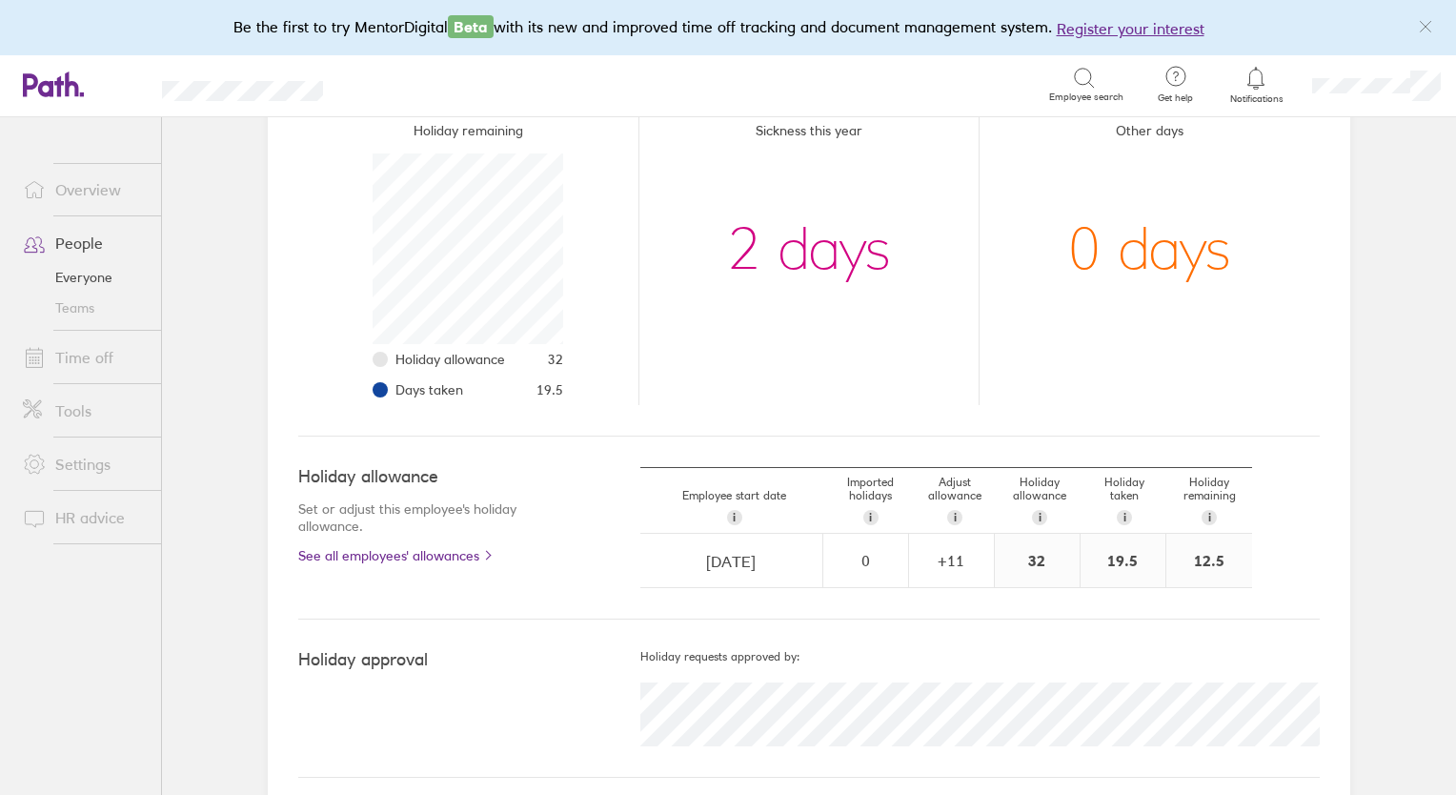
scroll to position [267, 0]
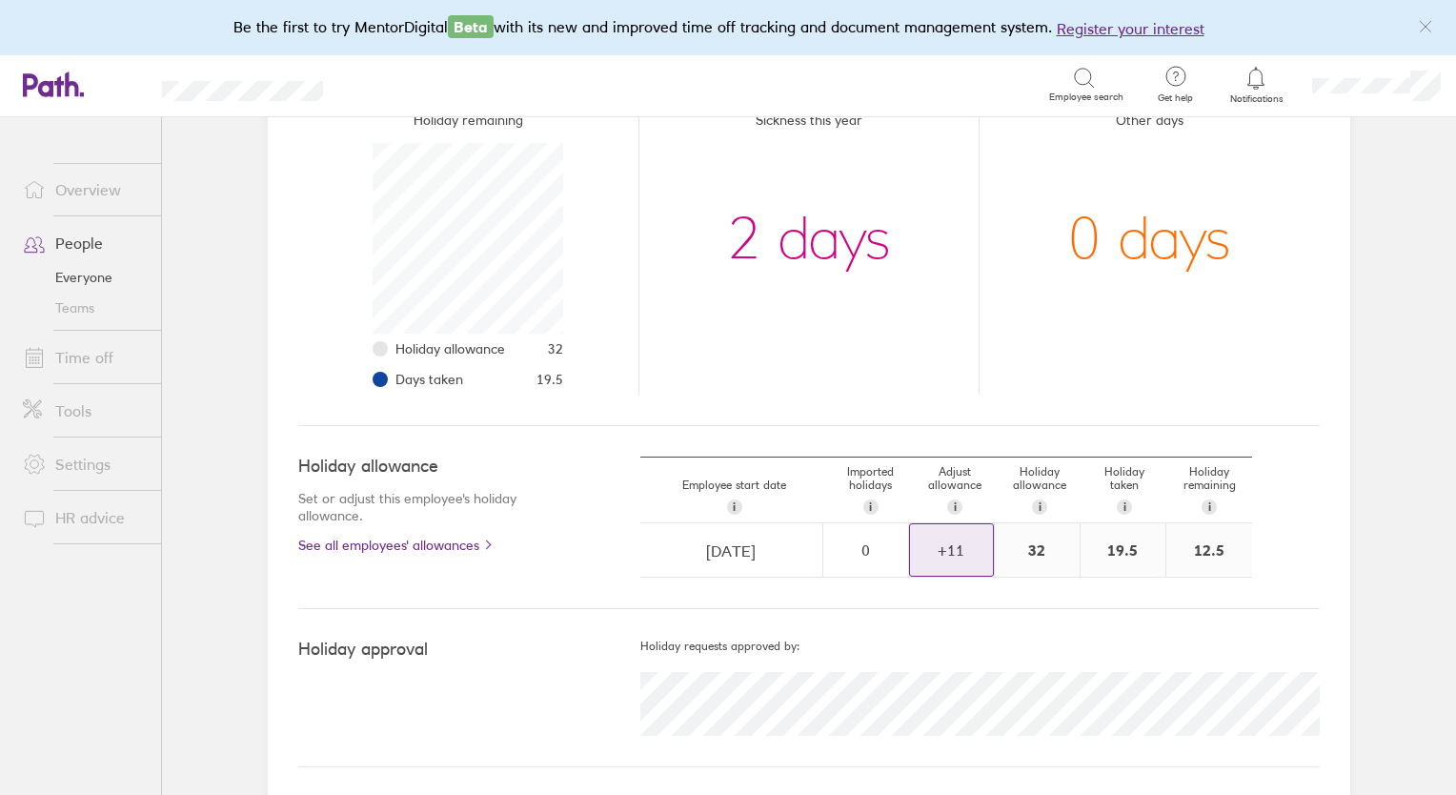
click at [930, 564] on div "+ 11" at bounding box center [951, 549] width 83 height 51
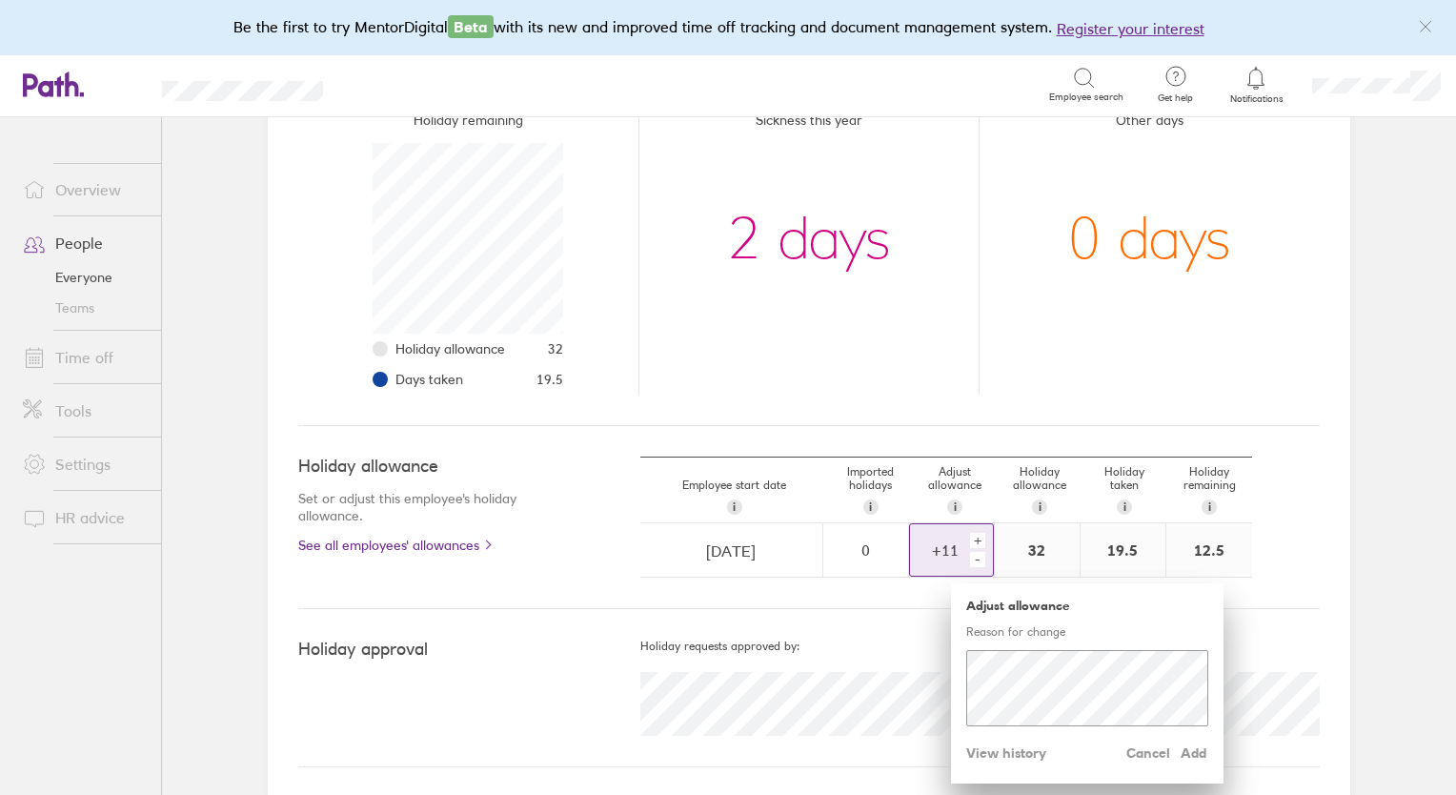
scroll to position [81, 0]
click at [972, 542] on div "+" at bounding box center [977, 540] width 15 height 15
click at [1188, 750] on span "Add" at bounding box center [1193, 753] width 30 height 30
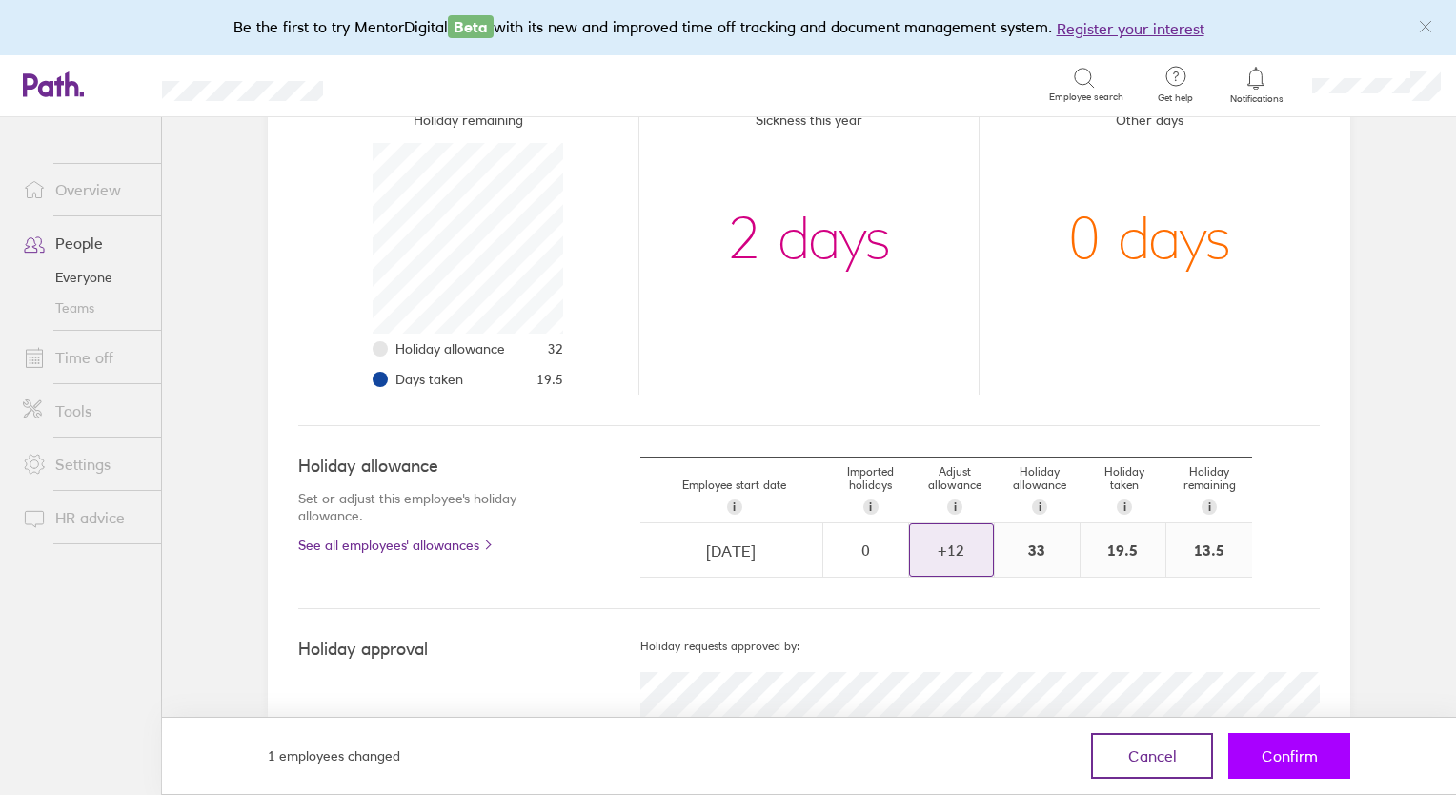
click at [1275, 747] on span "Confirm" at bounding box center [1290, 755] width 56 height 17
click at [1300, 763] on span "Confirm" at bounding box center [1290, 755] width 56 height 17
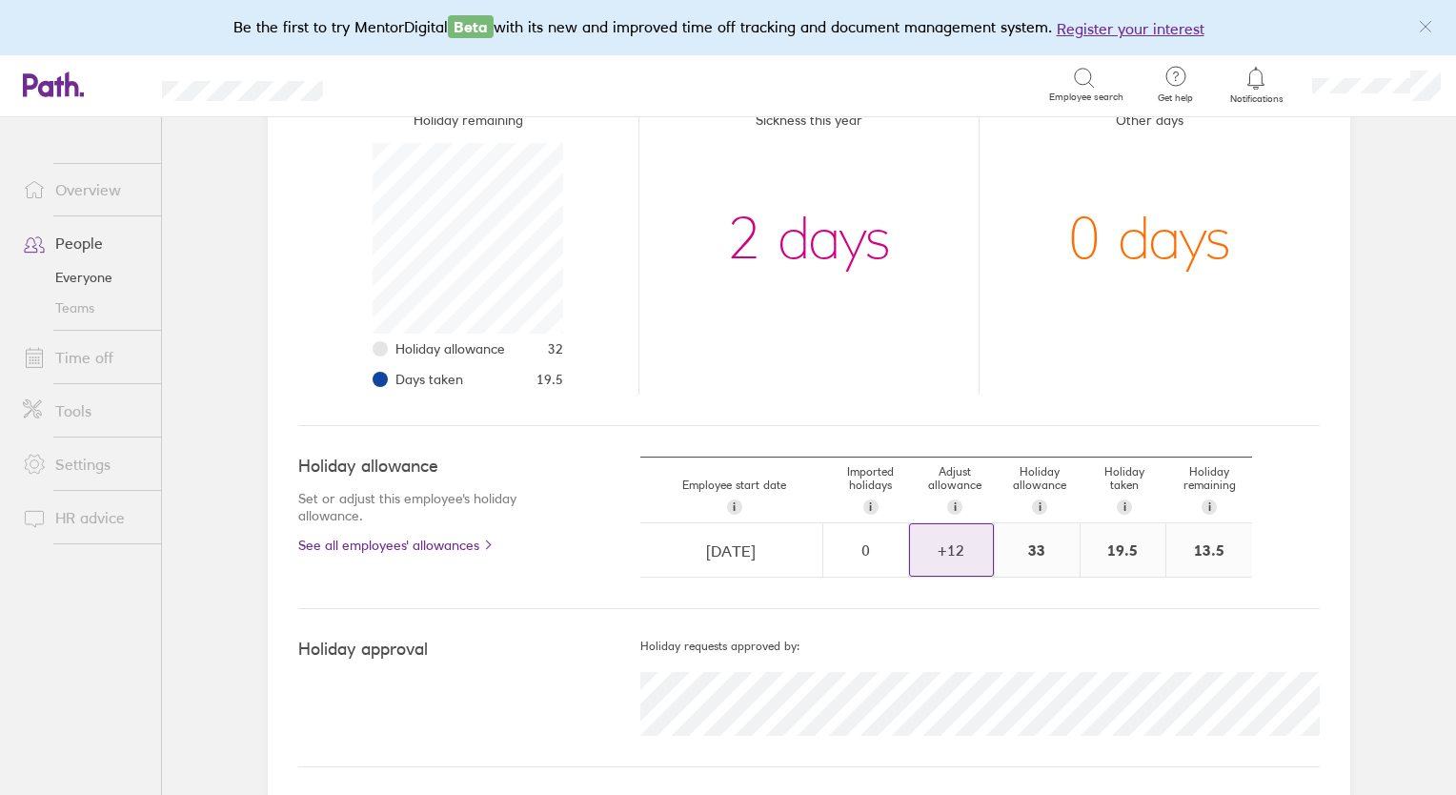
click at [86, 362] on link "Time off" at bounding box center [84, 357] width 153 height 38
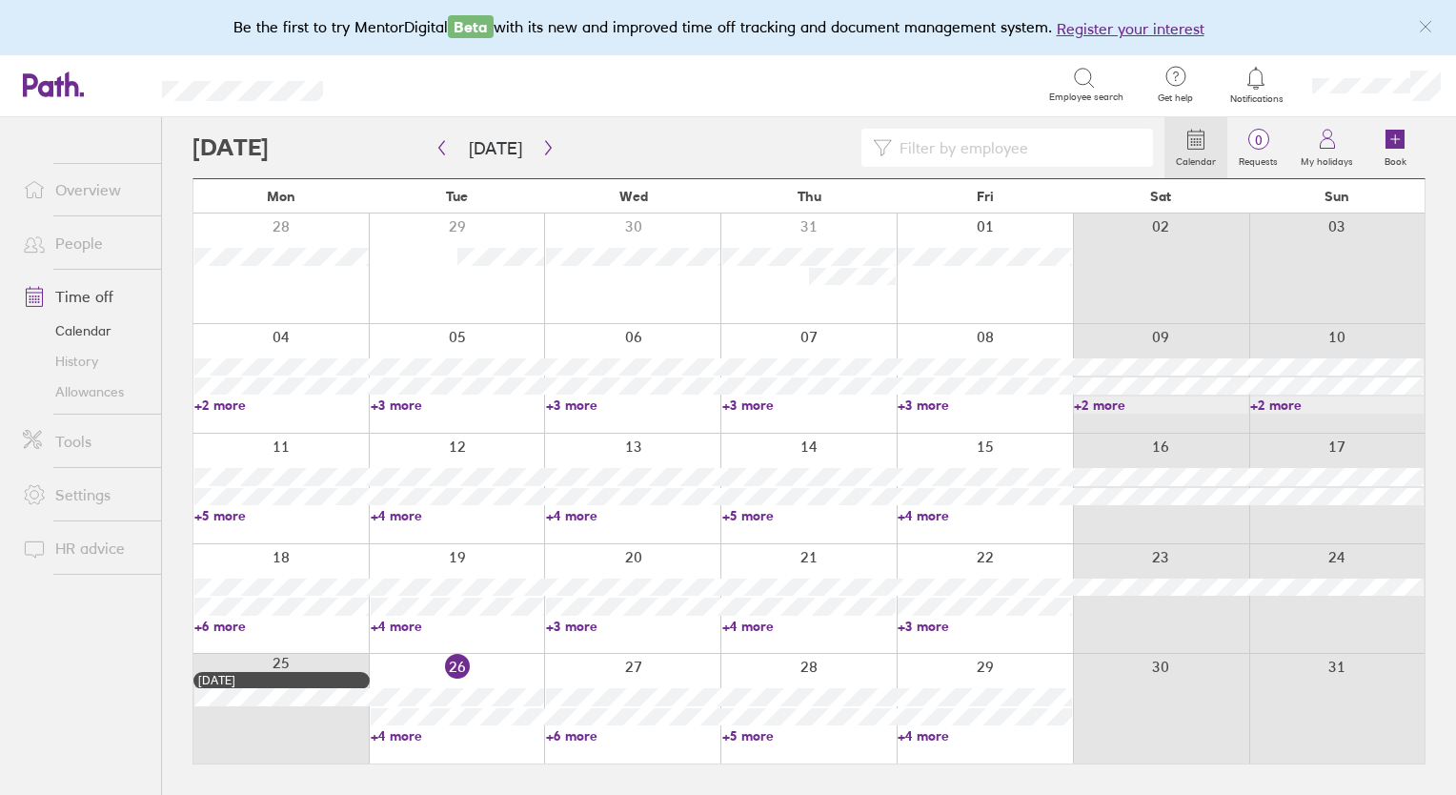
click at [84, 240] on link "People" at bounding box center [84, 243] width 153 height 38
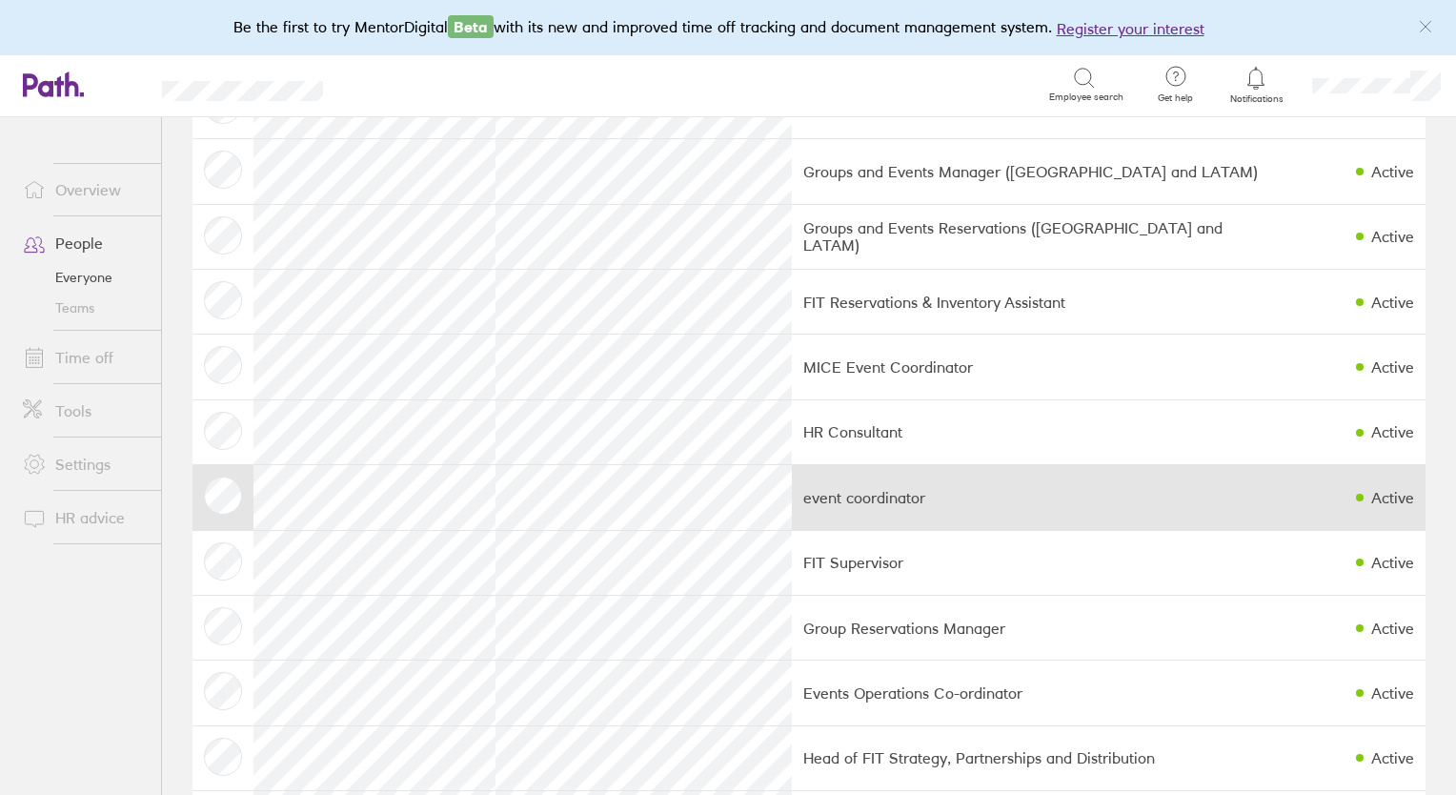
scroll to position [471, 0]
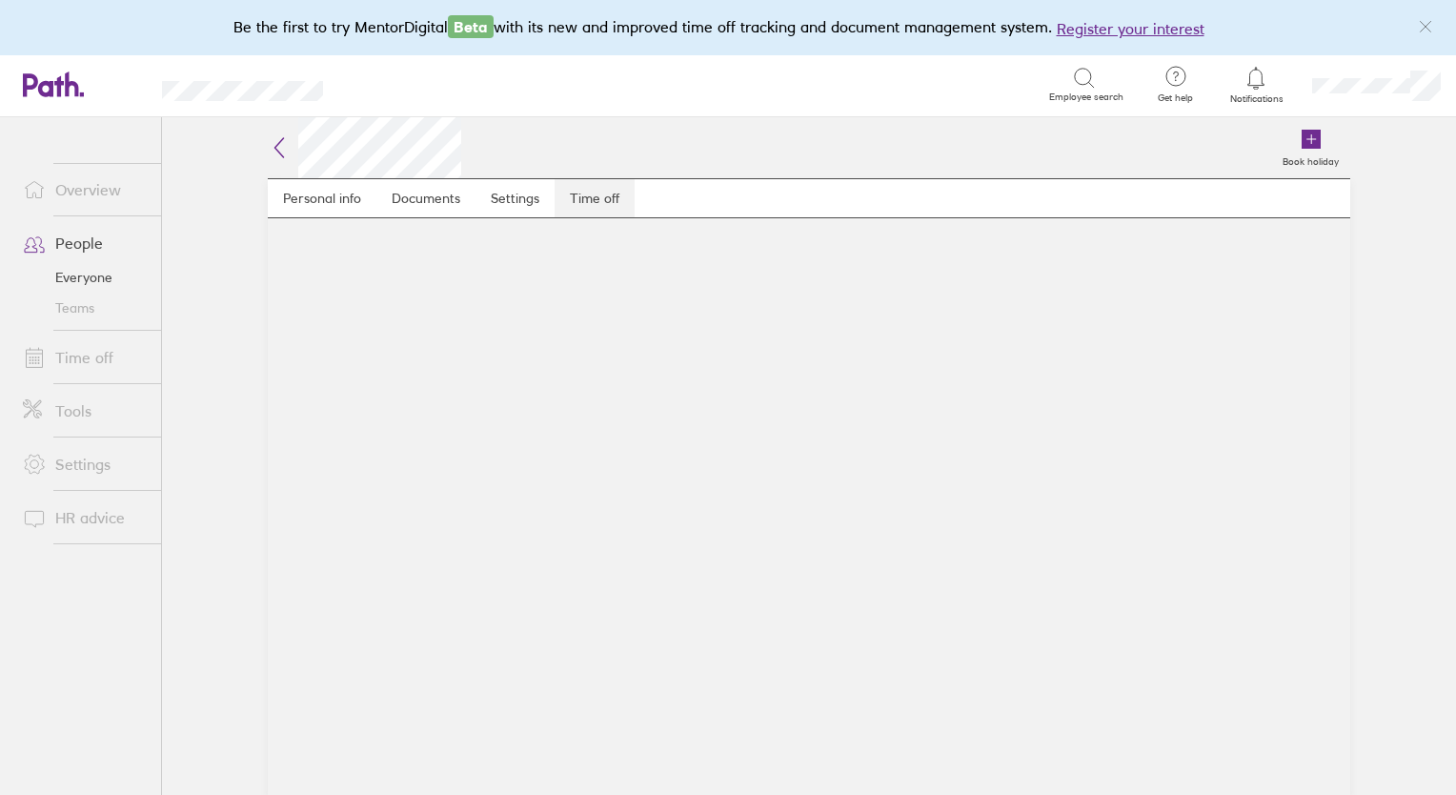
click at [579, 196] on link "Time off" at bounding box center [595, 198] width 80 height 38
click at [593, 200] on link "Time off" at bounding box center [595, 198] width 80 height 38
click at [597, 191] on link "Time off" at bounding box center [595, 198] width 80 height 38
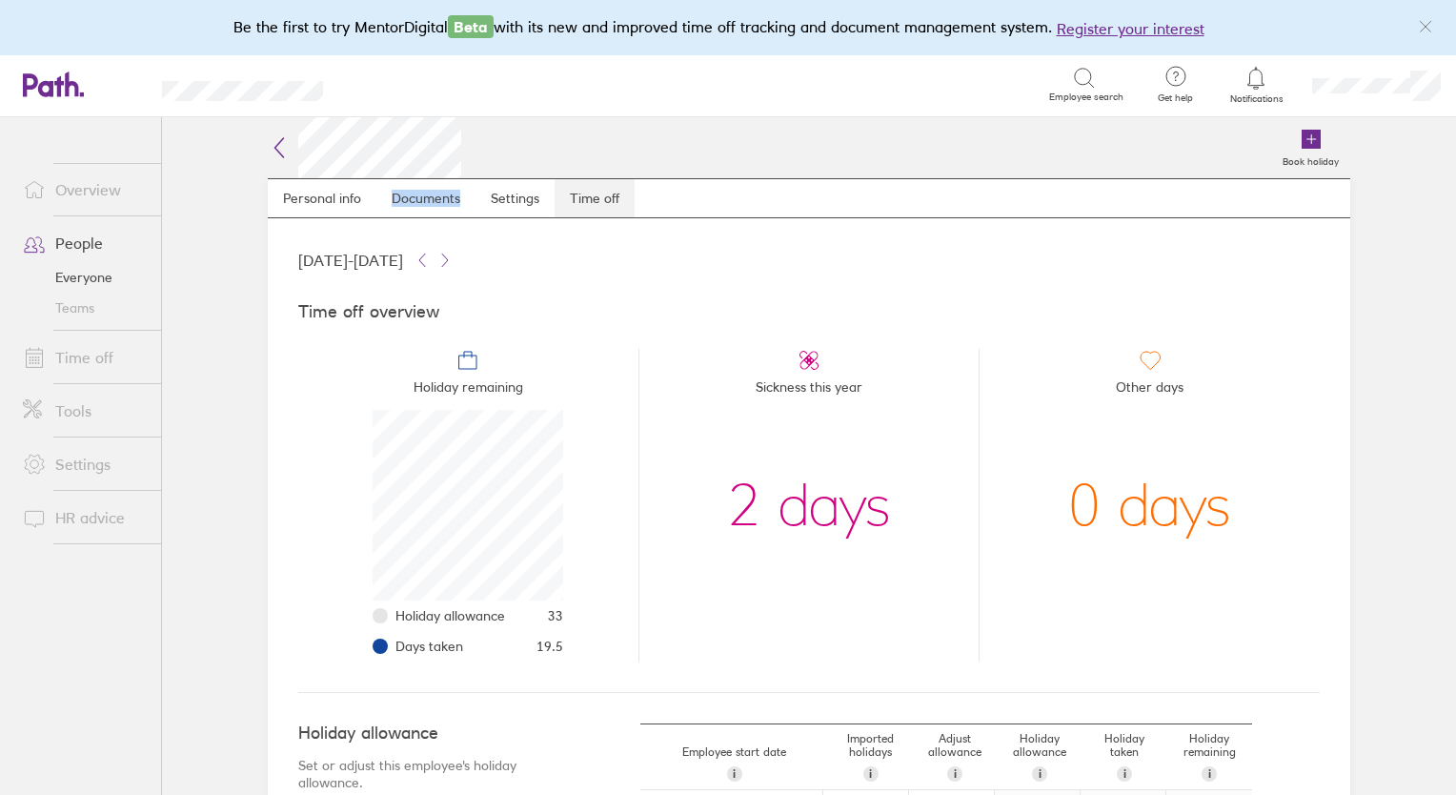
scroll to position [191, 191]
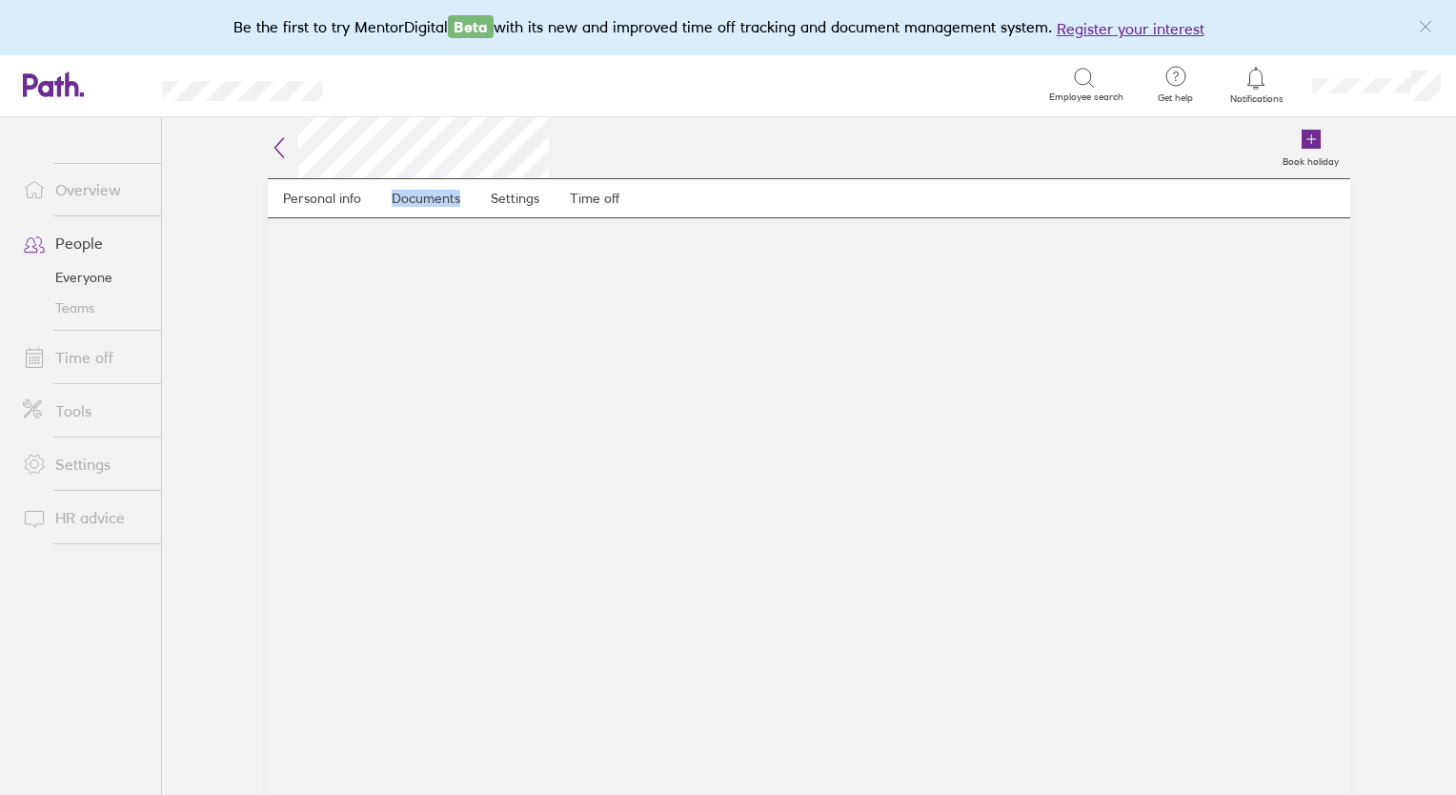
click at [75, 244] on link "People" at bounding box center [84, 243] width 153 height 38
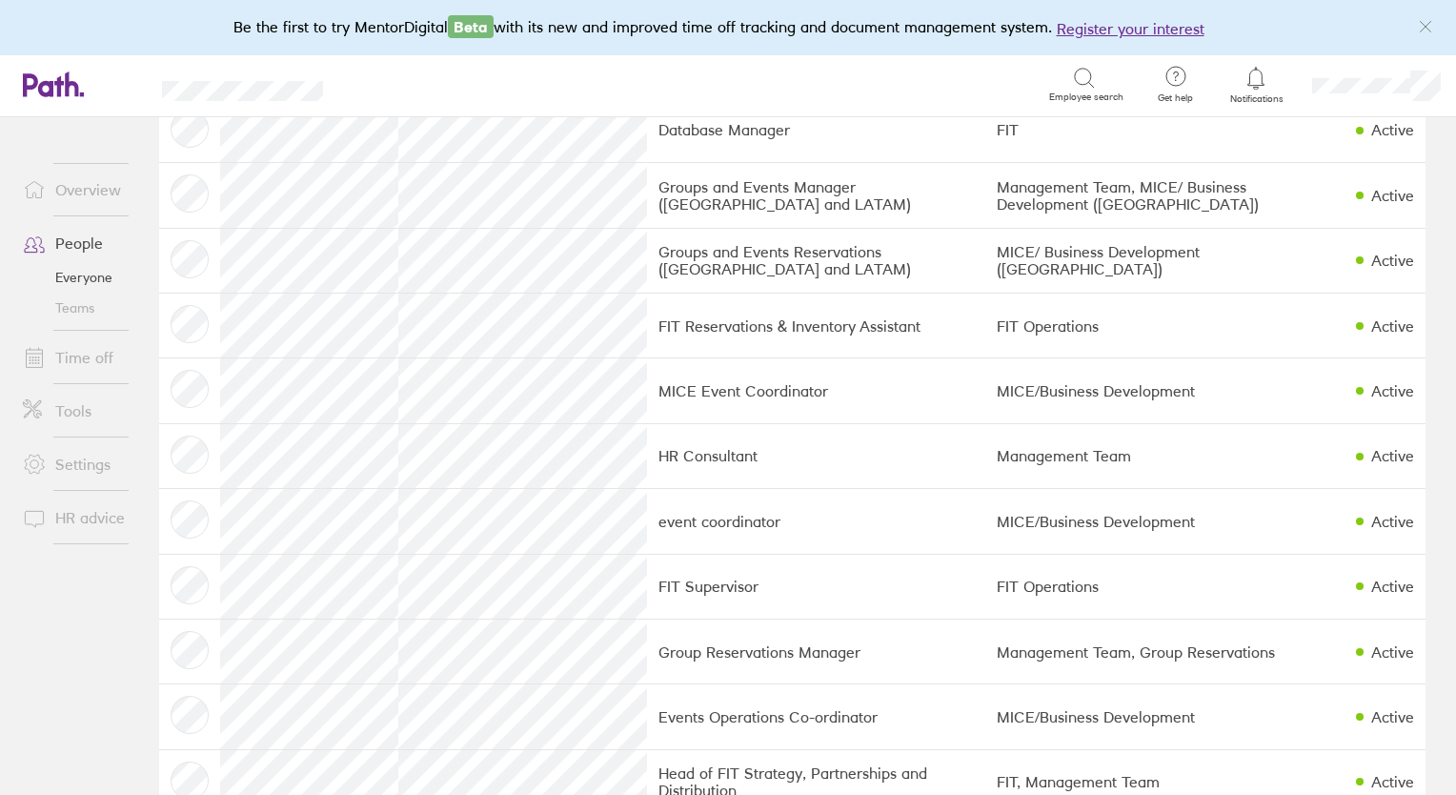
scroll to position [491, 0]
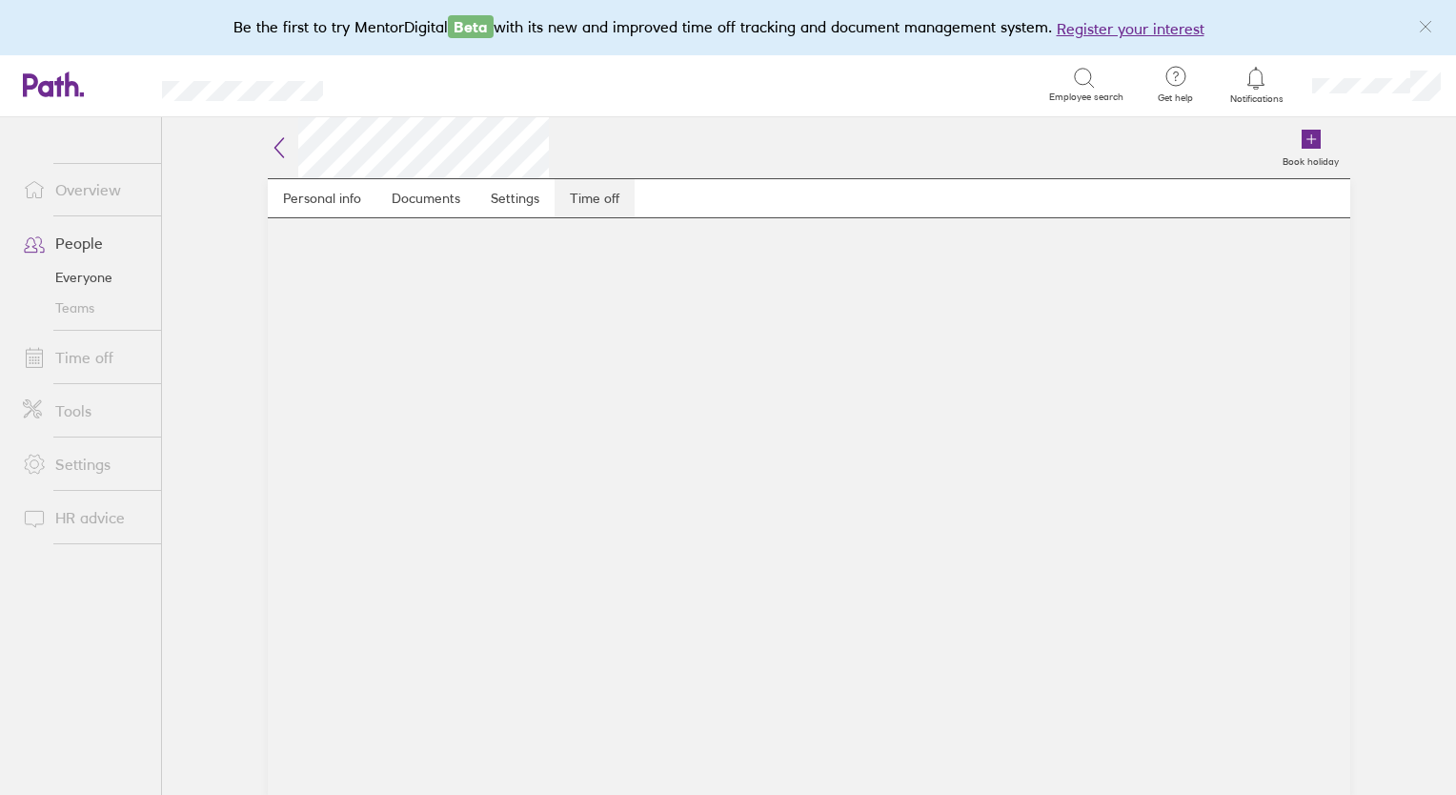
click at [568, 196] on link "Time off" at bounding box center [595, 198] width 80 height 38
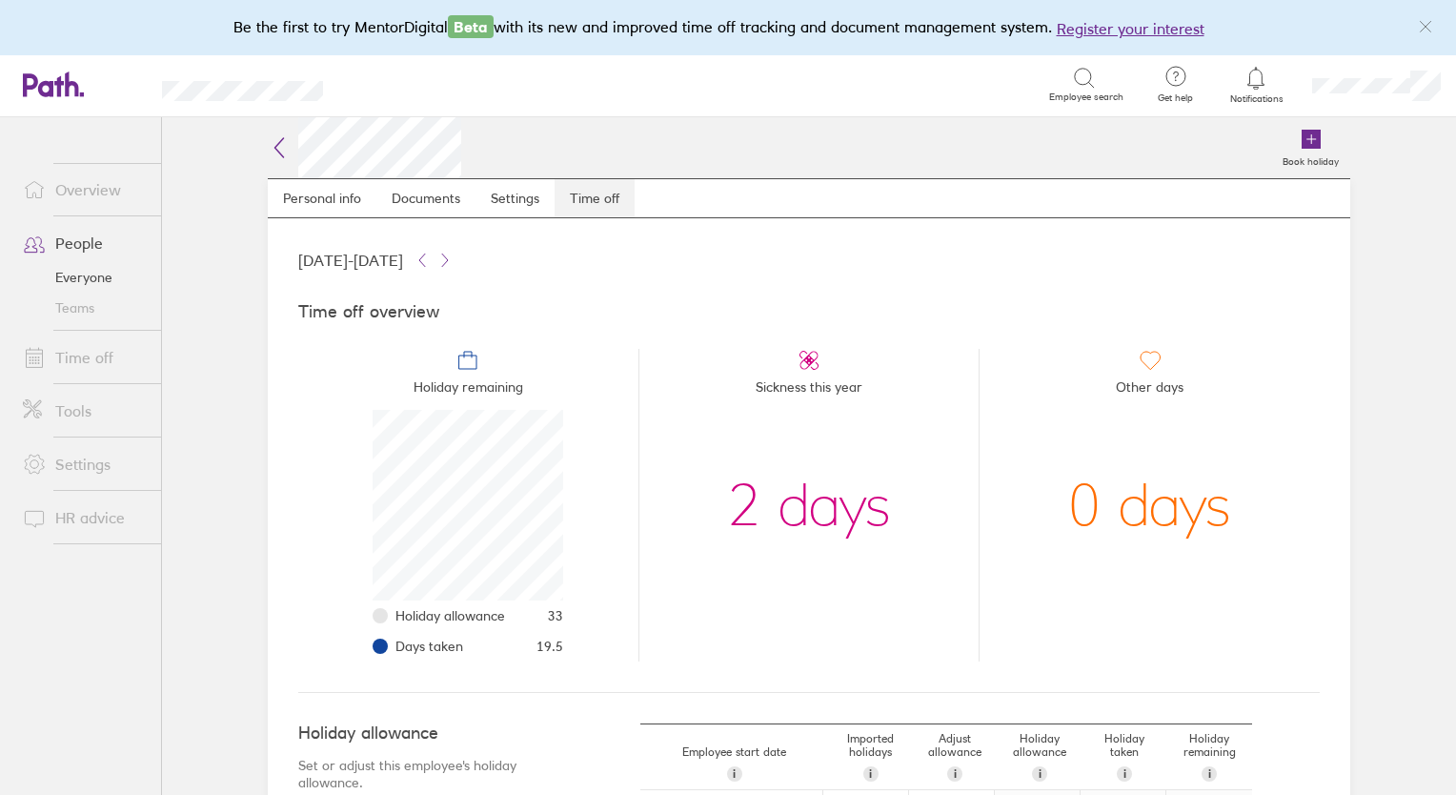
scroll to position [191, 191]
click at [66, 245] on link "People" at bounding box center [84, 243] width 153 height 38
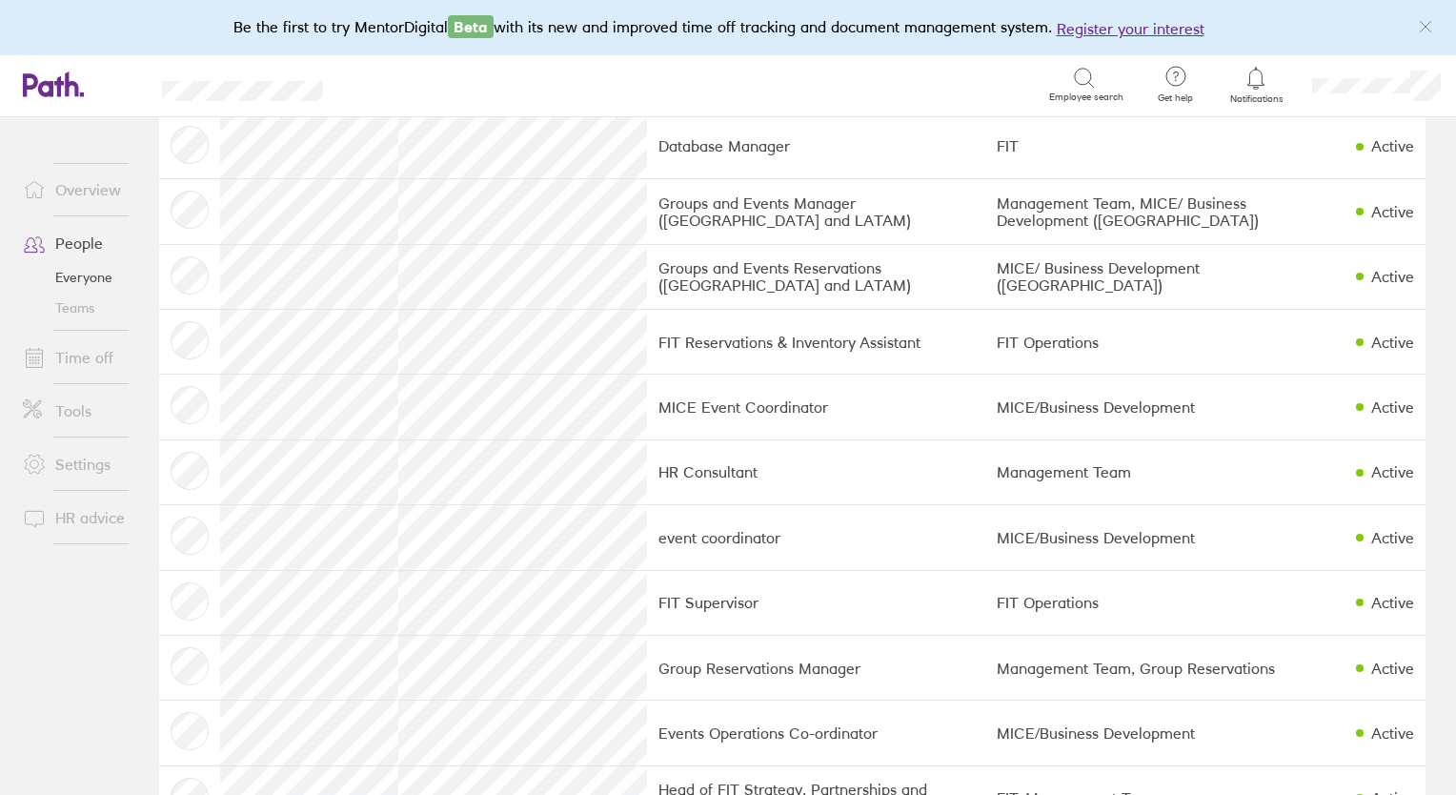
scroll to position [461, 0]
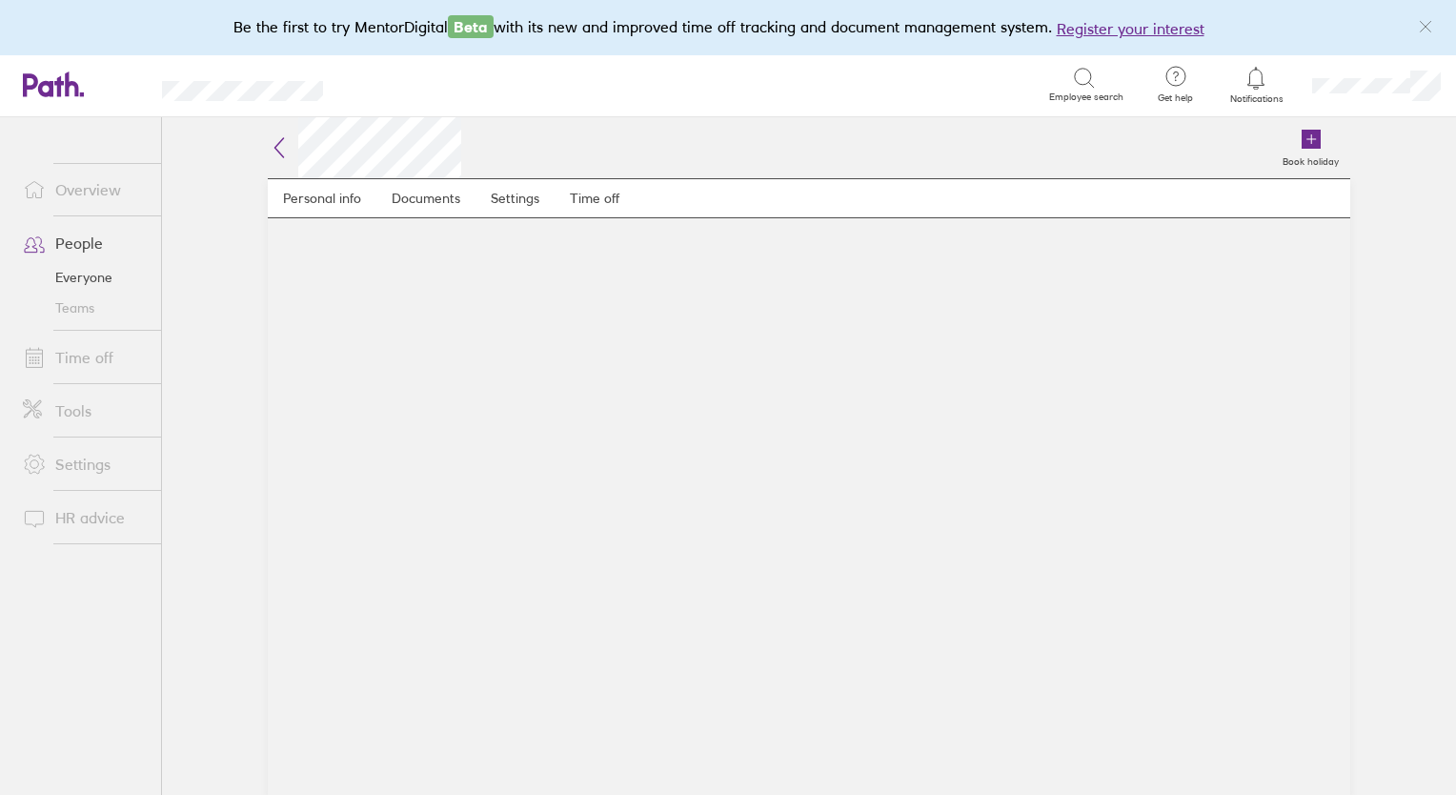
click at [80, 239] on link "People" at bounding box center [84, 243] width 153 height 38
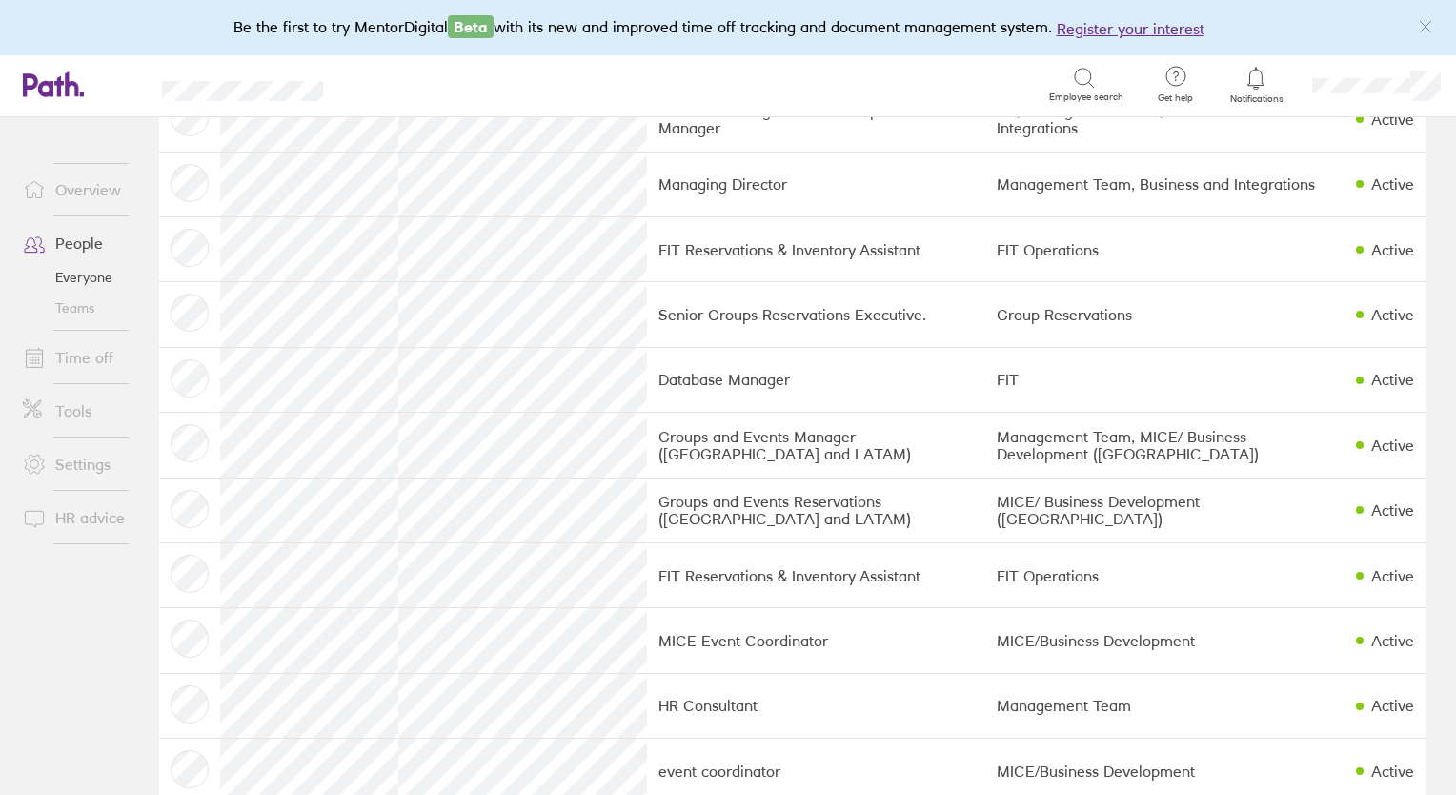
scroll to position [386, 0]
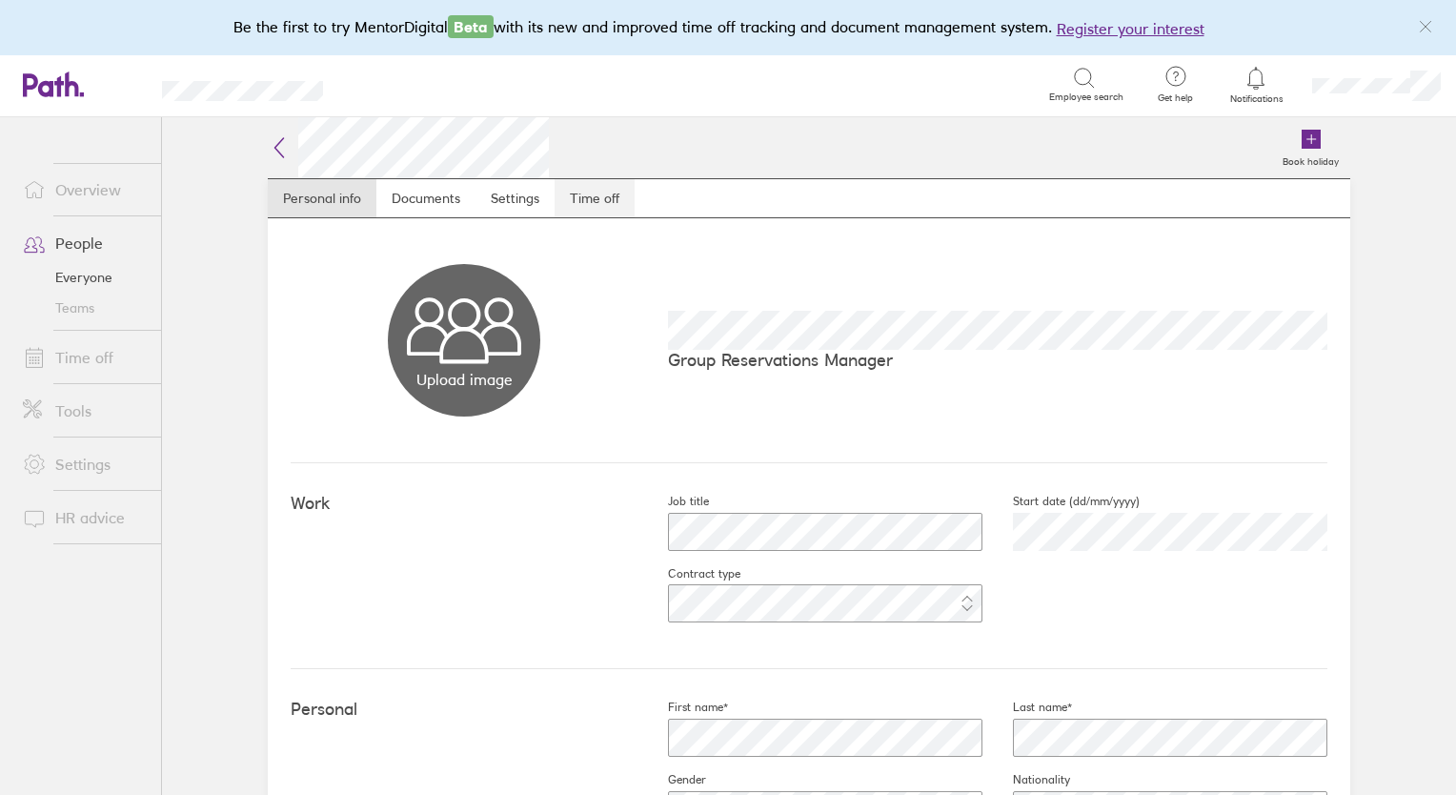
click at [600, 199] on link "Time off" at bounding box center [595, 198] width 80 height 38
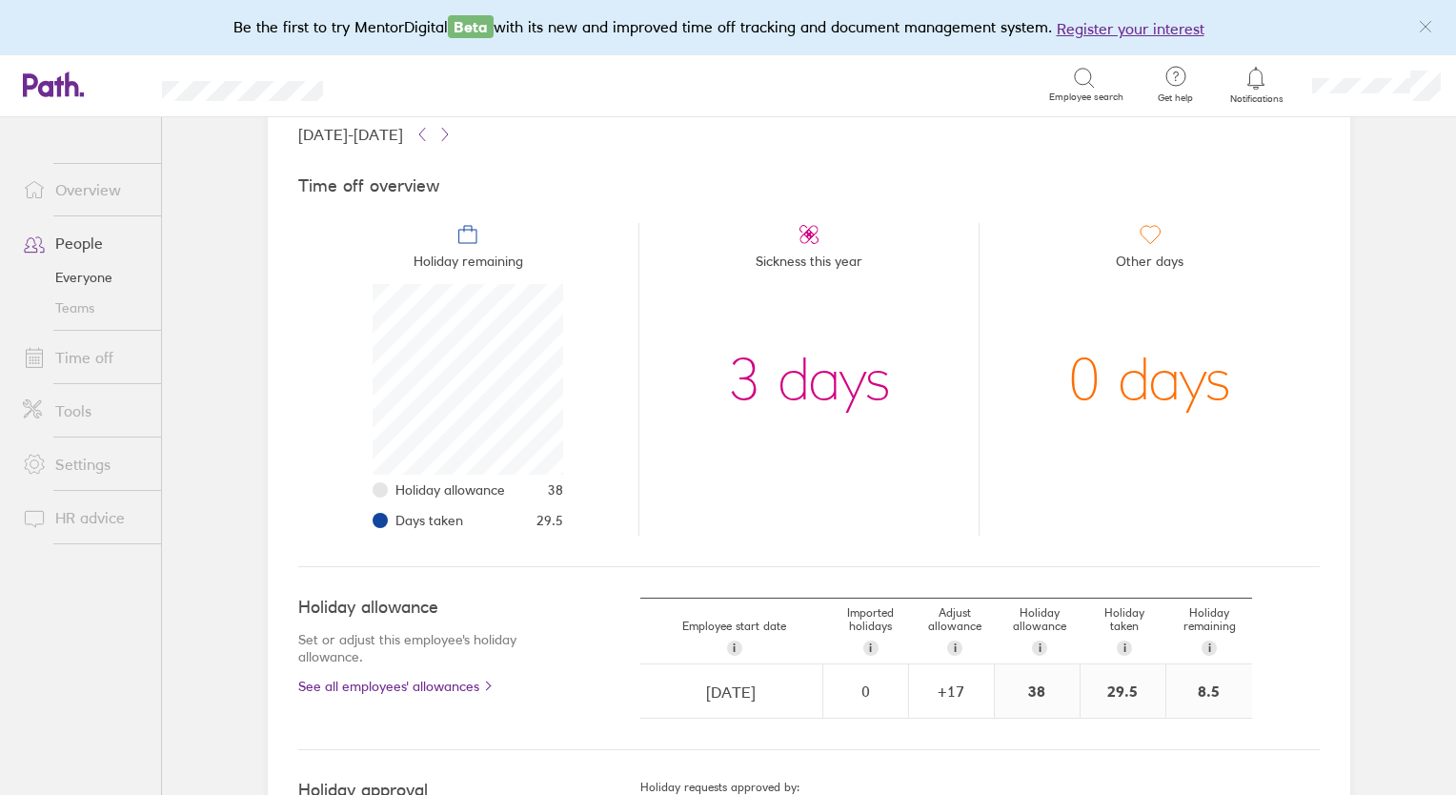
scroll to position [155, 0]
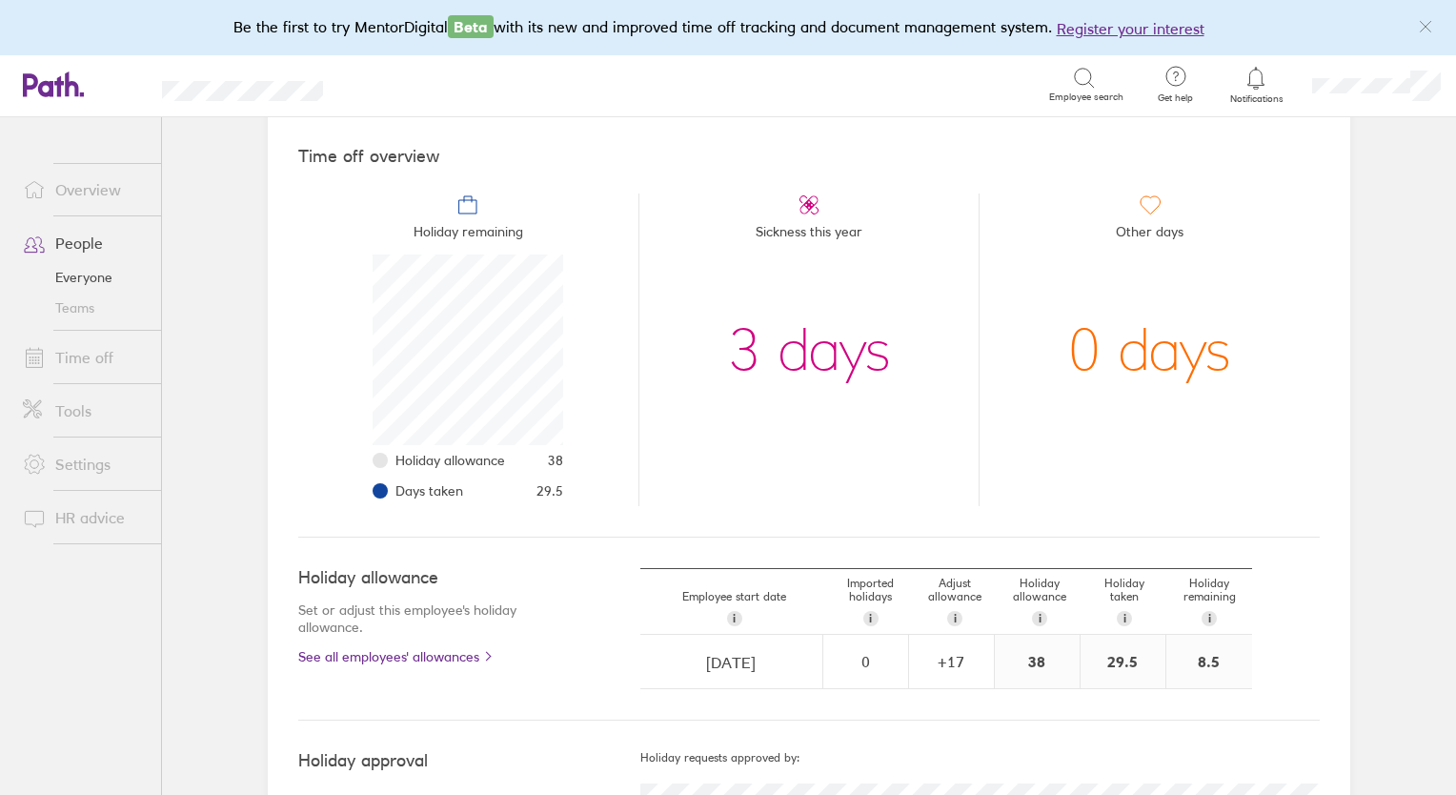
click at [1427, 358] on main "Book holiday Personal info Documents Settings Time off 01 Jan 2025 - 31 Dec 202…" at bounding box center [809, 456] width 1294 height 678
click at [960, 653] on div "+ 17" at bounding box center [951, 661] width 83 height 17
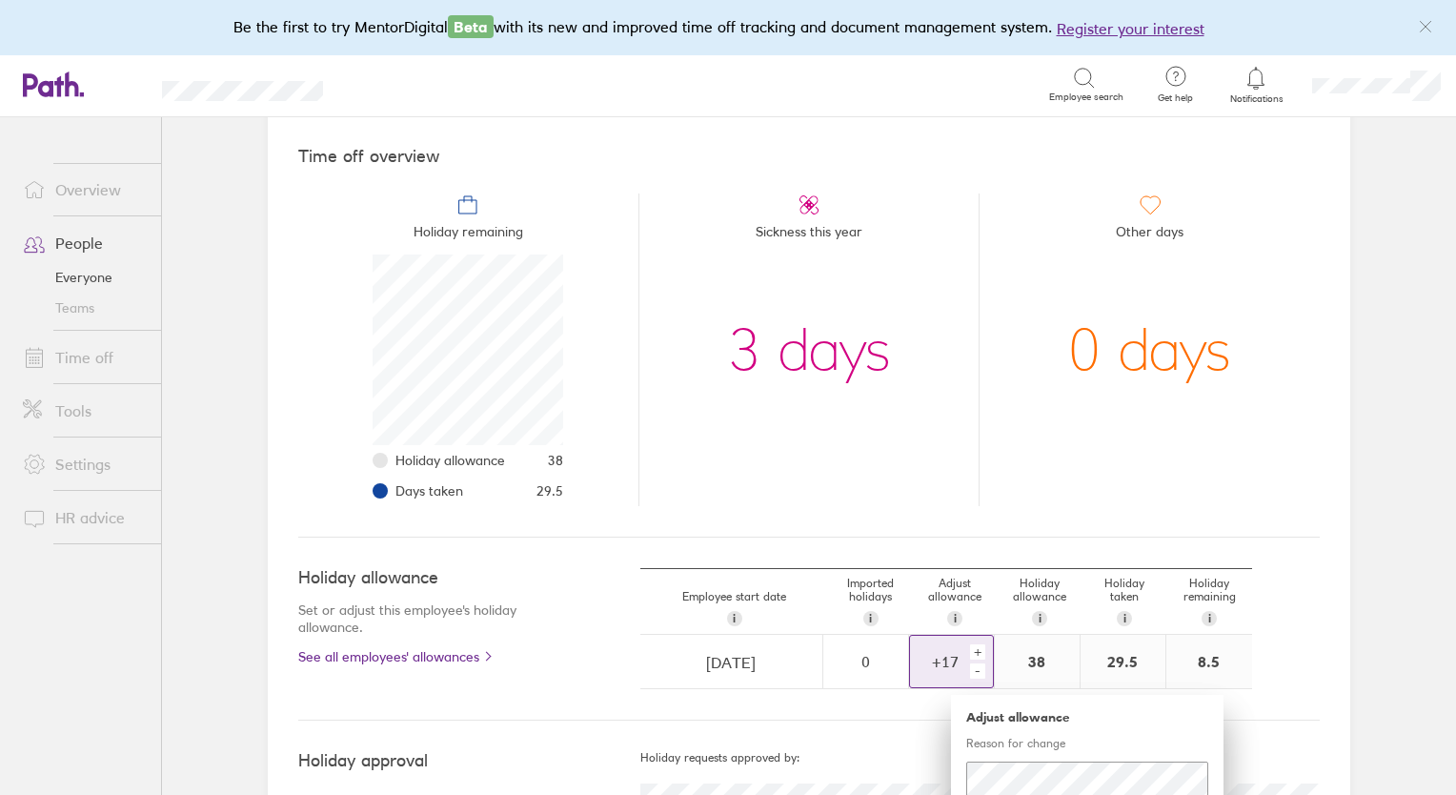
scroll to position [195, 0]
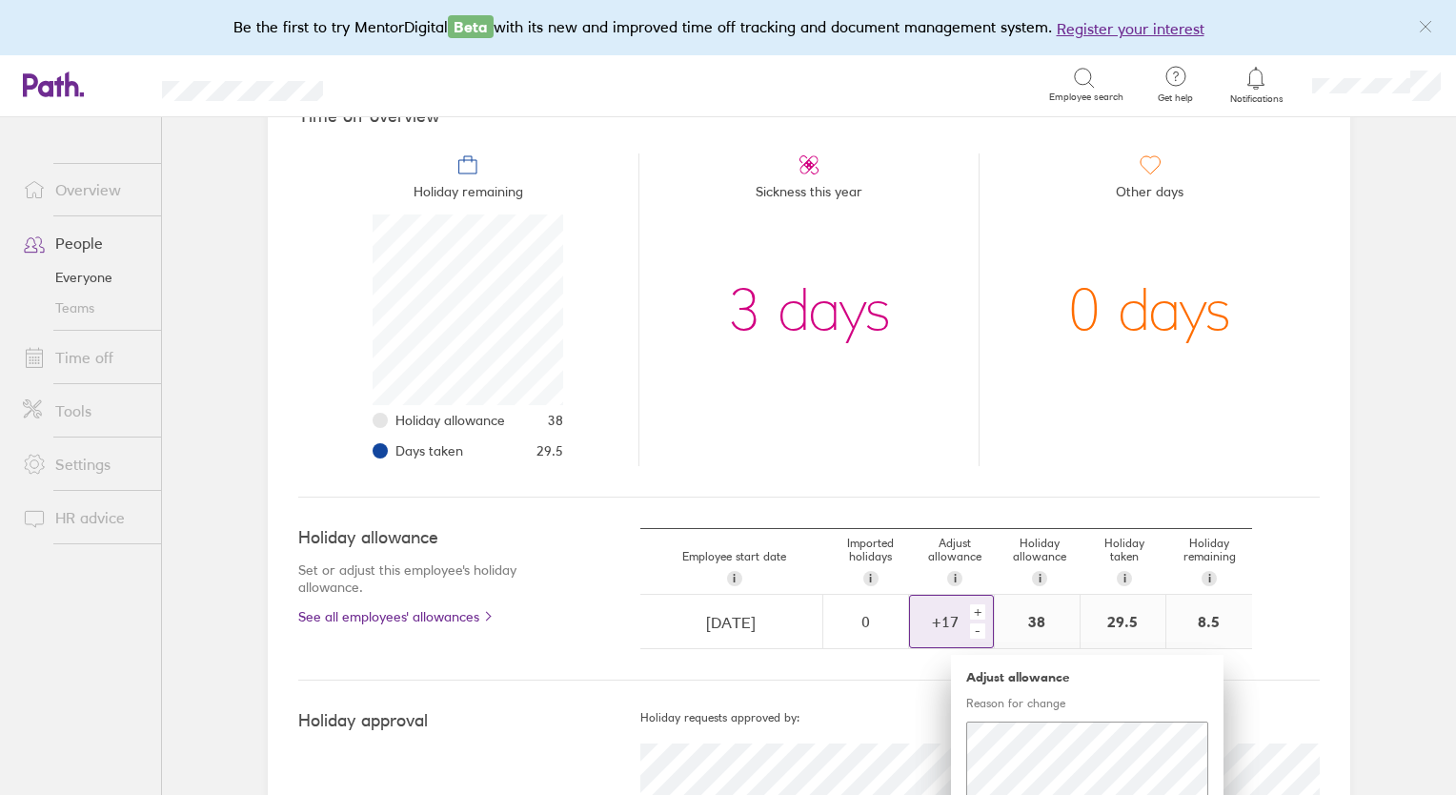
click at [972, 608] on div "+" at bounding box center [977, 611] width 15 height 15
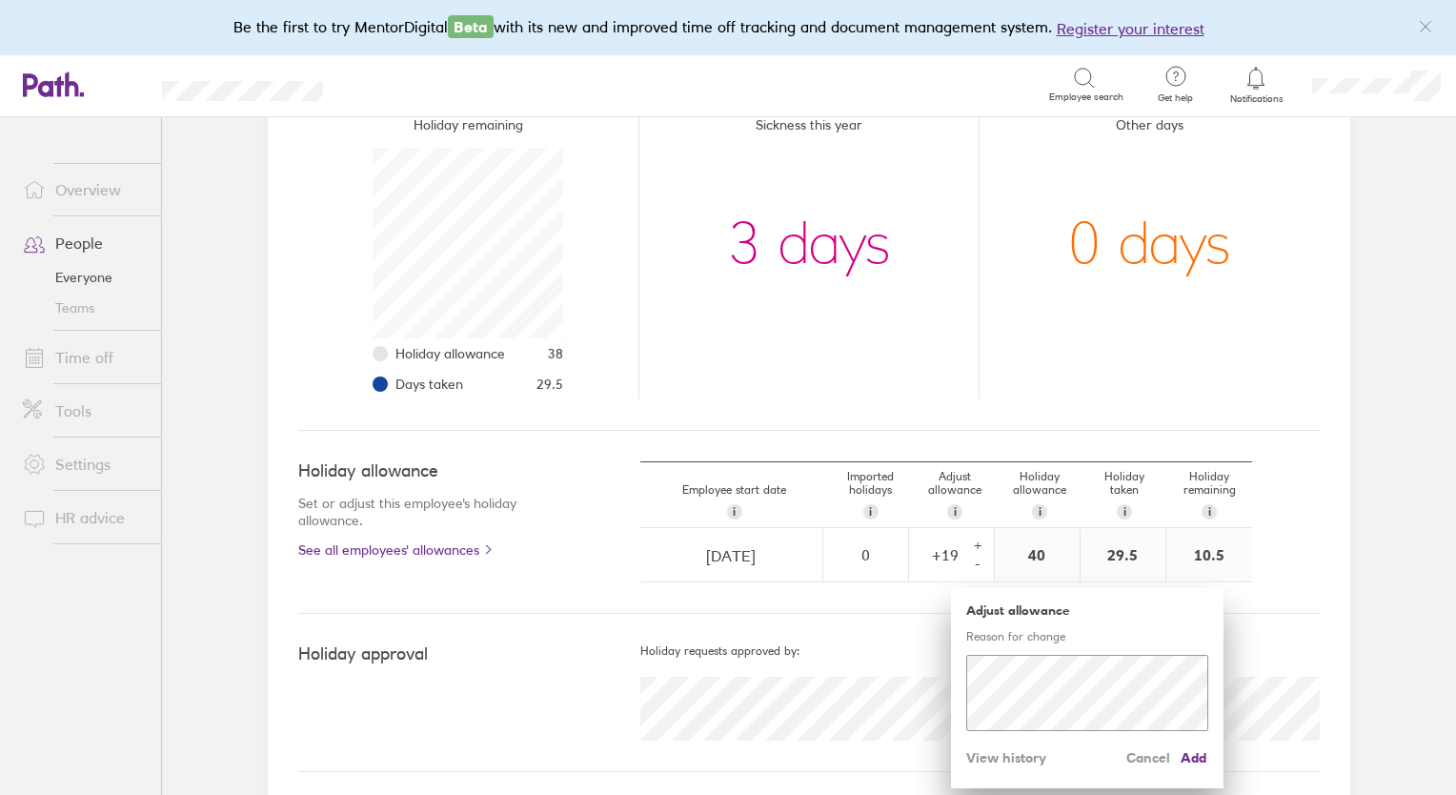
scroll to position [267, 0]
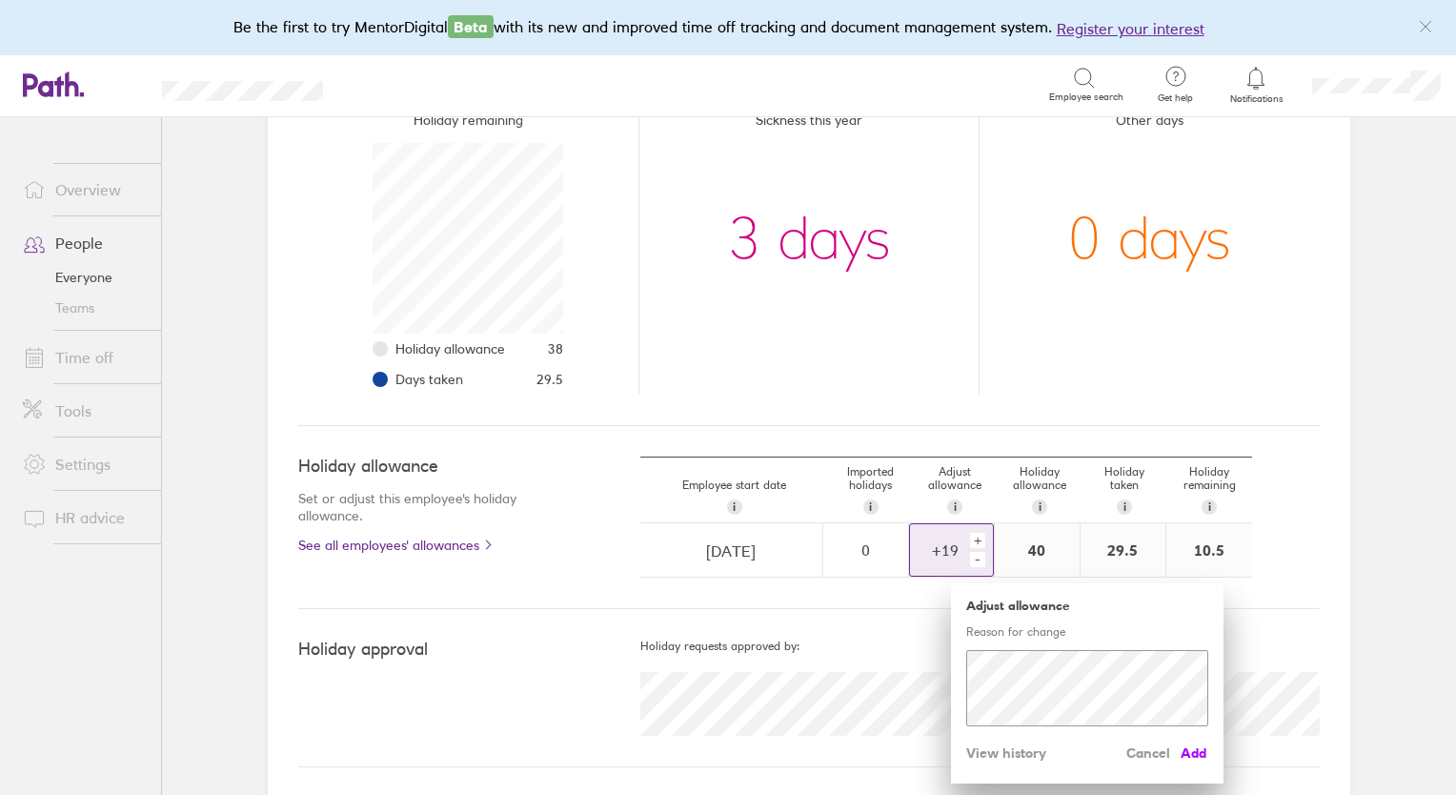
click at [1188, 754] on span "Add" at bounding box center [1193, 753] width 30 height 30
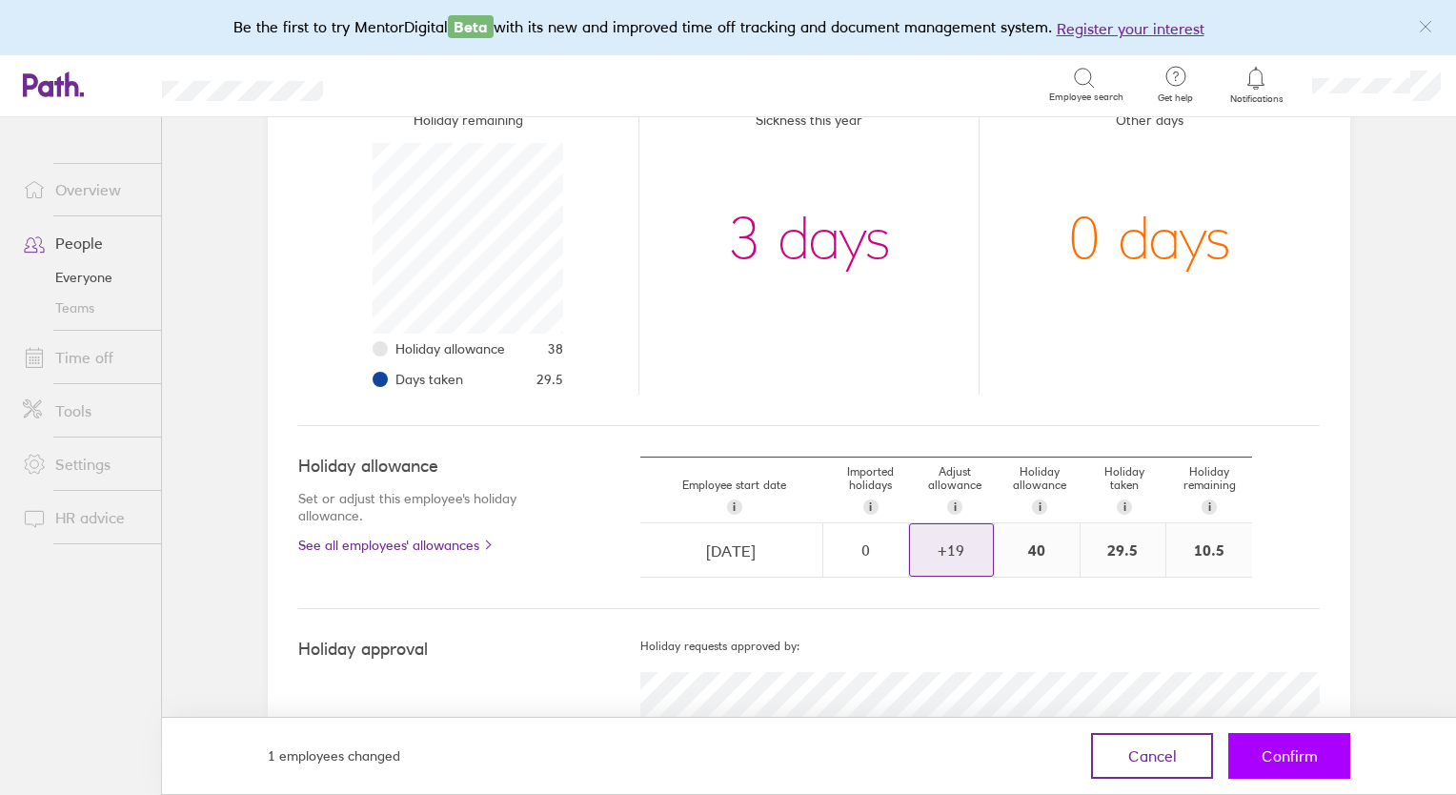
click at [1262, 758] on span "Confirm" at bounding box center [1290, 755] width 56 height 17
click at [1281, 745] on button "Confirm" at bounding box center [1290, 756] width 122 height 46
